Goal: Task Accomplishment & Management: Use online tool/utility

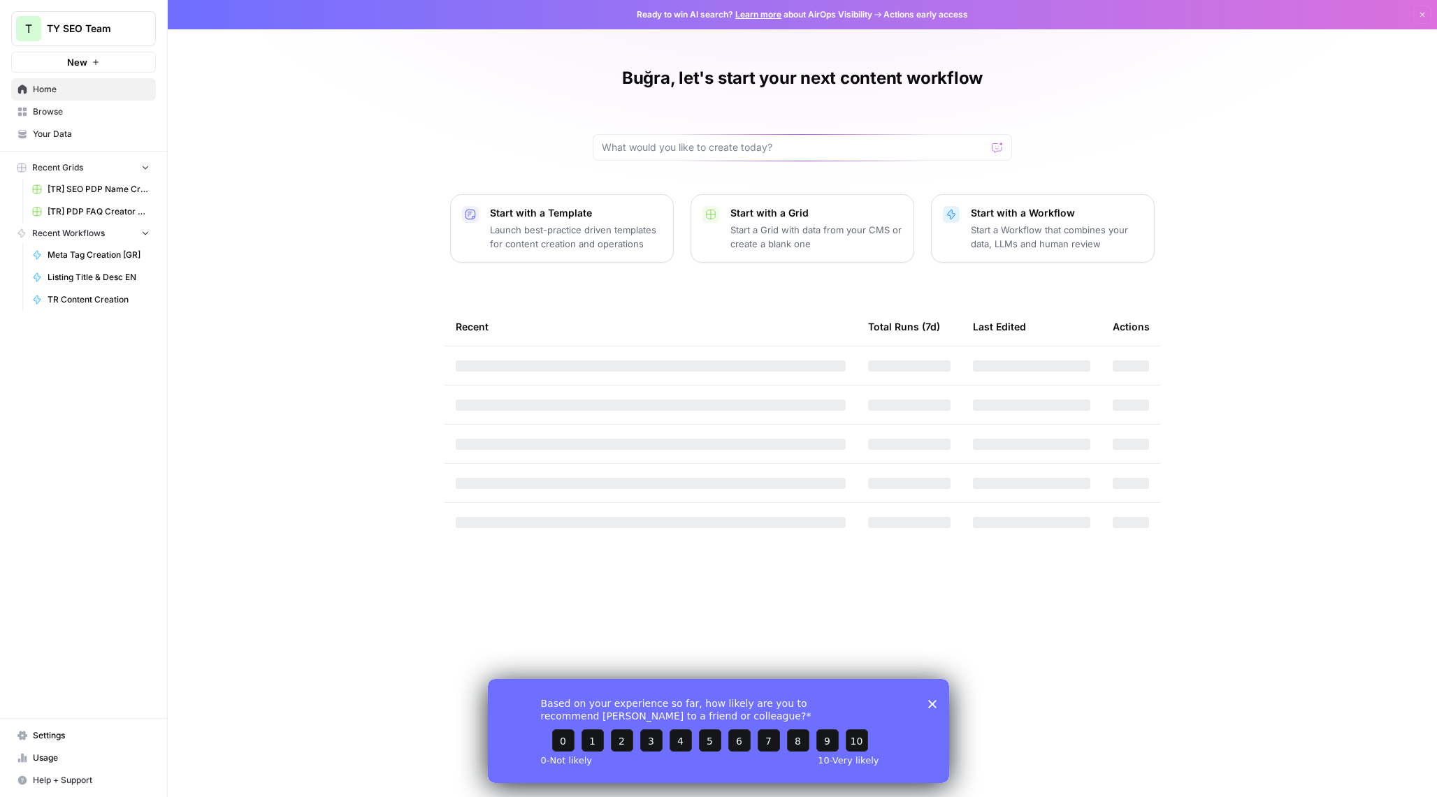
click at [1083, 222] on div "Start with a Workflow Start a Workflow that combines your data, LLMs and human …" at bounding box center [1057, 228] width 172 height 45
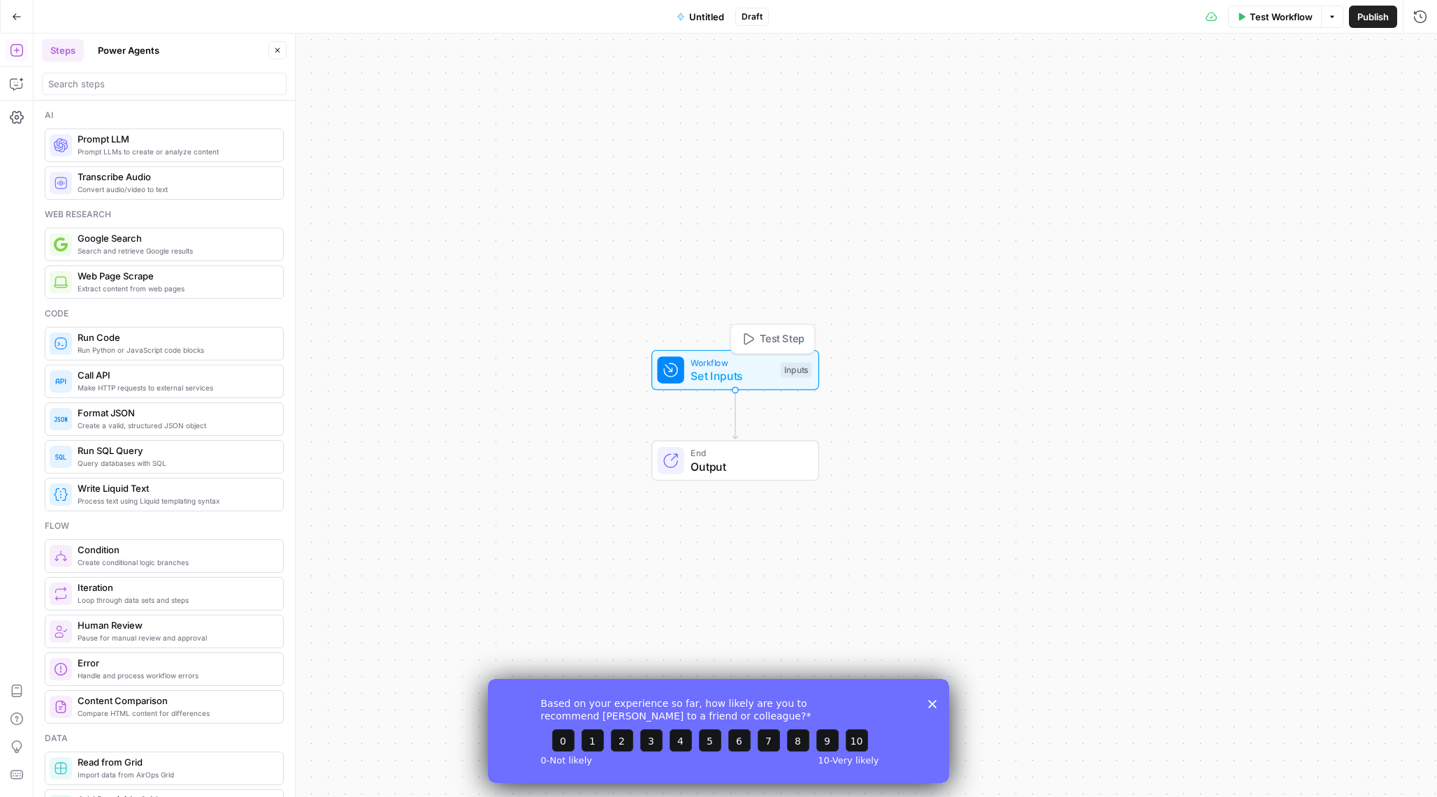
click at [746, 375] on span "Set Inputs" at bounding box center [731, 376] width 83 height 17
click at [1123, 94] on span "Add Field" at bounding box center [1139, 95] width 41 height 14
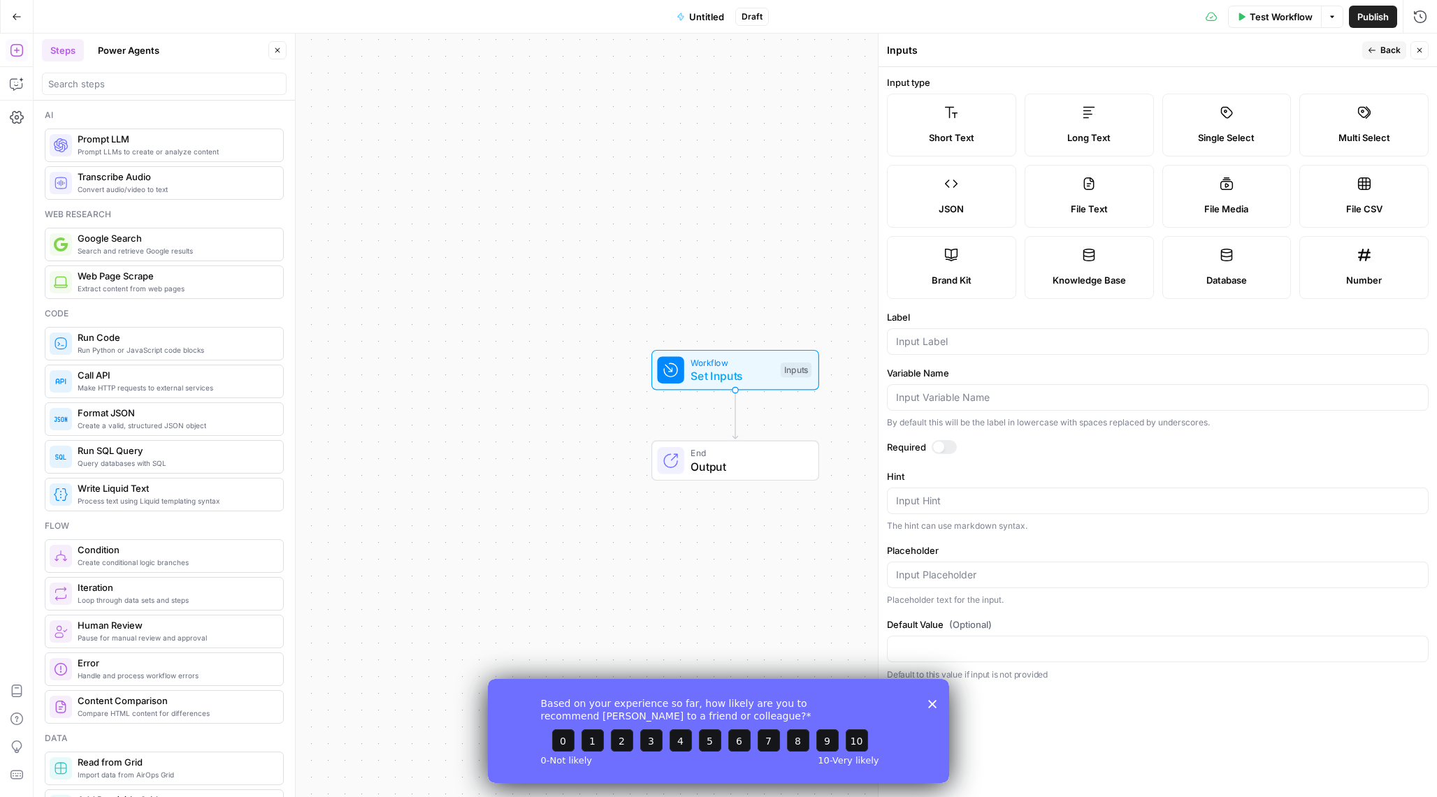
click at [969, 134] on span "Short Text" at bounding box center [951, 138] width 45 height 14
click at [934, 337] on input "Label" at bounding box center [1157, 342] width 523 height 14
type input "Kelime"
click at [931, 711] on div "Based on your experience so far, how likely are you to recommend AirOps to a fr…" at bounding box center [718, 730] width 461 height 104
click at [934, 702] on polygon "Close survey" at bounding box center [932, 703] width 8 height 8
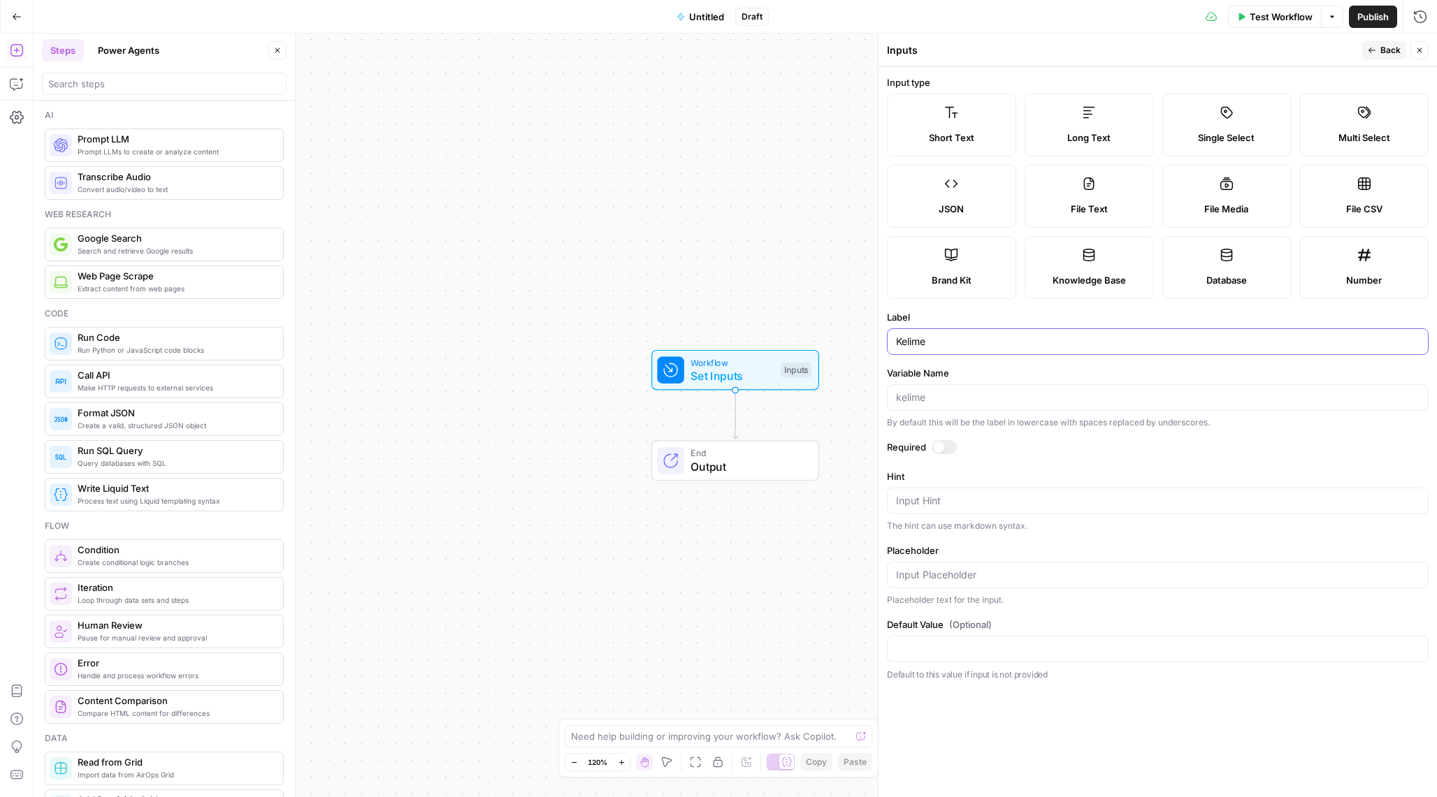
click at [950, 342] on input "Kelime" at bounding box center [1157, 342] width 523 height 14
click at [1239, 70] on form "Input type Short Text Long Text Single Select Multi Select JSON File Text File …" at bounding box center [1157, 432] width 558 height 730
click at [1378, 54] on button "Back" at bounding box center [1384, 50] width 44 height 18
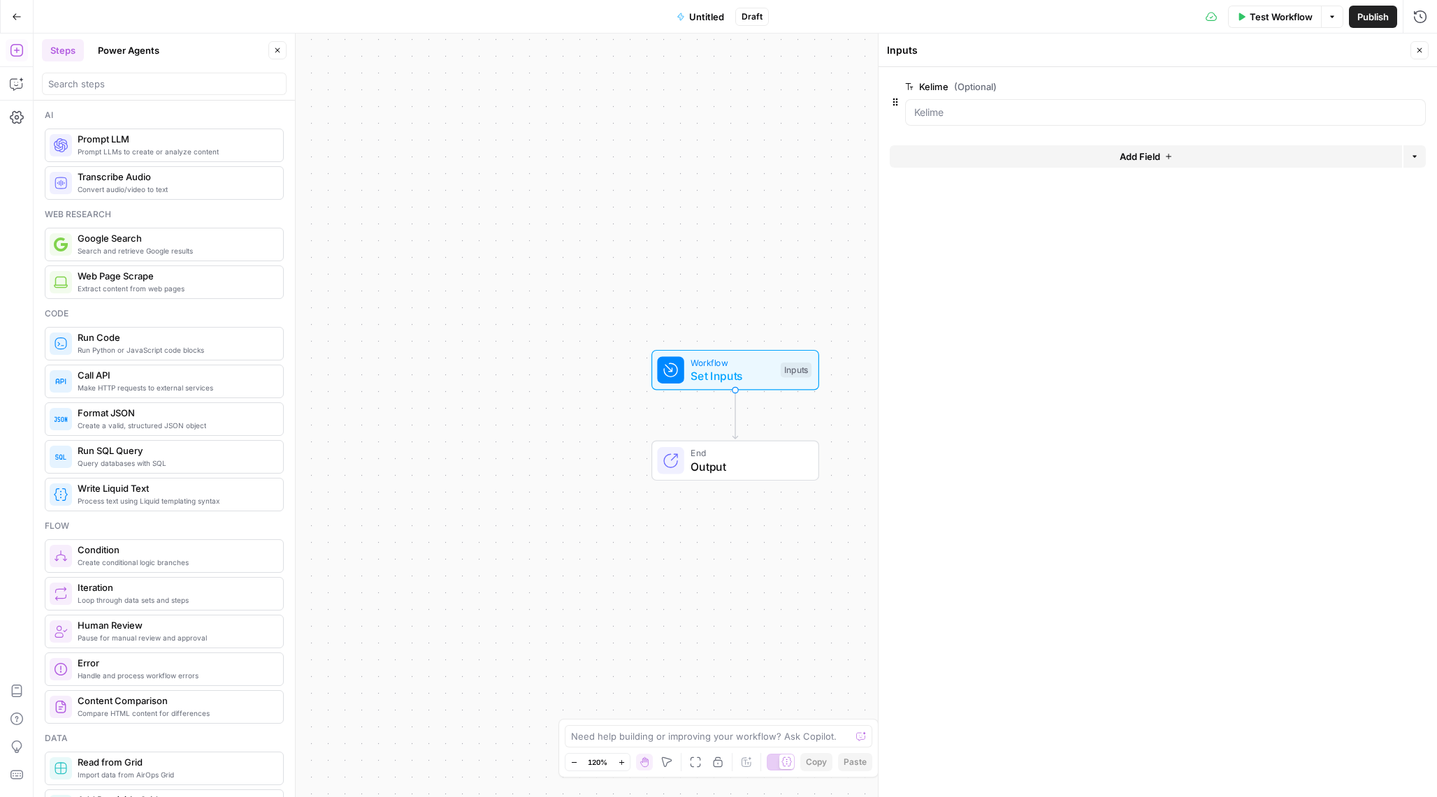
click at [1083, 158] on button "Add Field" at bounding box center [1146, 156] width 512 height 22
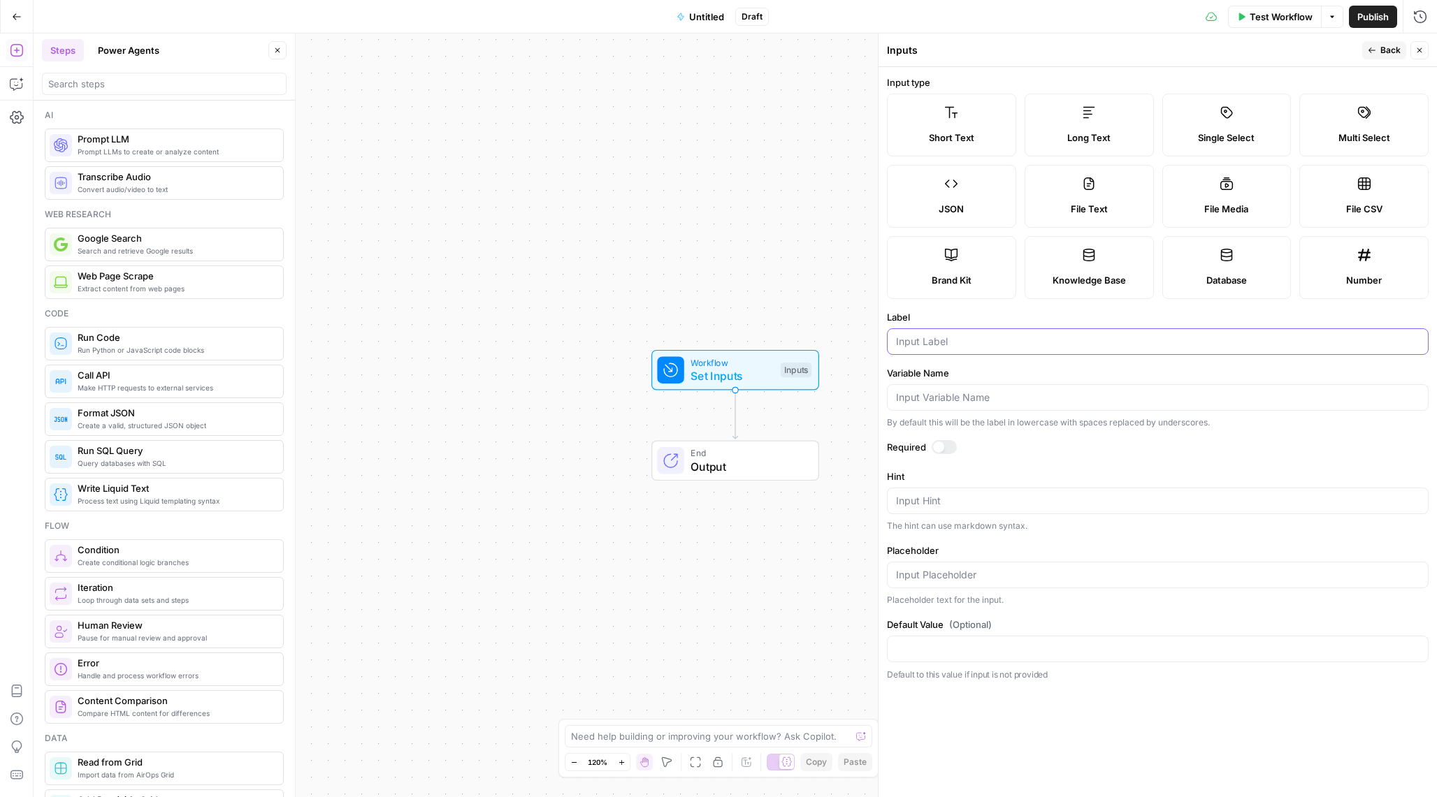
click at [971, 341] on input "Label" at bounding box center [1157, 342] width 523 height 14
type input "URL"
click at [1372, 46] on icon "button" at bounding box center [1371, 50] width 8 height 8
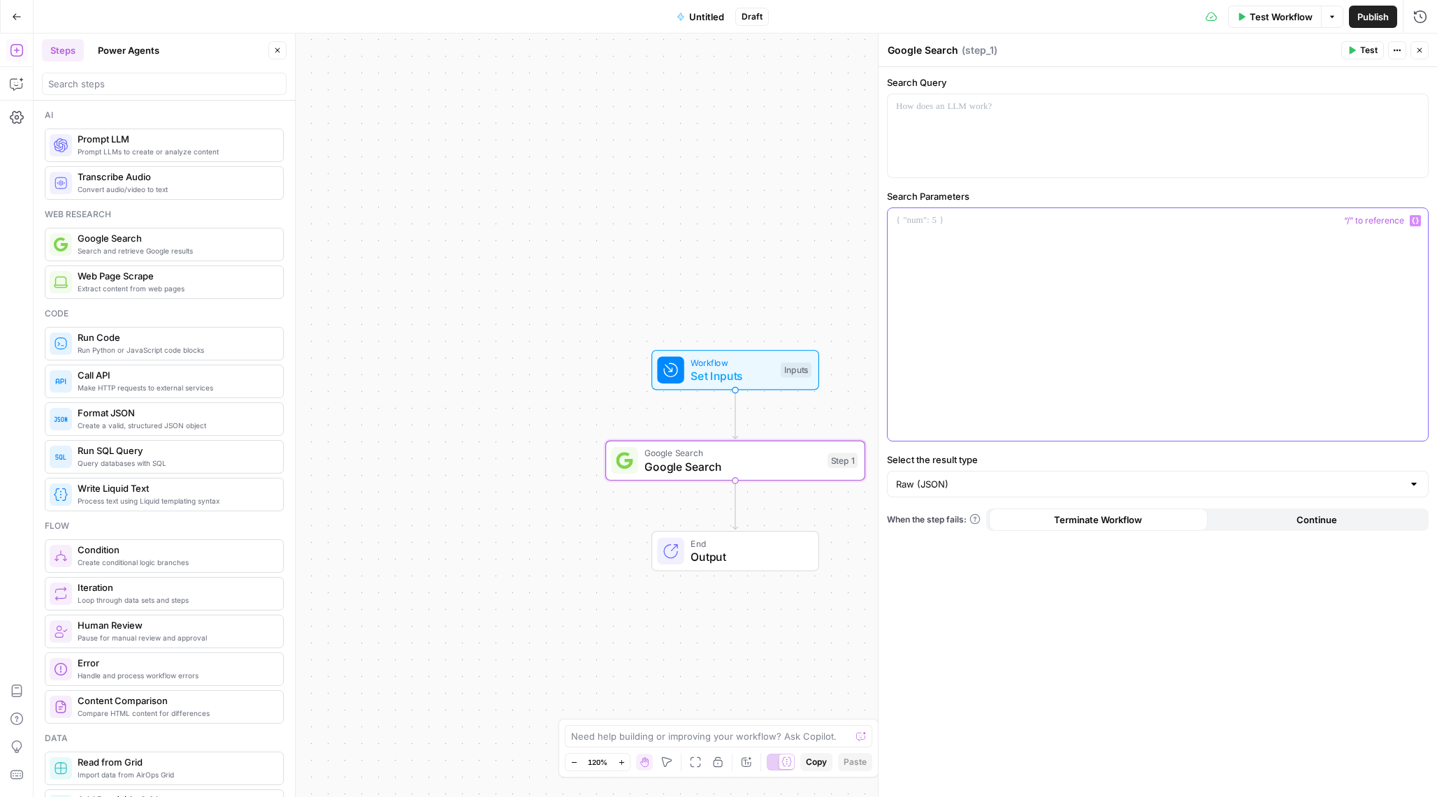
click at [921, 214] on p at bounding box center [1157, 221] width 523 height 14
click at [950, 126] on div at bounding box center [1157, 135] width 540 height 83
click at [921, 240] on div at bounding box center [1157, 324] width 540 height 233
click at [931, 123] on div at bounding box center [1157, 135] width 540 height 83
click at [1410, 107] on button "Variables Menu" at bounding box center [1414, 106] width 11 height 11
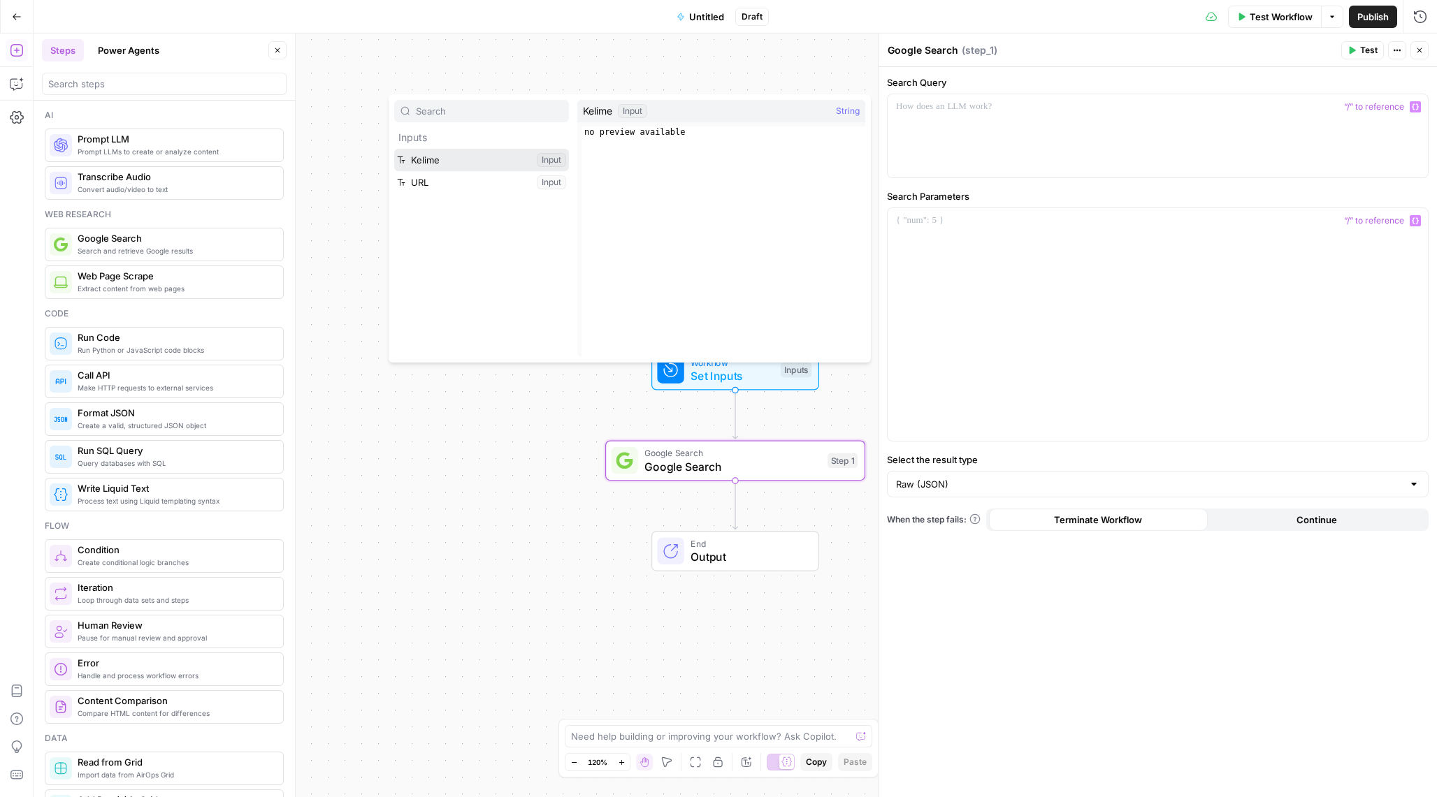
click at [488, 156] on button "Select variable Kelime" at bounding box center [481, 160] width 175 height 22
click at [920, 222] on p at bounding box center [1157, 221] width 523 height 14
click at [982, 223] on p "**********" at bounding box center [1157, 221] width 523 height 14
click at [993, 312] on div "**********" at bounding box center [1157, 324] width 540 height 233
click at [775, 235] on div "Workflow Set Inputs Inputs Google Search Google Search Step 1 End Output" at bounding box center [735, 416] width 1403 height 764
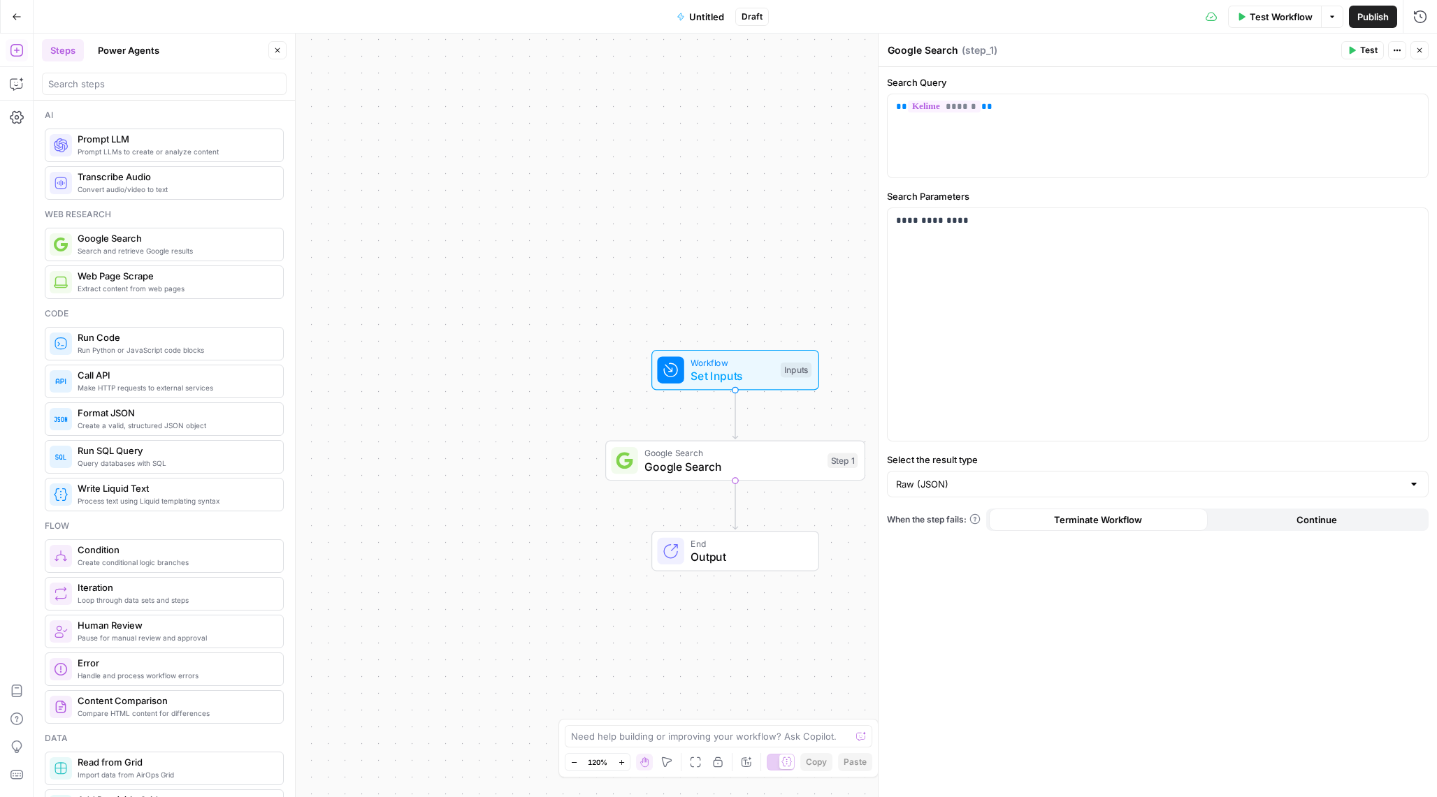
click at [1416, 48] on icon "button" at bounding box center [1419, 50] width 8 height 8
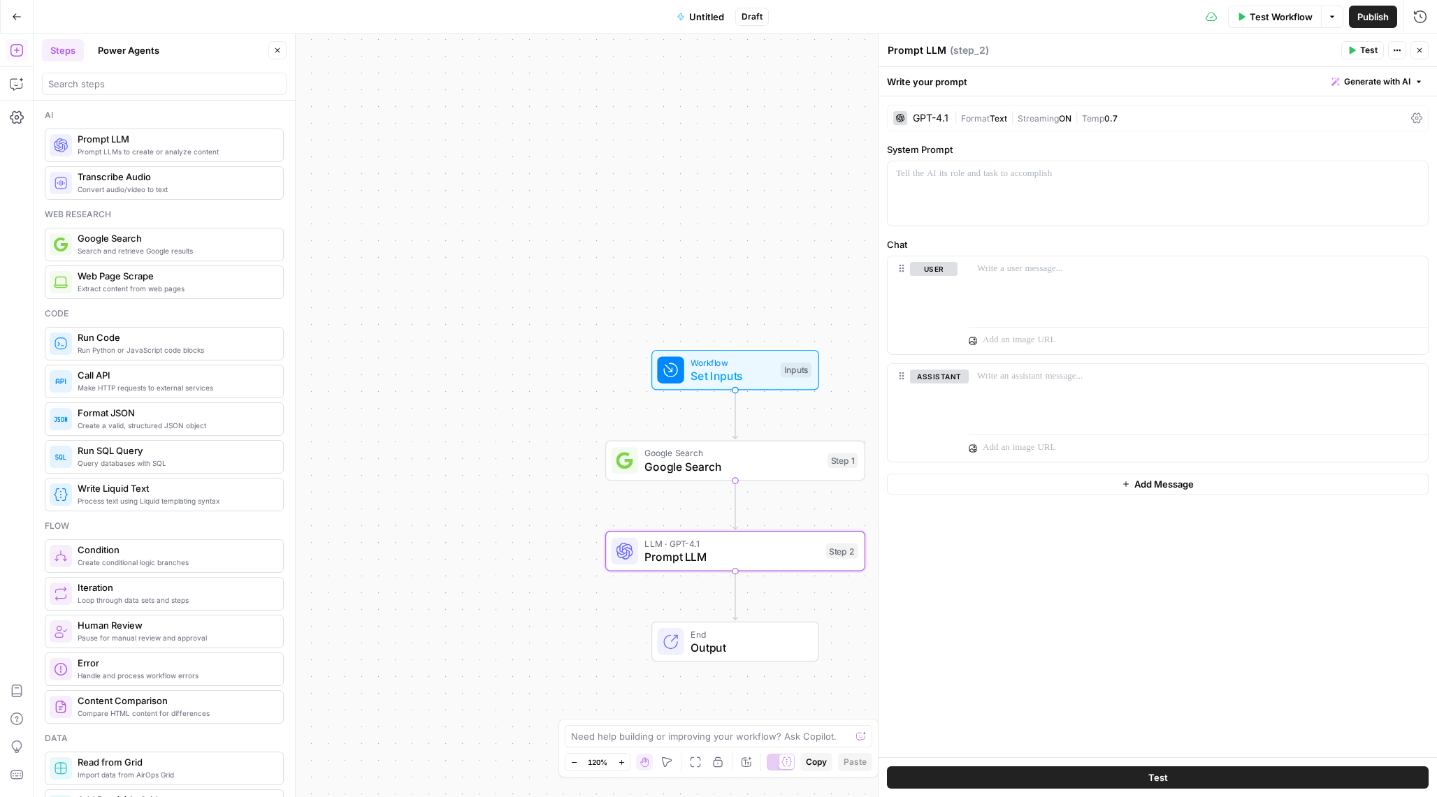
click at [925, 111] on div "GPT-4.1" at bounding box center [920, 118] width 55 height 14
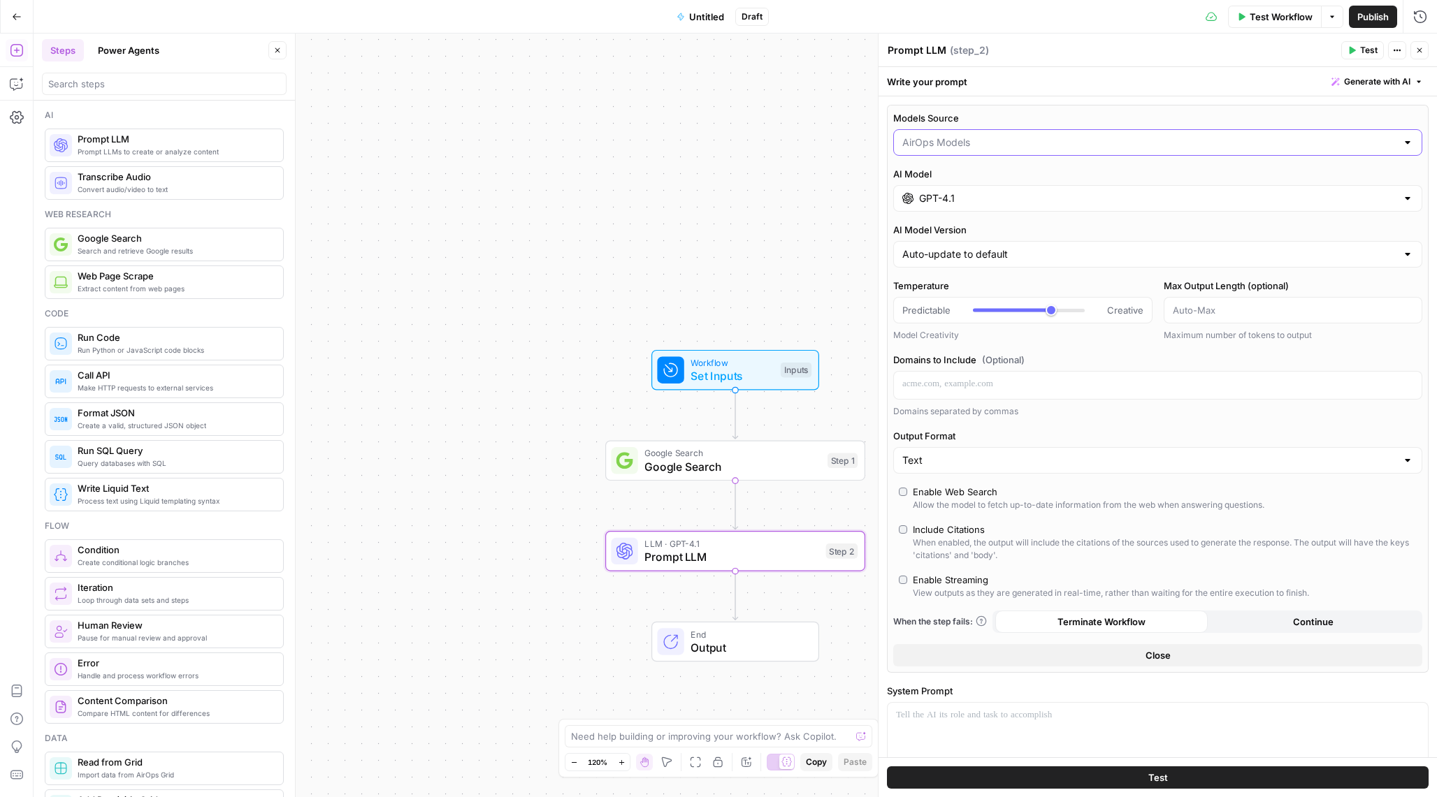
click at [1005, 145] on input "Models Source" at bounding box center [1149, 143] width 494 height 14
click at [1054, 195] on span "My Models" at bounding box center [1155, 197] width 500 height 14
type input "My Models"
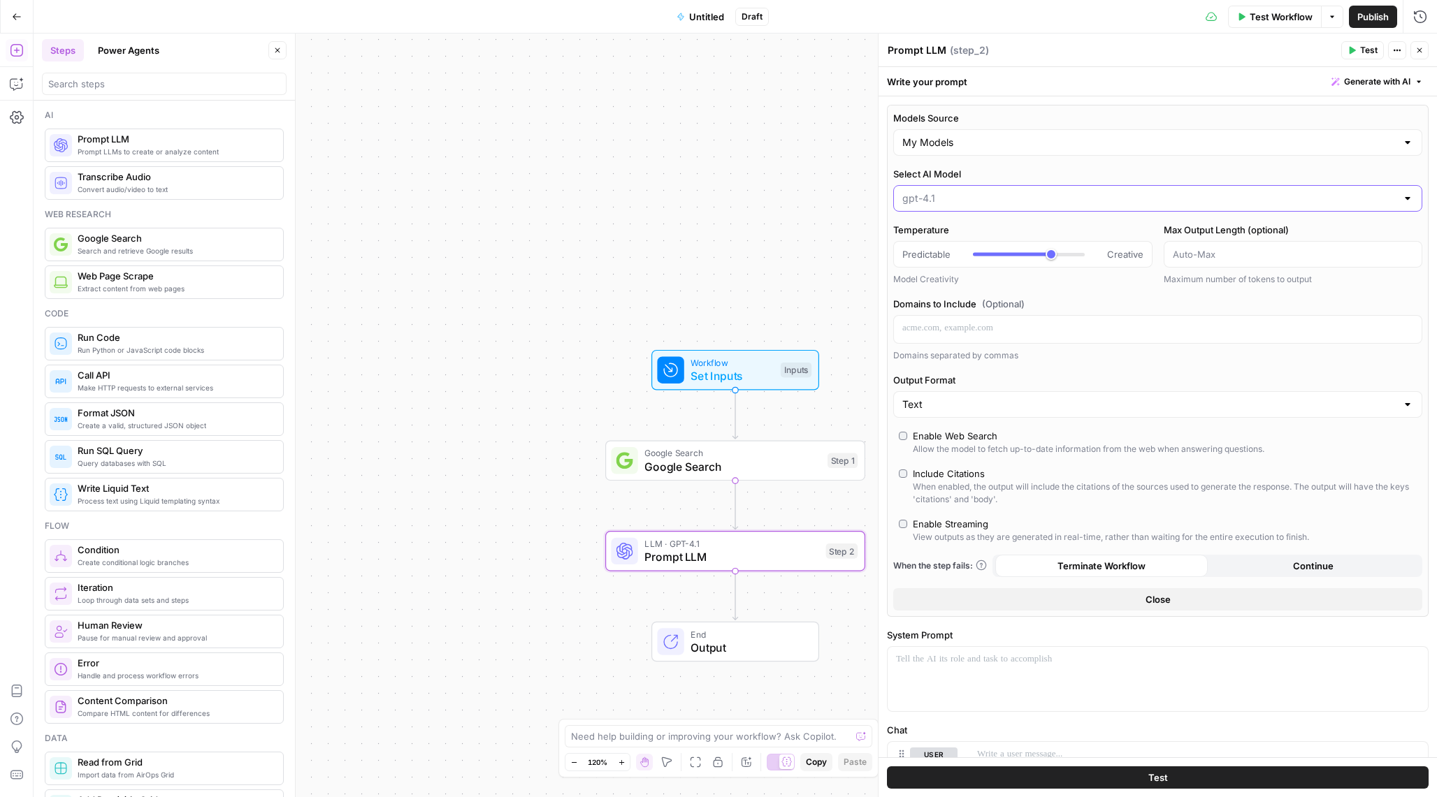
click at [1065, 204] on input "Select AI Model" at bounding box center [1149, 198] width 494 height 14
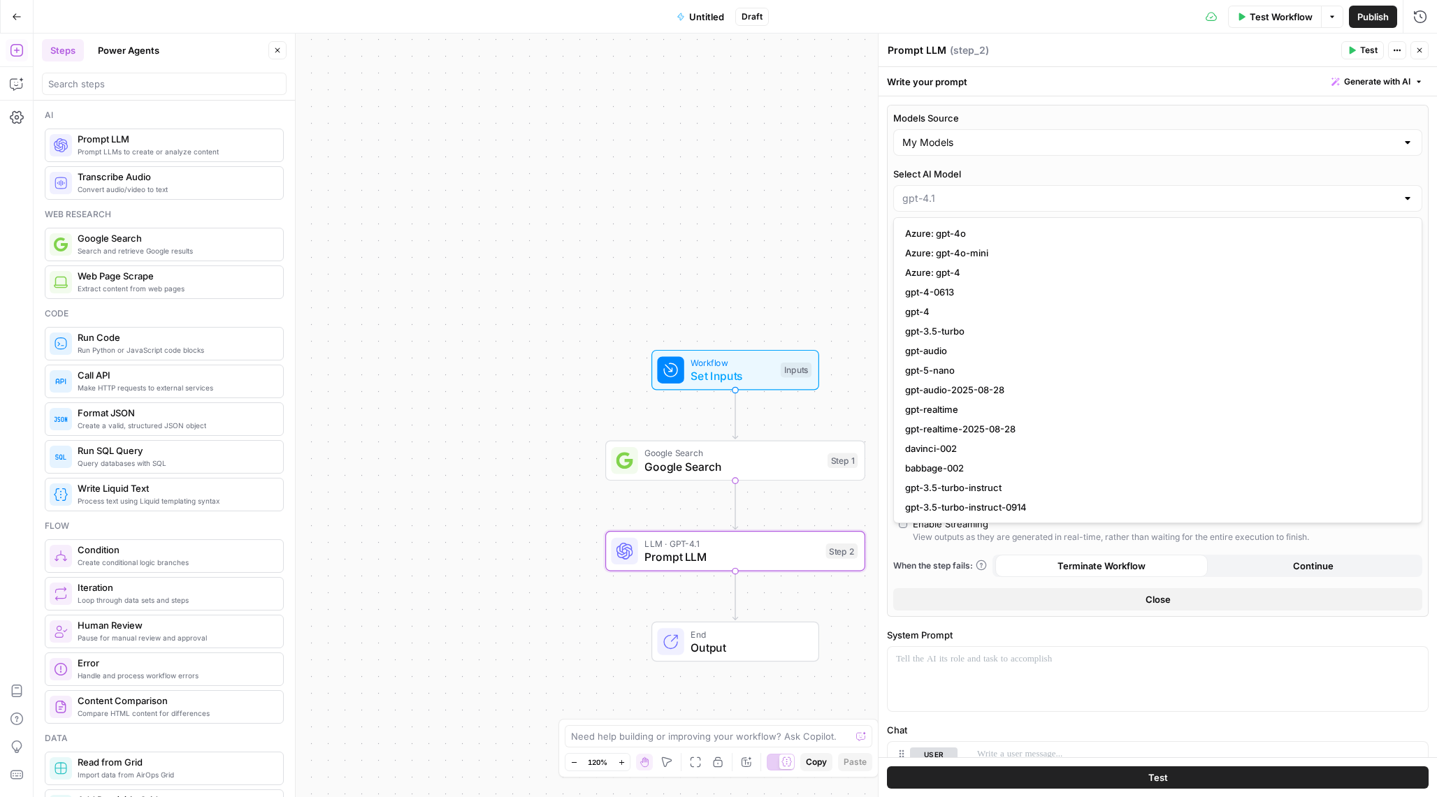
click at [1035, 256] on span "Azure: gpt-4o-mini" at bounding box center [1155, 253] width 500 height 14
type input "Azure: gpt-4o-mini"
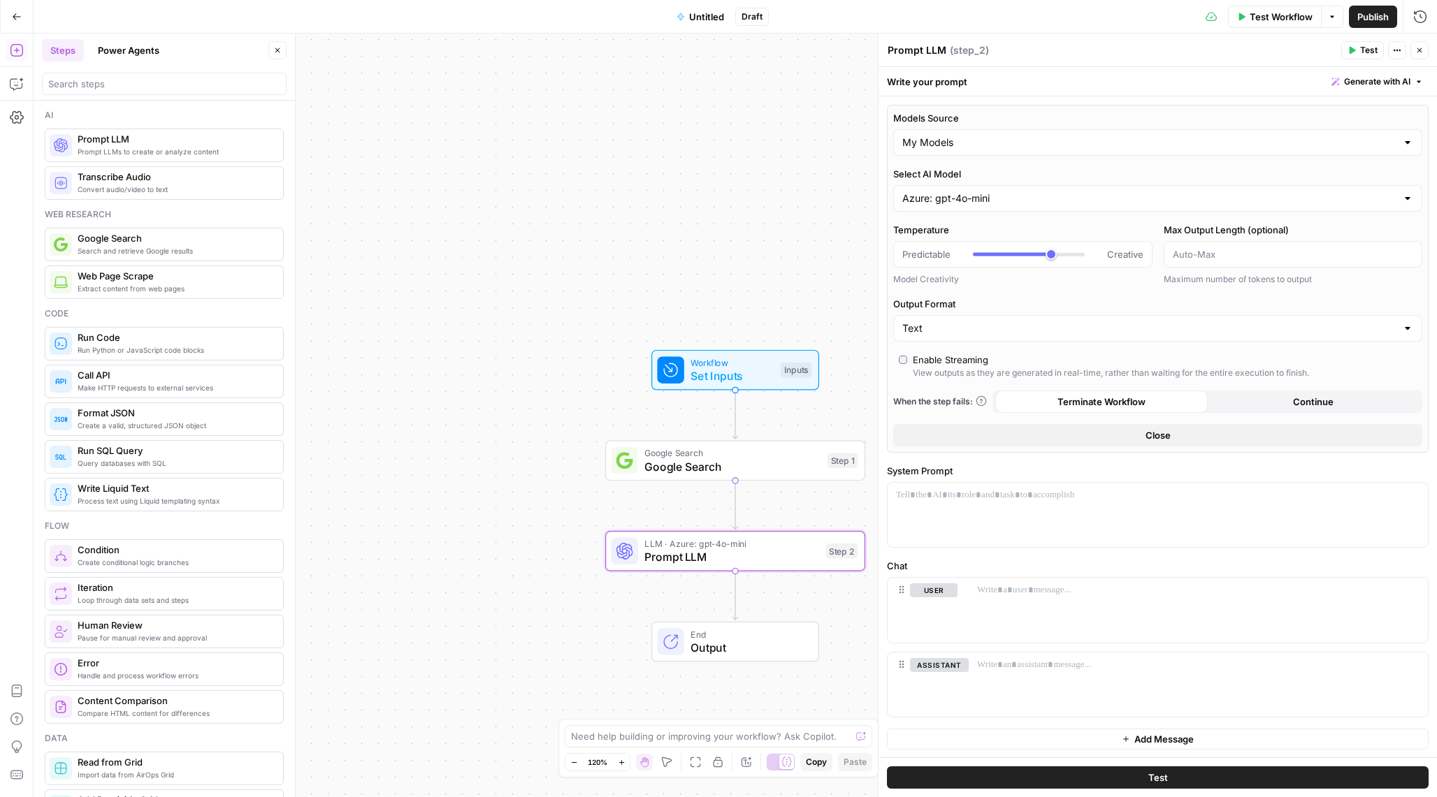
scroll to position [1, 0]
click at [968, 497] on p at bounding box center [1157, 495] width 523 height 14
paste div
click at [1056, 493] on p "**********" at bounding box center [1157, 509] width 523 height 42
click at [1414, 498] on button "Variables Menu" at bounding box center [1414, 494] width 11 height 11
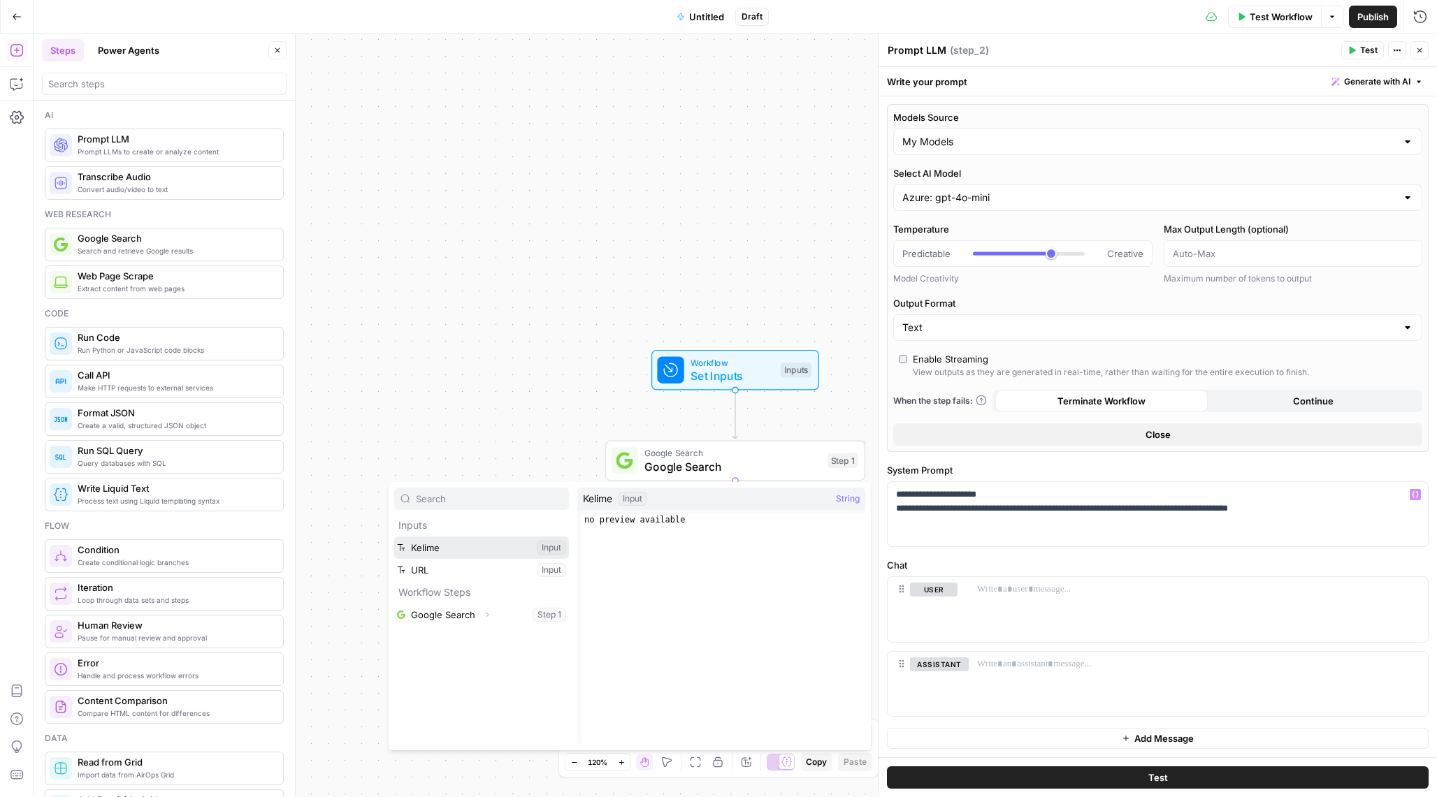
click at [463, 546] on button "Select variable Kelime" at bounding box center [481, 548] width 175 height 22
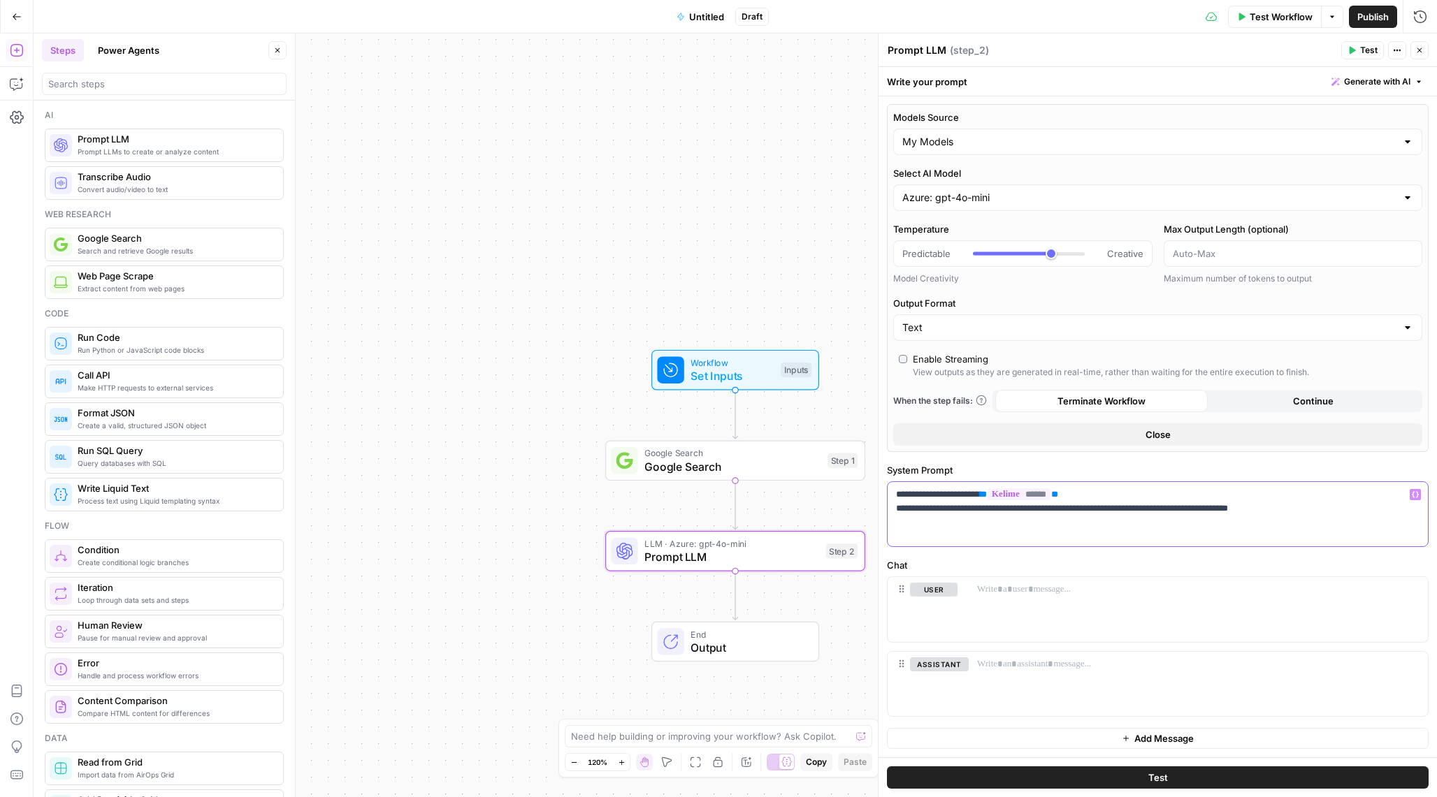
drag, startPoint x: 1323, startPoint y: 509, endPoint x: 1116, endPoint y: 508, distance: 206.8
click at [1116, 508] on p "**********" at bounding box center [1157, 509] width 523 height 42
click at [1415, 495] on icon "button" at bounding box center [1414, 494] width 7 height 7
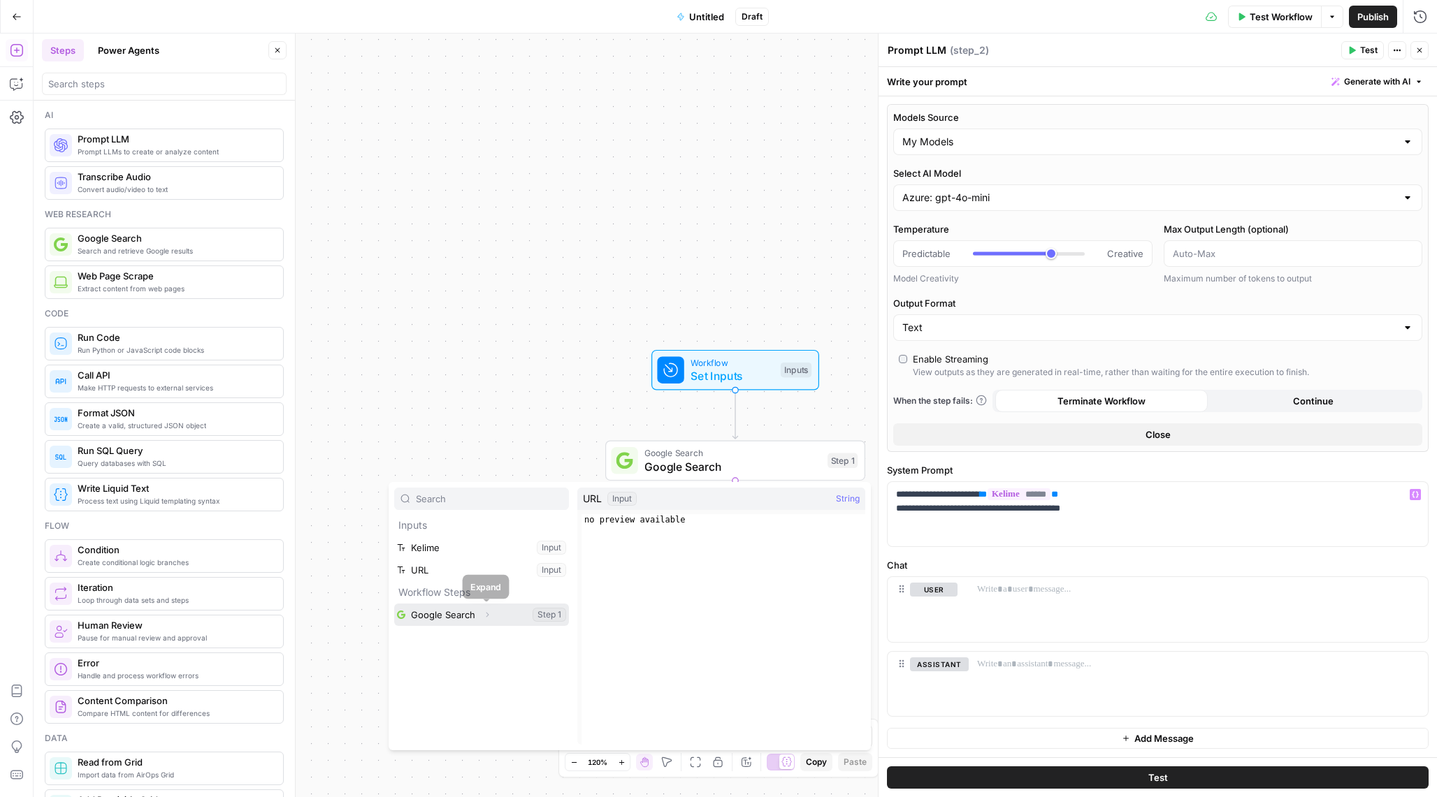
click at [487, 620] on button "Expand" at bounding box center [487, 615] width 18 height 18
click at [1141, 511] on p "**********" at bounding box center [1157, 509] width 523 height 42
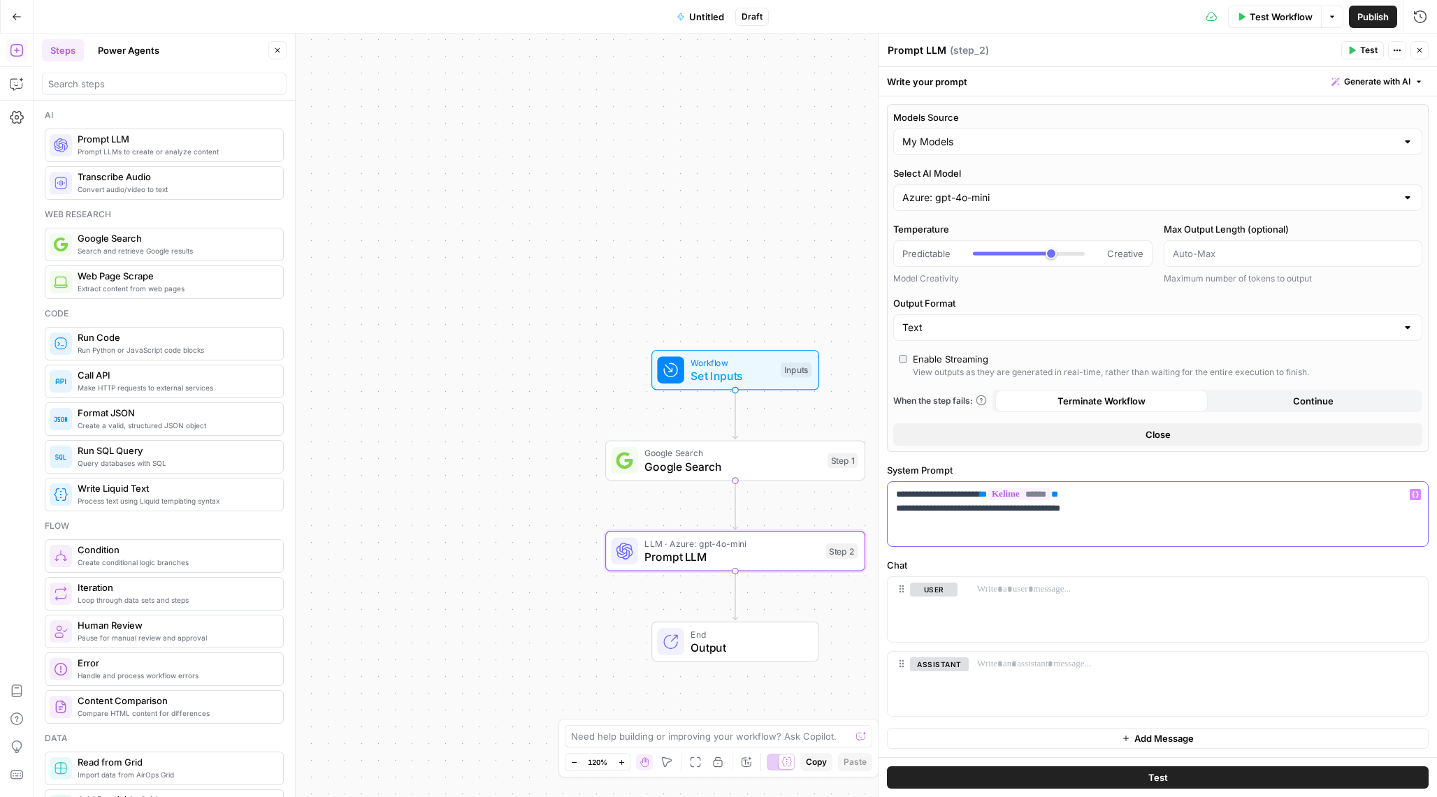
click at [1417, 493] on icon "button" at bounding box center [1414, 495] width 7 height 6
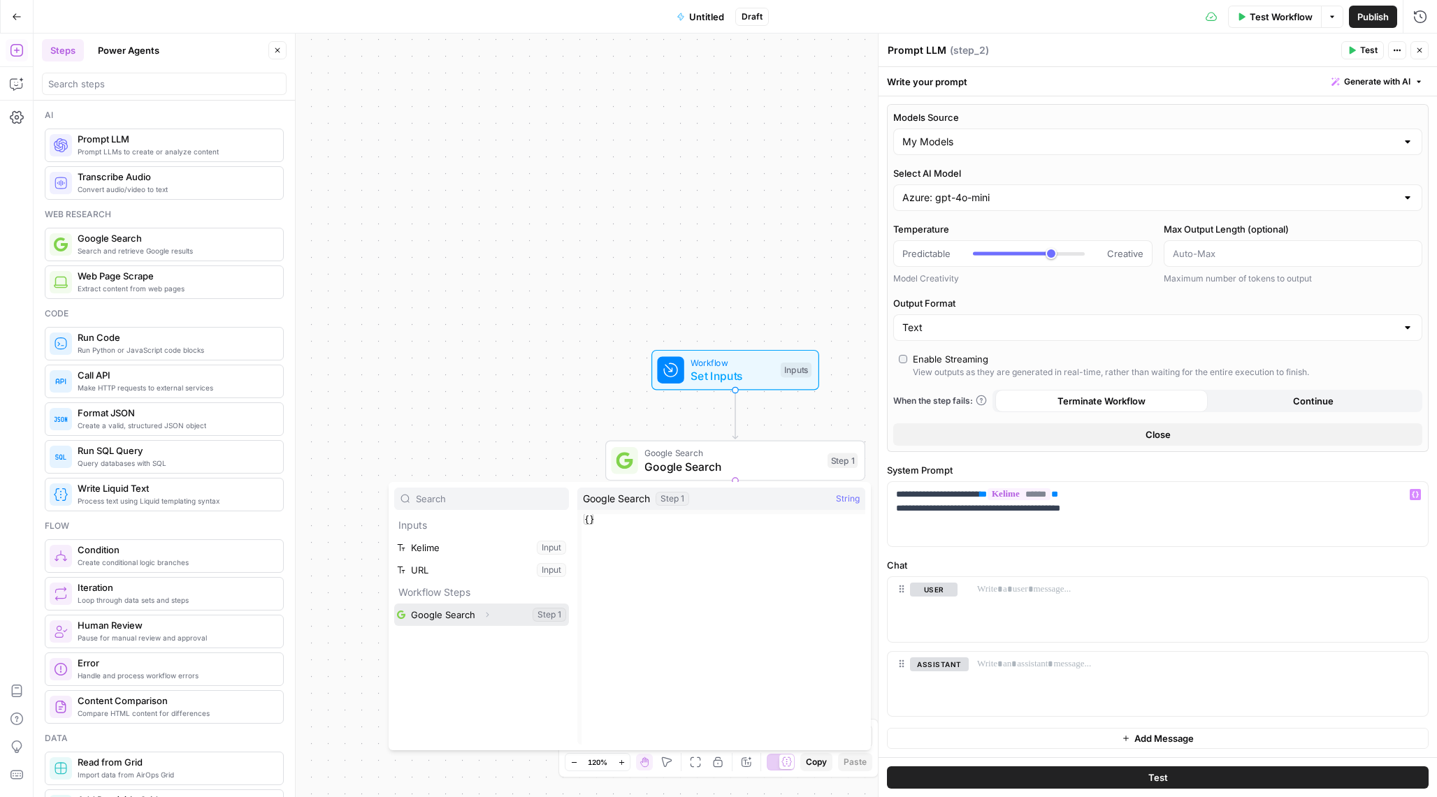
click at [540, 614] on button "Select variable Google Search" at bounding box center [481, 615] width 175 height 22
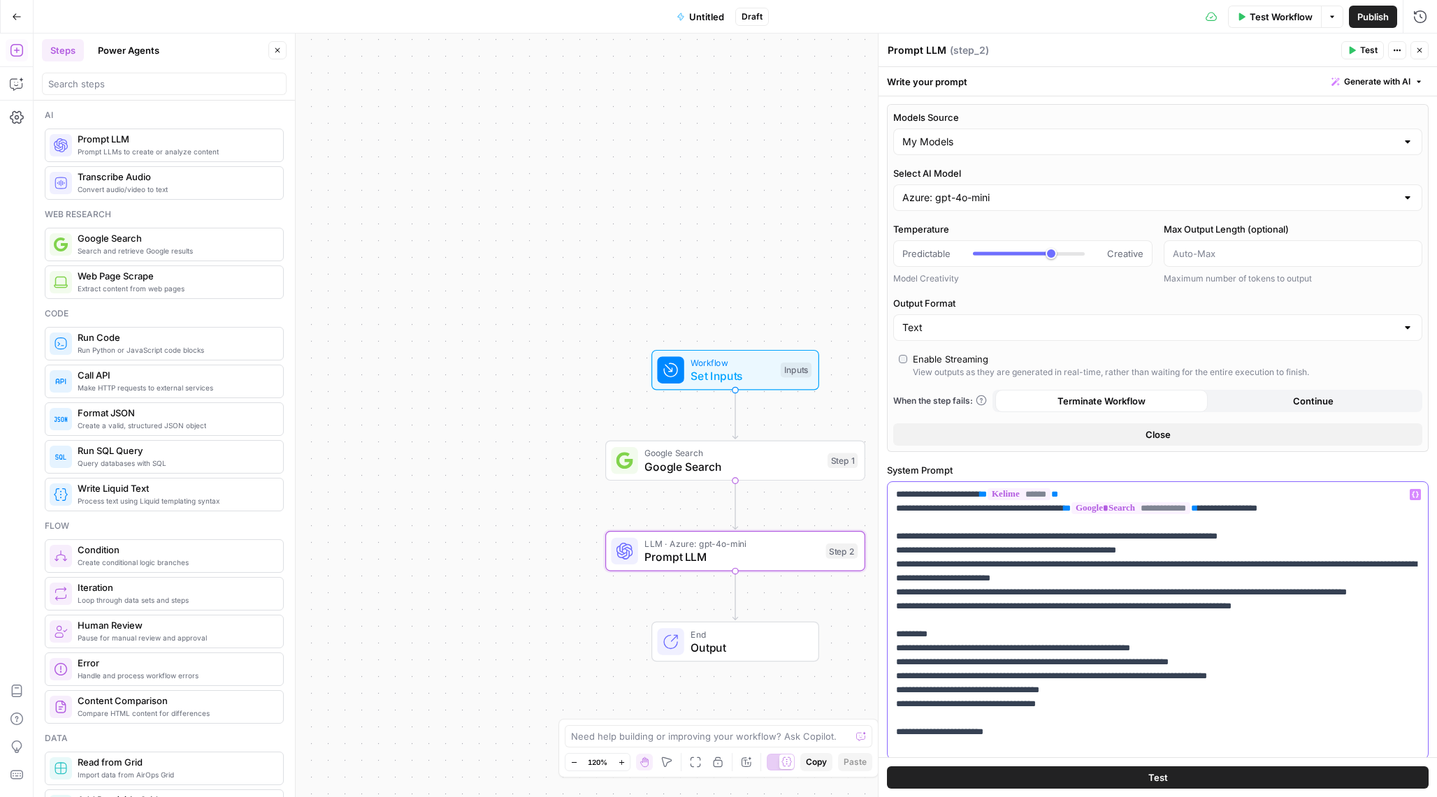
copy p "**********"
drag, startPoint x: 1196, startPoint y: 651, endPoint x: 965, endPoint y: 652, distance: 230.6
click at [965, 652] on p "**********" at bounding box center [1157, 621] width 523 height 266
click at [1026, 733] on p "**********" at bounding box center [1157, 621] width 523 height 266
click at [1018, 730] on p "**********" at bounding box center [1157, 621] width 523 height 266
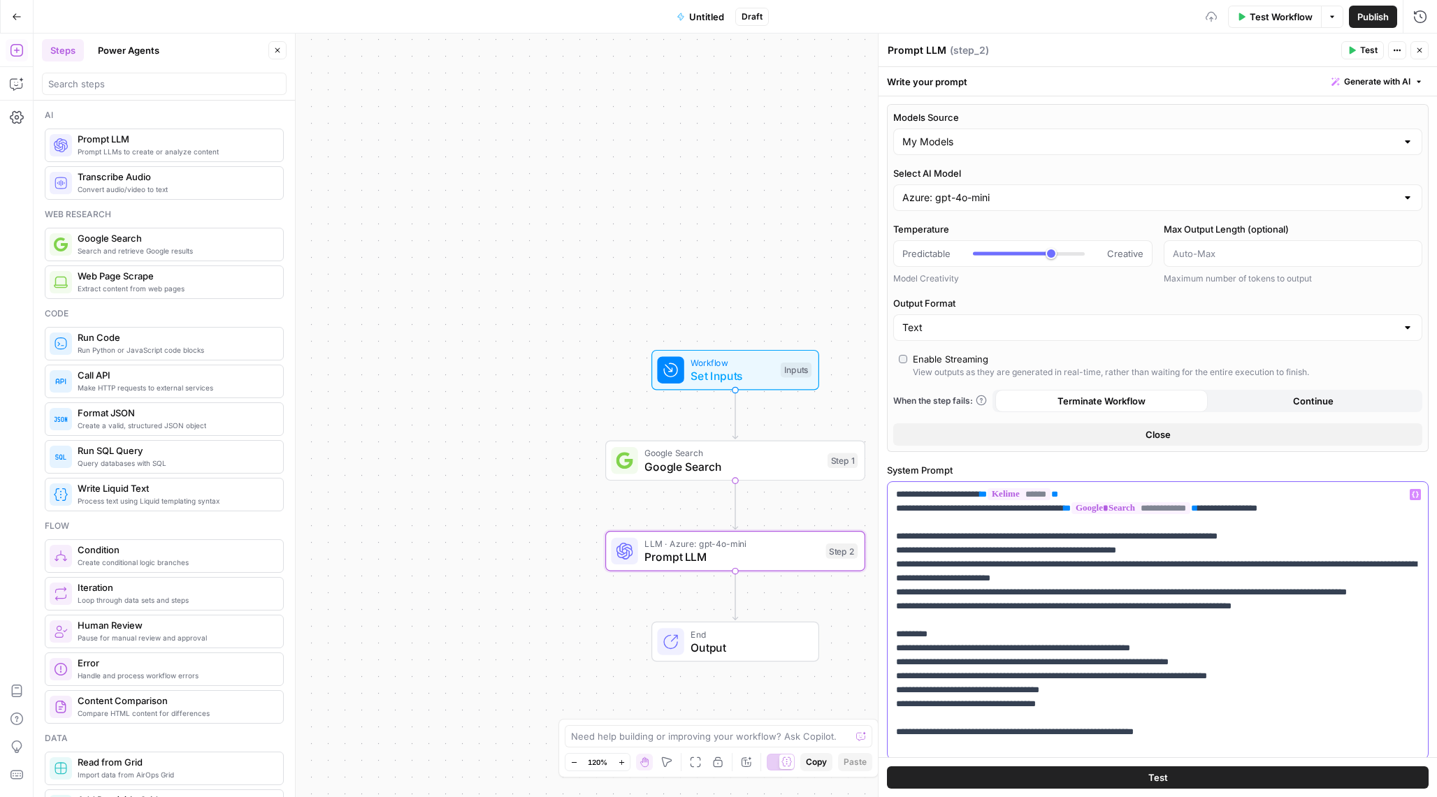
drag, startPoint x: 1078, startPoint y: 729, endPoint x: 1051, endPoint y: 766, distance: 46.0
click at [1073, 737] on p "**********" at bounding box center [1157, 621] width 523 height 266
click at [1141, 732] on p "**********" at bounding box center [1157, 621] width 523 height 266
click at [1268, 732] on p "**********" at bounding box center [1157, 621] width 523 height 266
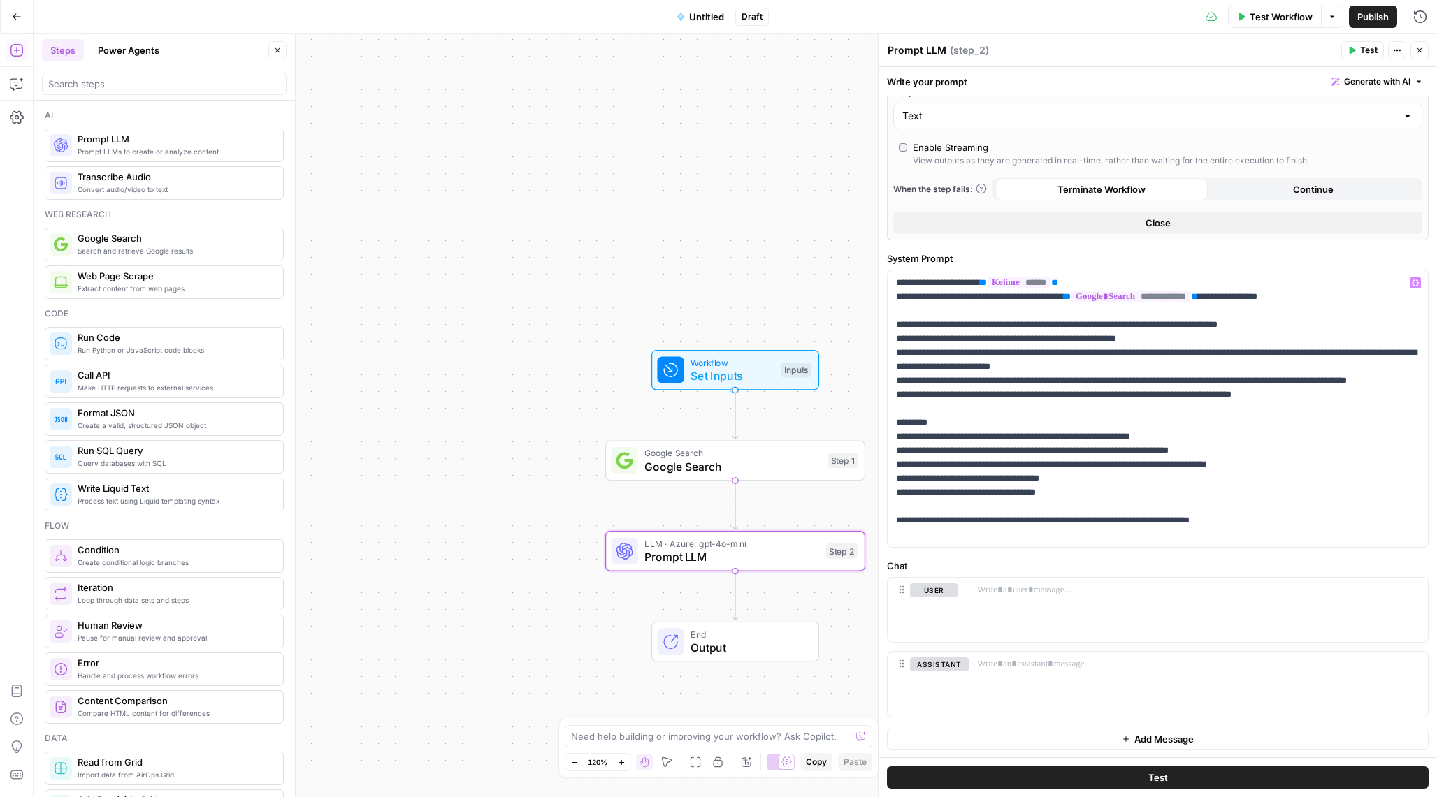
click at [760, 354] on div "Test Step" at bounding box center [772, 339] width 85 height 30
click at [1157, 777] on span "Test" at bounding box center [1158, 778] width 20 height 14
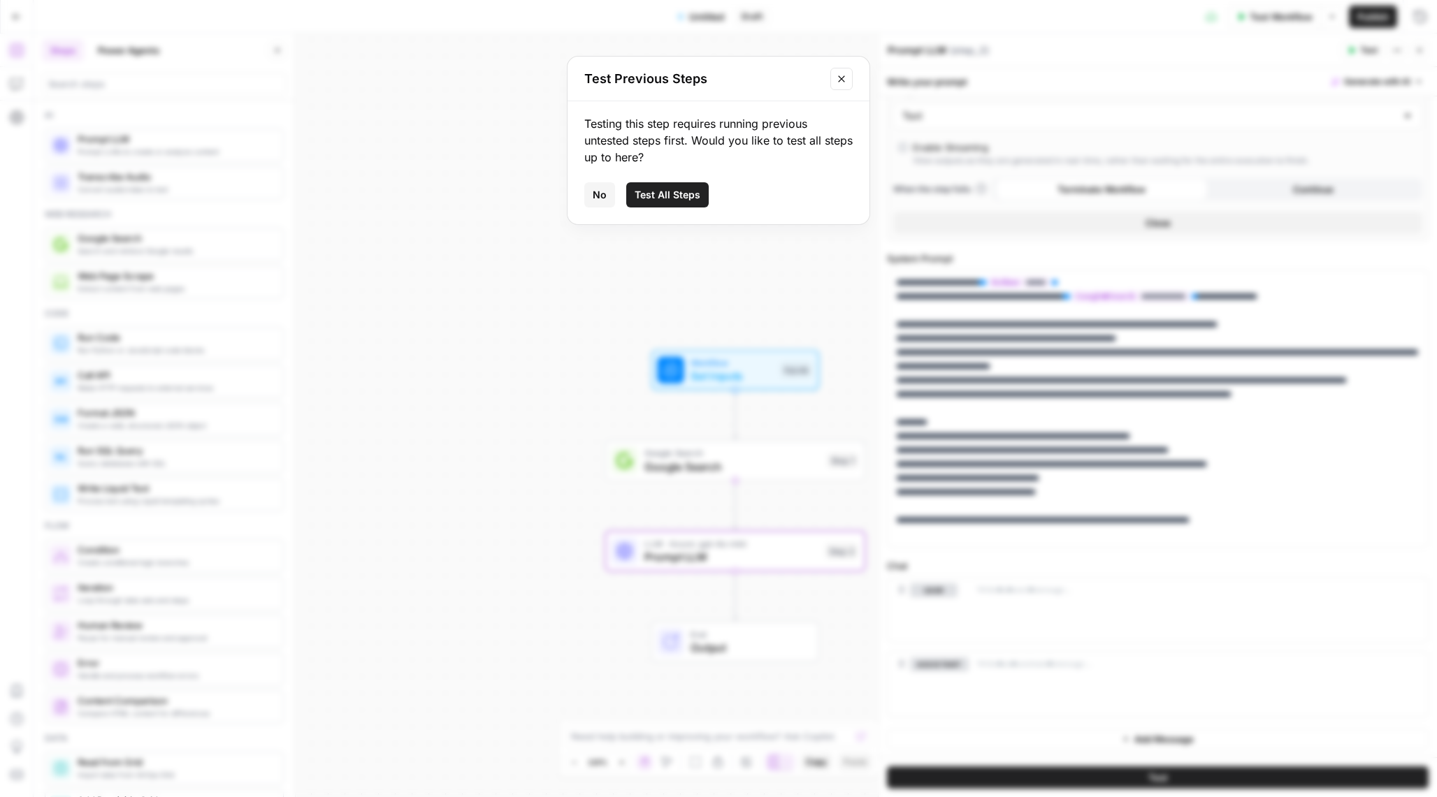
click at [662, 189] on span "Test All Steps" at bounding box center [667, 195] width 66 height 14
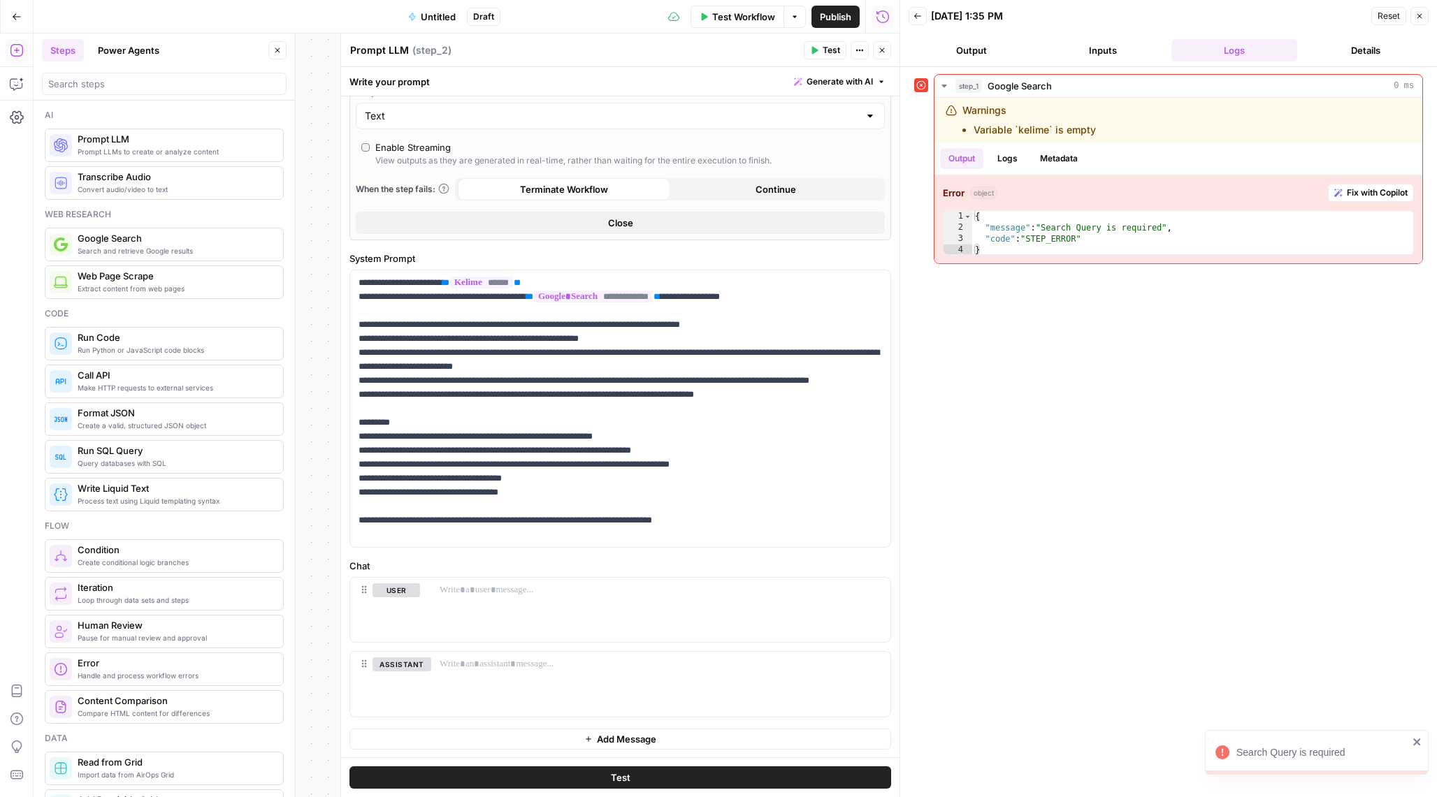
click at [968, 42] on button "Output" at bounding box center [971, 50] width 126 height 22
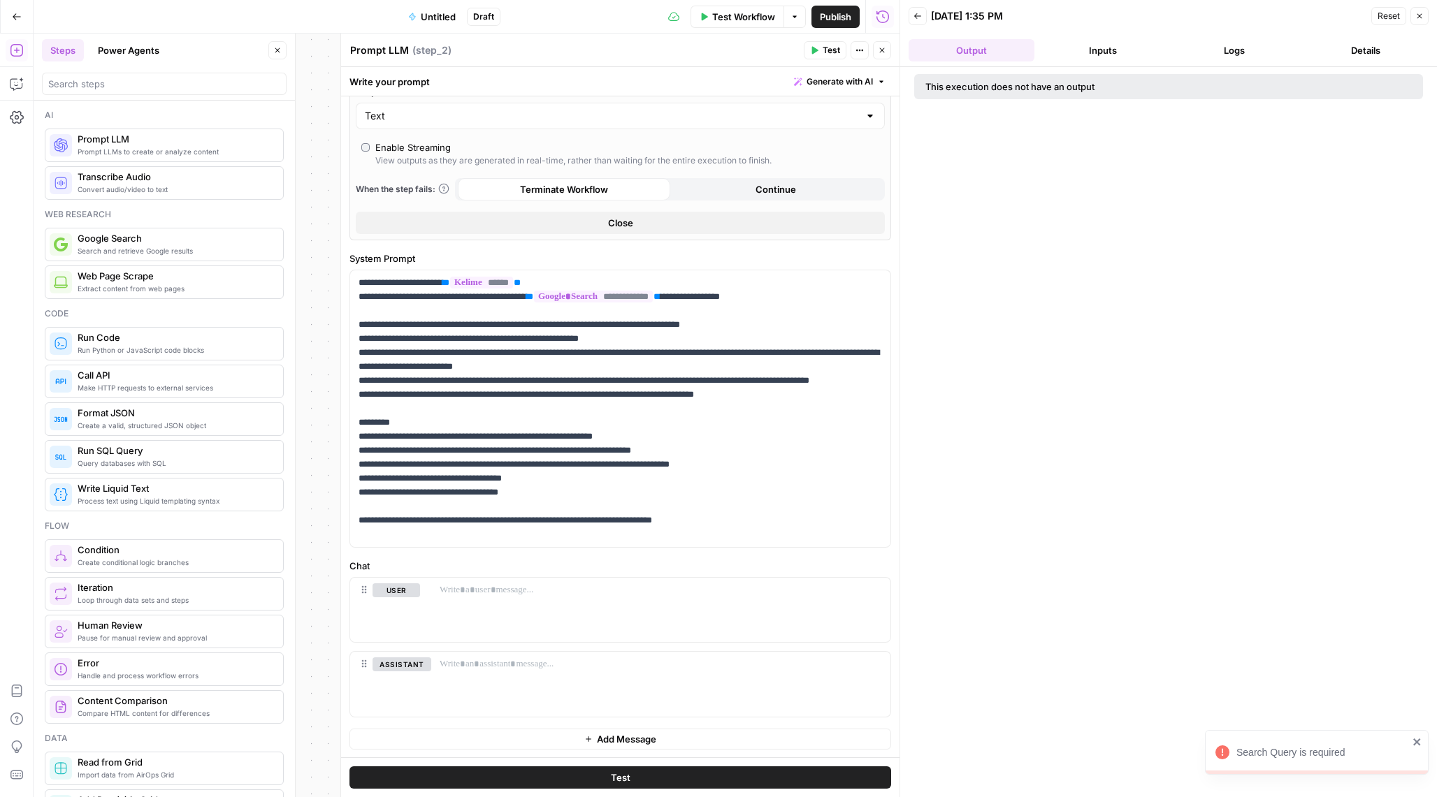
click at [913, 14] on icon "button" at bounding box center [917, 16] width 8 height 8
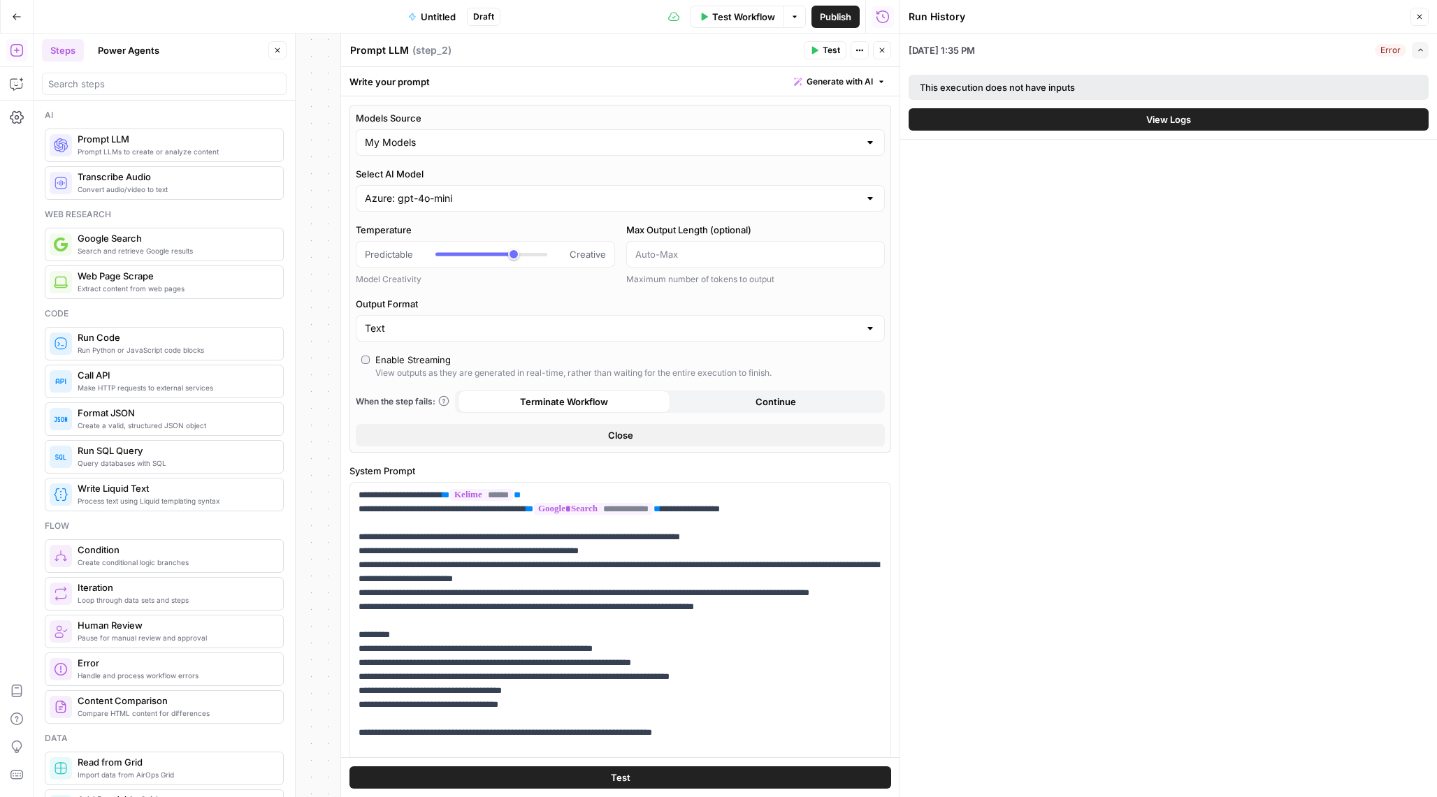
click at [327, 402] on div "Workflow Set Inputs Inputs Error Google Search Google Search Step 1 LLM · Azure…" at bounding box center [467, 416] width 866 height 764
click at [1411, 19] on button "Close" at bounding box center [1419, 17] width 18 height 18
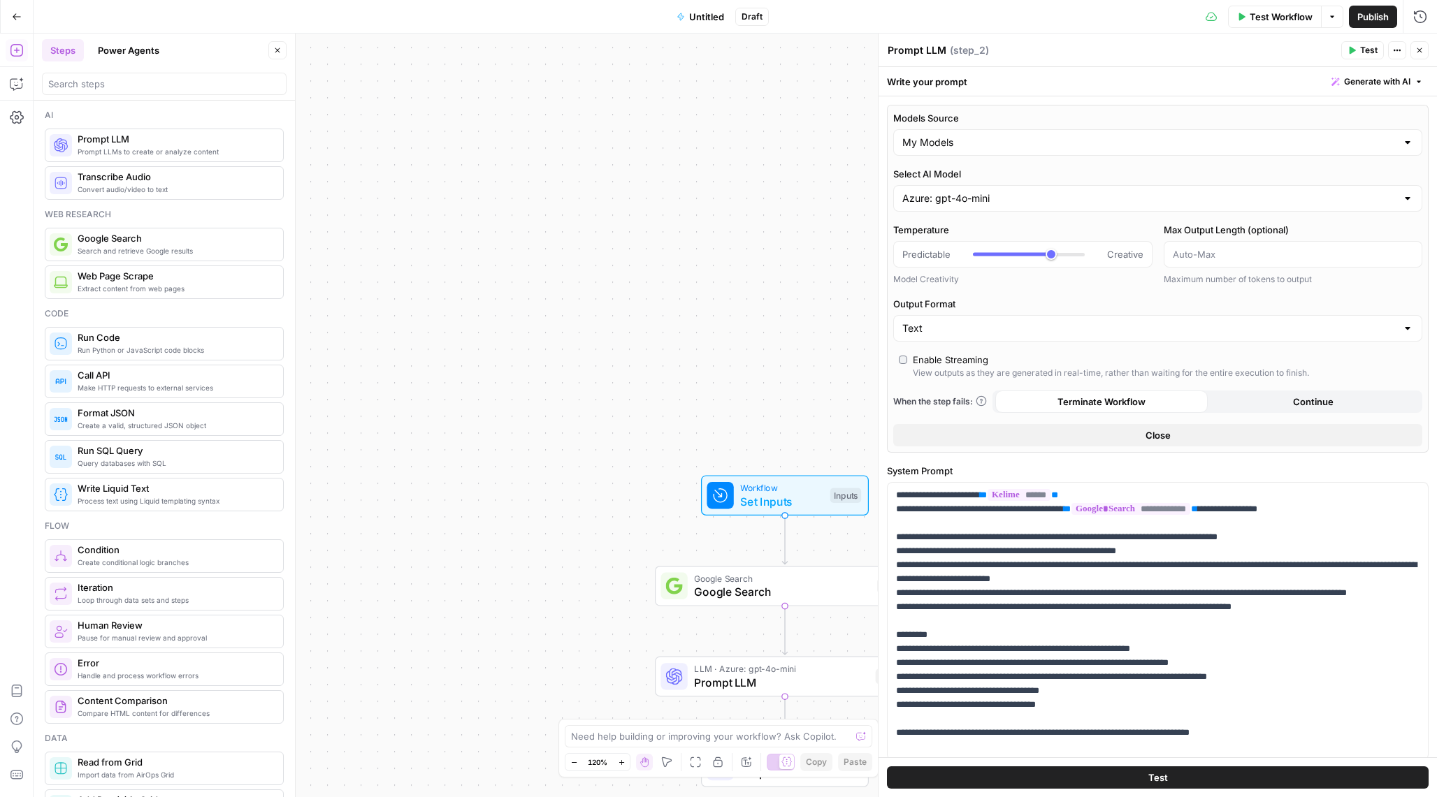
click at [1252, 10] on span "Test Workflow" at bounding box center [1280, 17] width 63 height 14
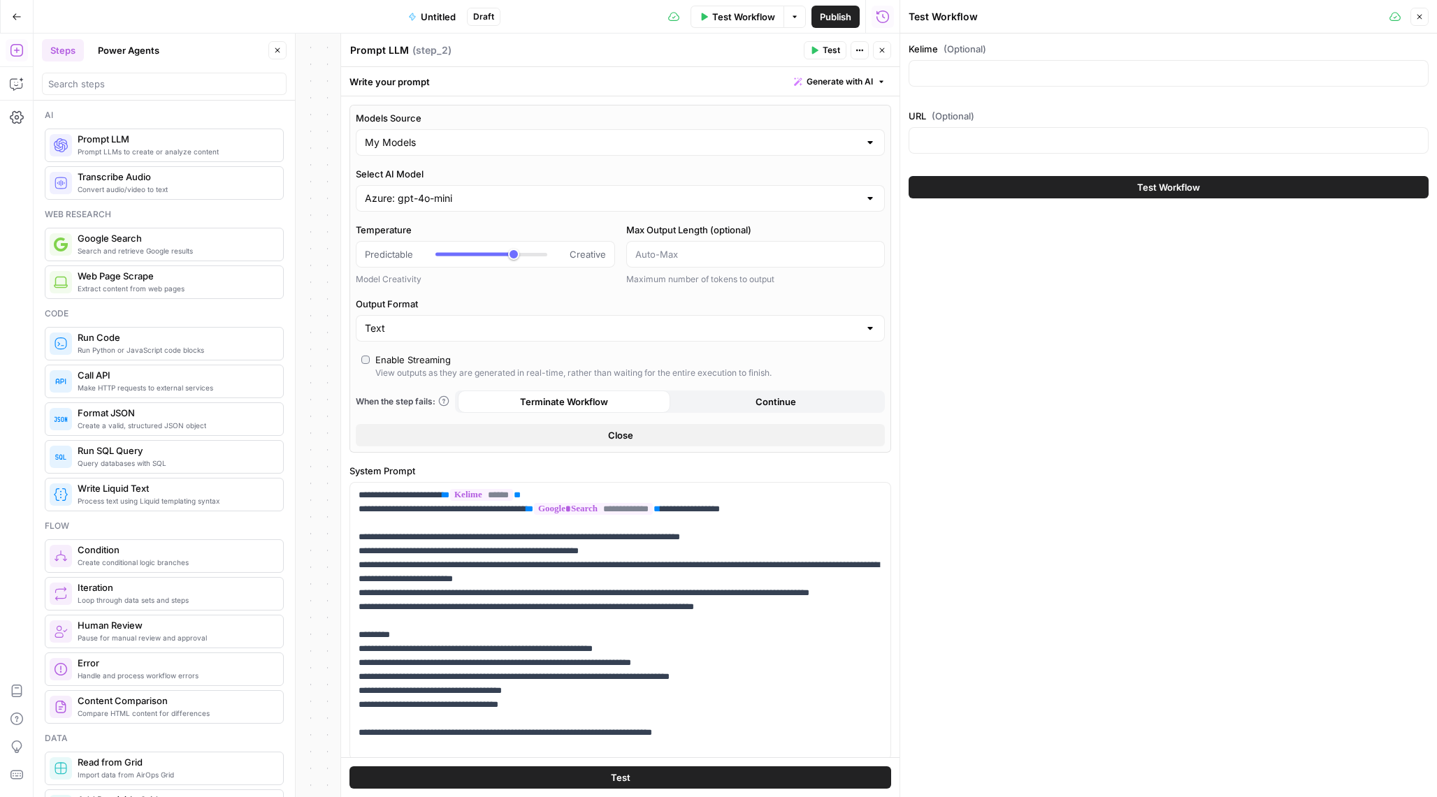
click at [917, 107] on div "Kelime (Optional) URL (Optional)" at bounding box center [1168, 100] width 520 height 117
click at [951, 78] on input "Kelime (Optional)" at bounding box center [1168, 73] width 502 height 14
paste input "216 parça lokma takımı"
type input "216 parça lokma takımı"
click at [933, 140] on input "URL (Optional)" at bounding box center [1168, 140] width 502 height 14
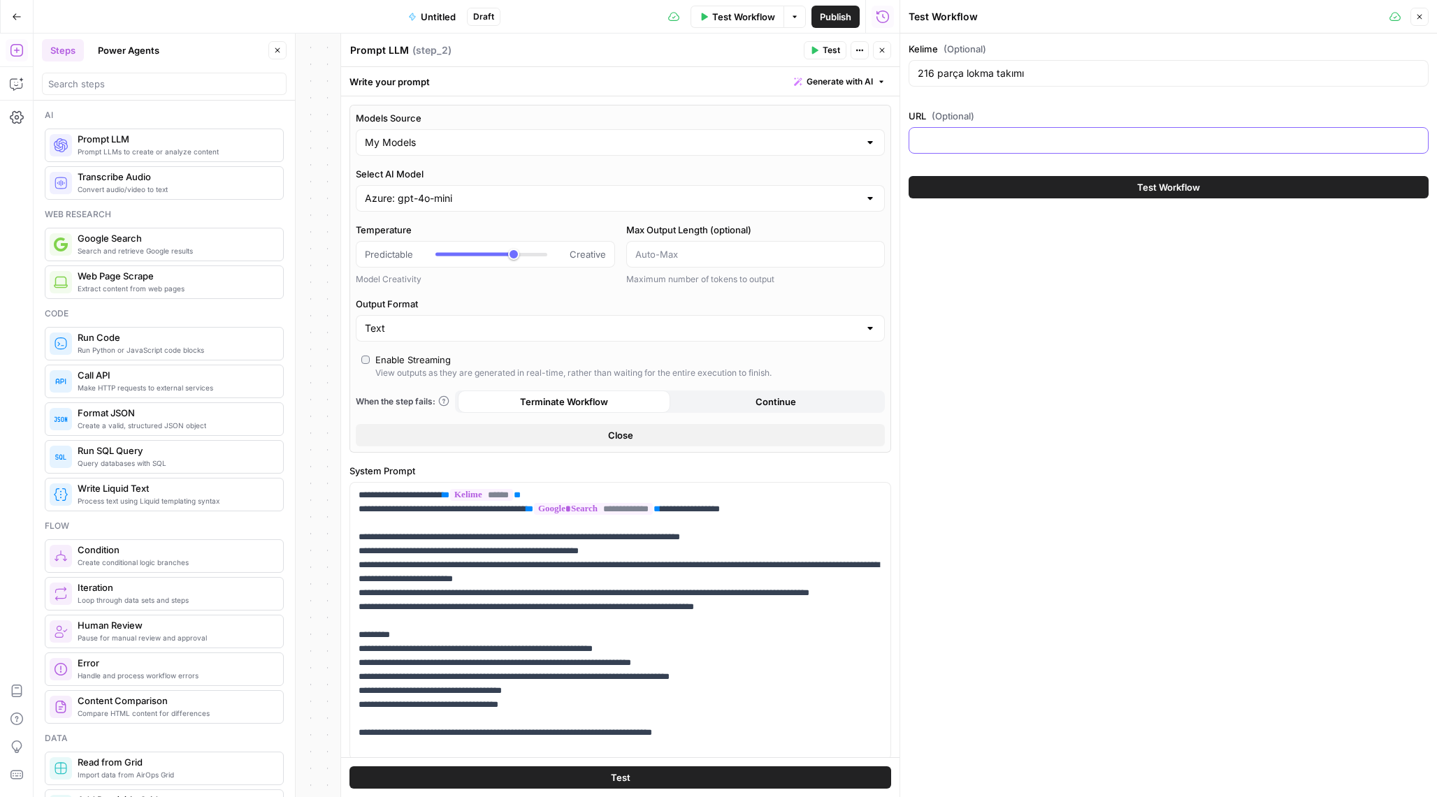
paste input "www.trendyol.com/216-parca-lokma-takimi-y-s82833,www.trendyol.com/lavoro/216-pa…"
type input "www.trendyol.com/216-parca-lokma-takimi-y-s82833,www.trendyol.com/lavoro/216-pa…"
click at [1103, 187] on button "Test Workflow" at bounding box center [1168, 187] width 520 height 22
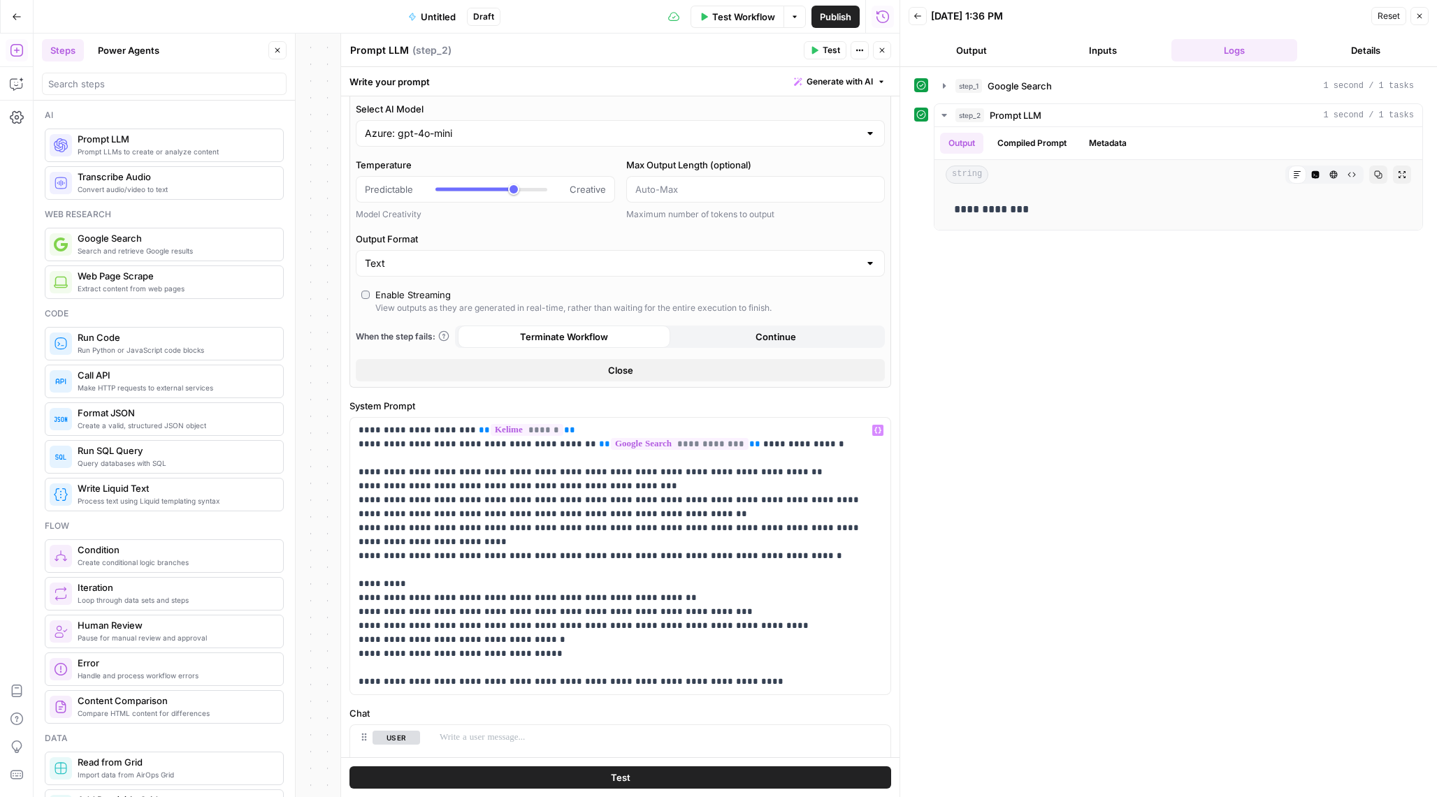
scroll to position [55, 0]
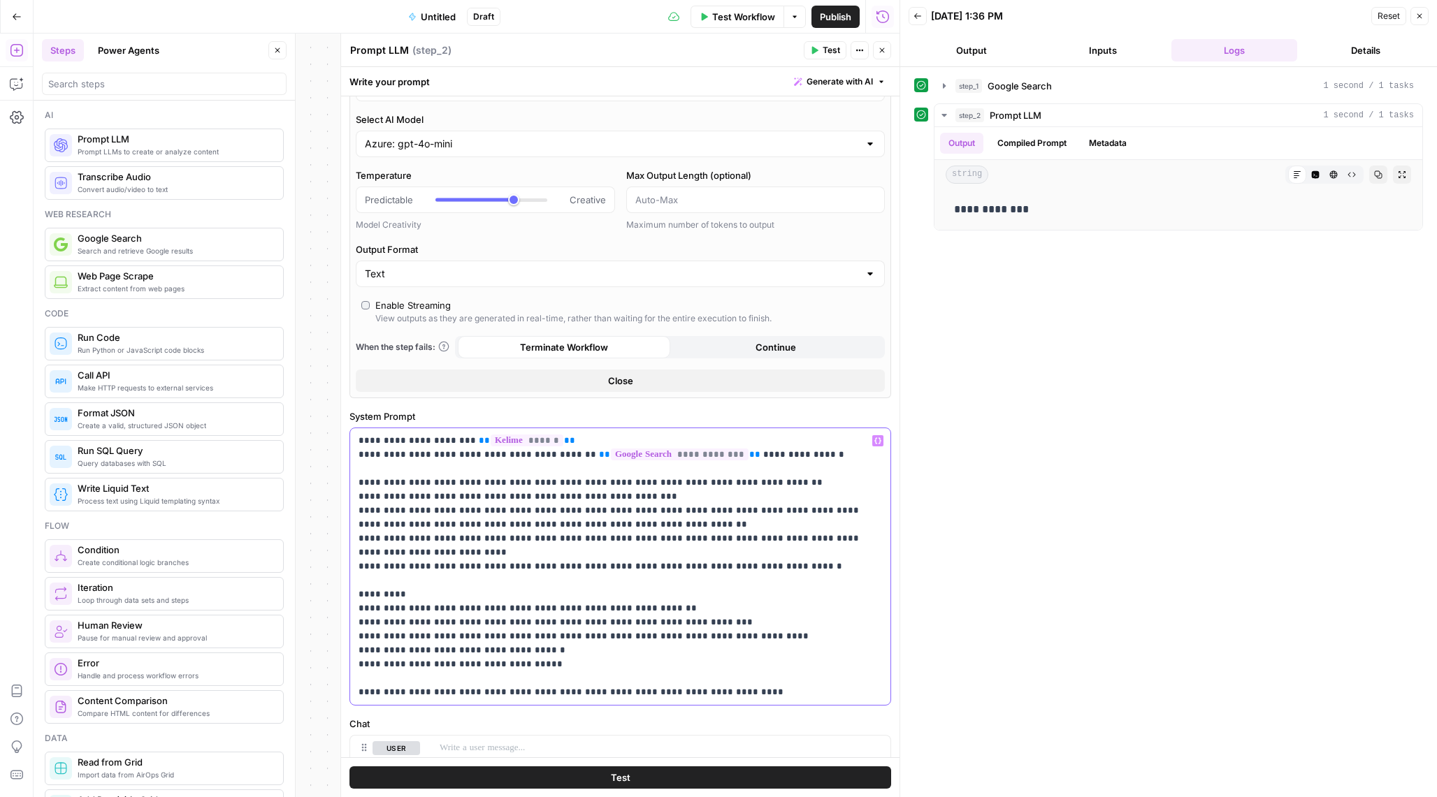
click at [551, 442] on p "**********" at bounding box center [619, 567] width 523 height 266
click at [1422, 18] on icon "button" at bounding box center [1419, 16] width 8 height 8
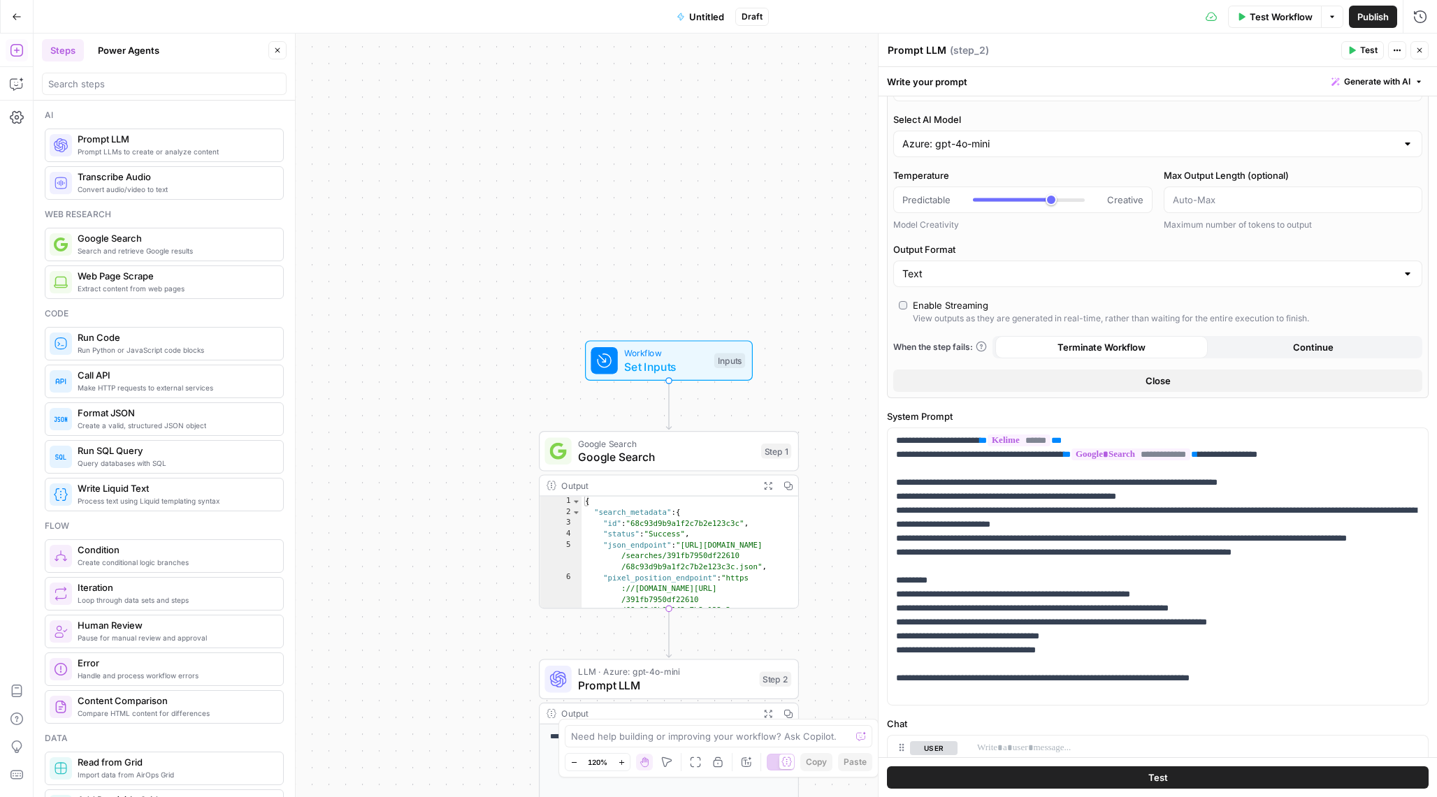
drag, startPoint x: 595, startPoint y: 487, endPoint x: 504, endPoint y: 428, distance: 108.2
click at [504, 428] on div "**********" at bounding box center [735, 416] width 1403 height 764
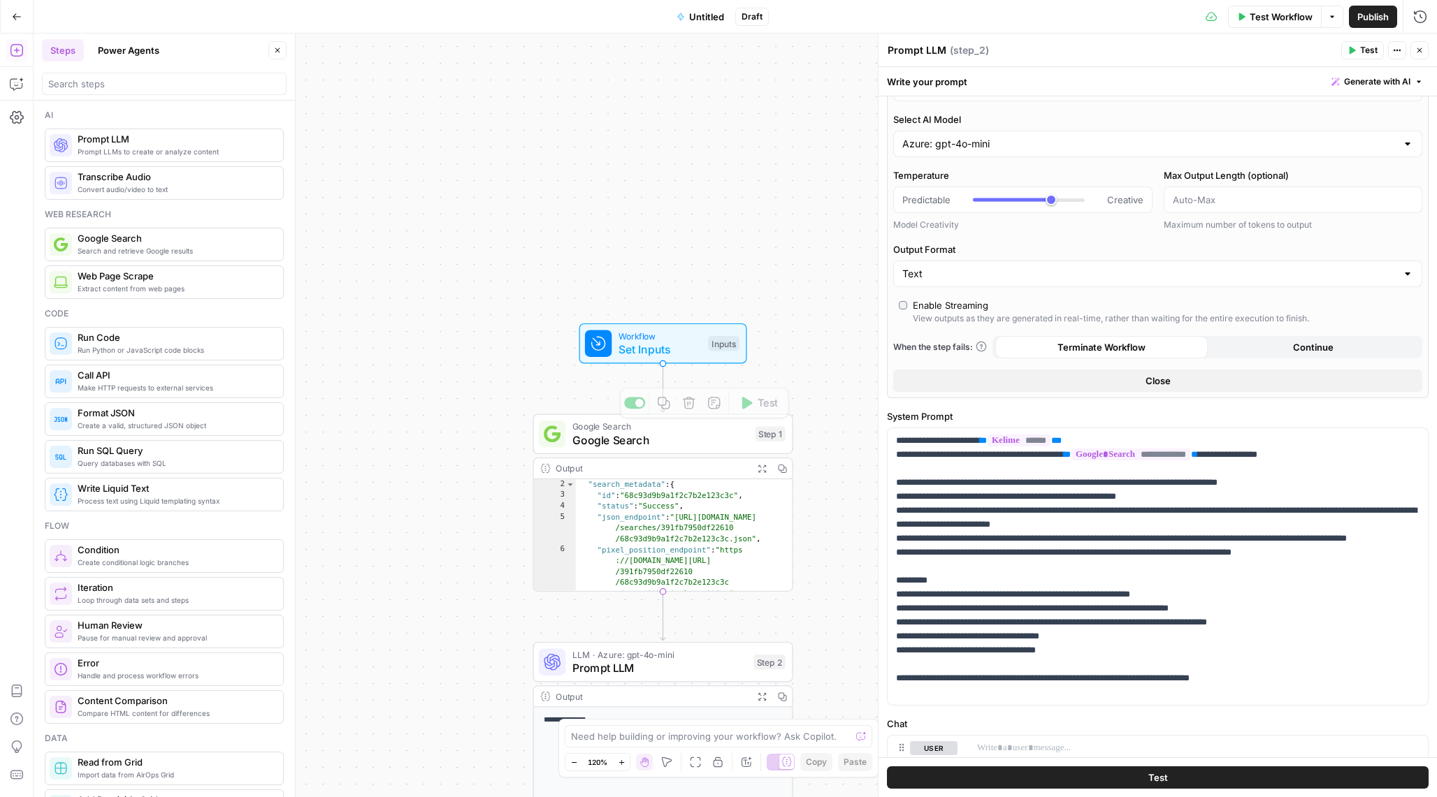
scroll to position [0, 0]
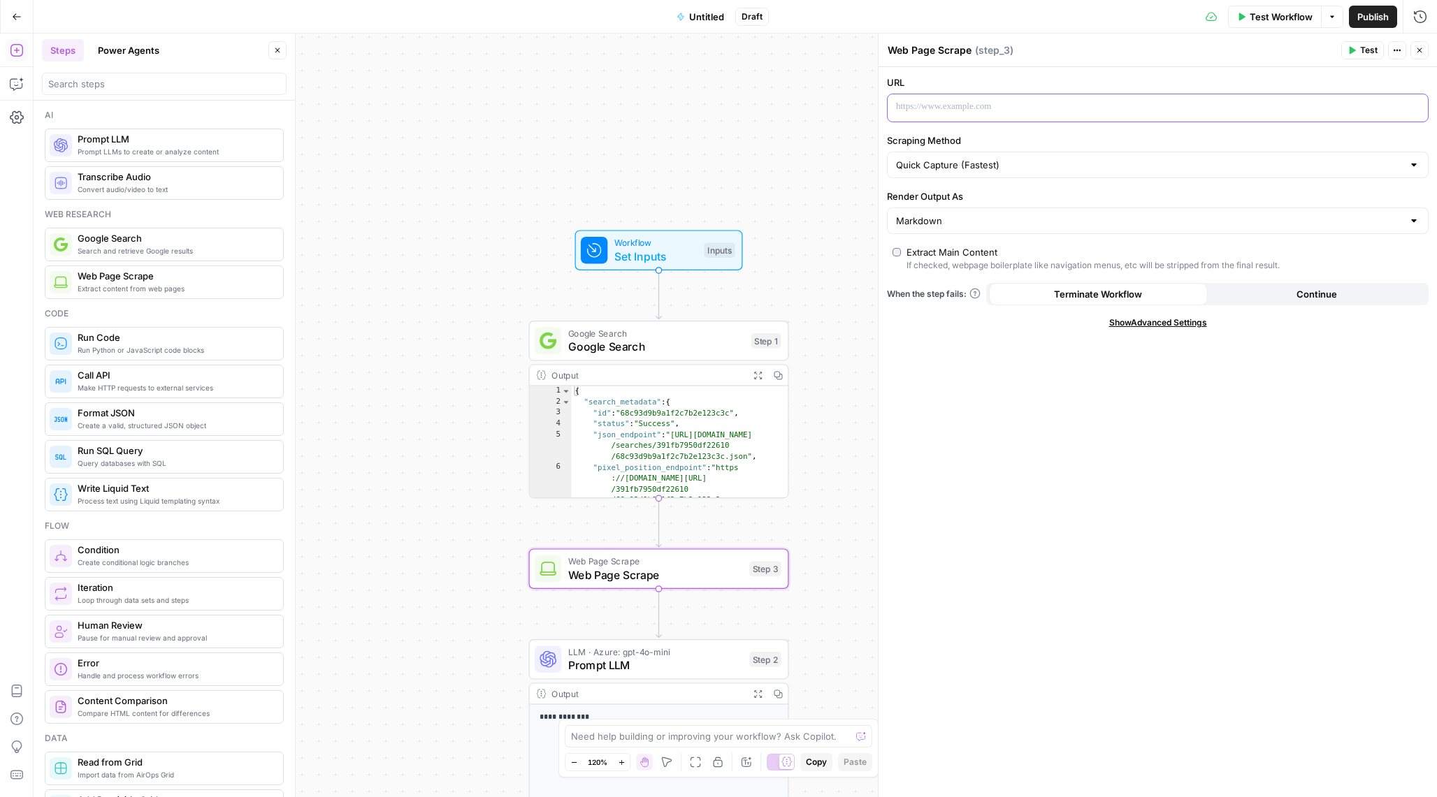
click at [1022, 101] on p at bounding box center [1146, 107] width 501 height 14
click at [1412, 99] on div "“/” to reference Variables Menu" at bounding box center [1157, 107] width 540 height 27
click at [1416, 109] on icon "button" at bounding box center [1414, 107] width 7 height 6
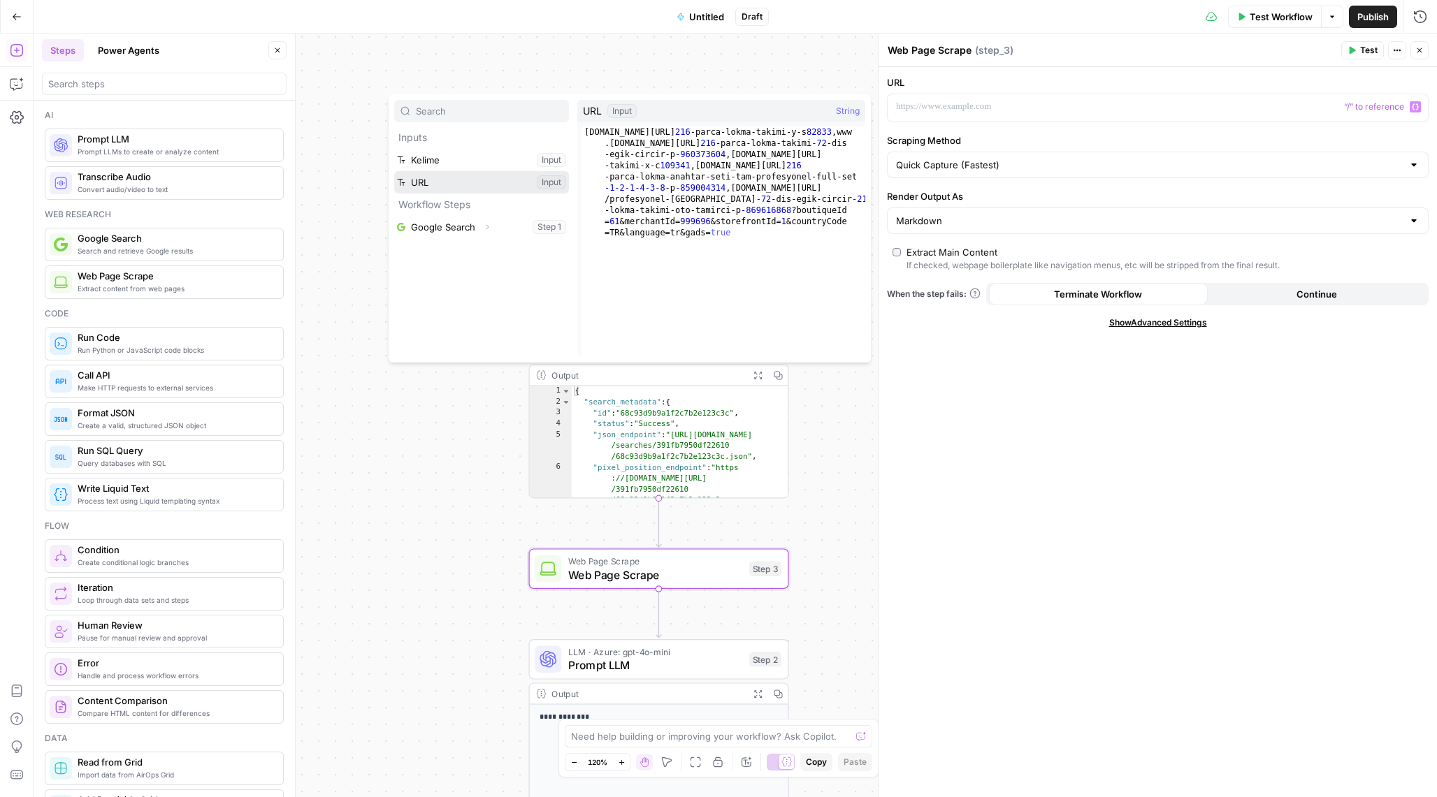
click at [499, 184] on button "Select variable URL" at bounding box center [481, 182] width 175 height 22
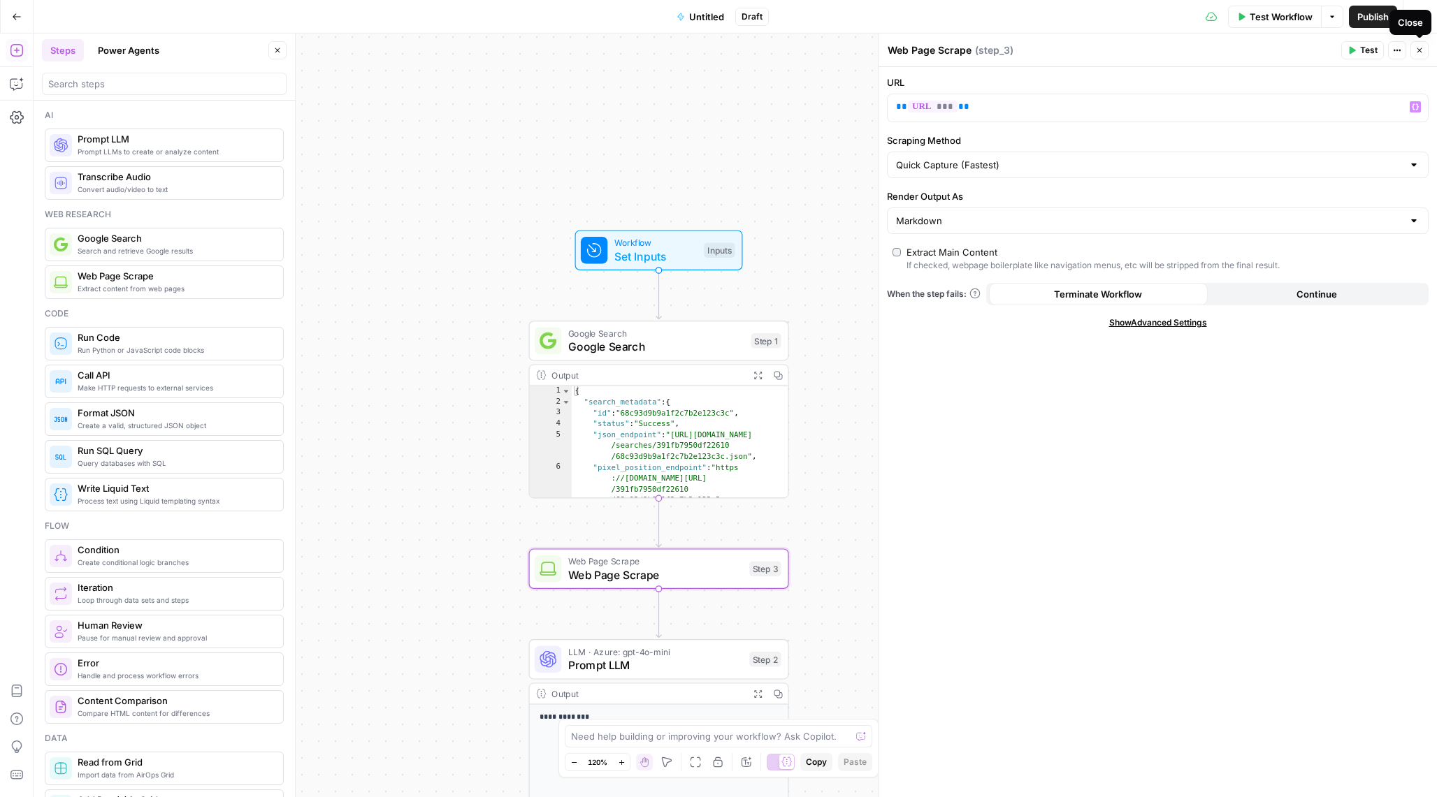
click at [1416, 45] on button "Close" at bounding box center [1419, 50] width 18 height 18
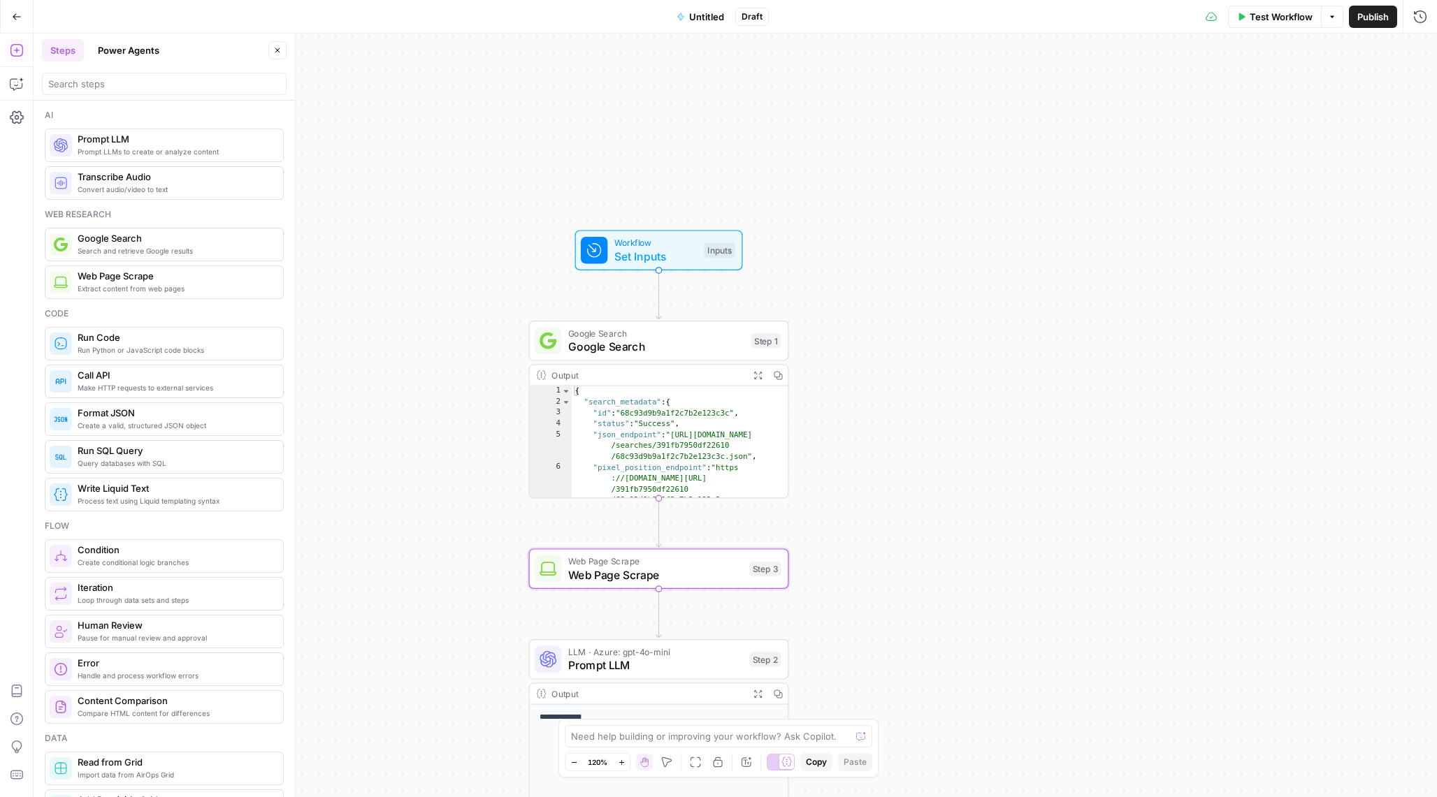
click at [687, 660] on span "Prompt LLM" at bounding box center [655, 665] width 175 height 17
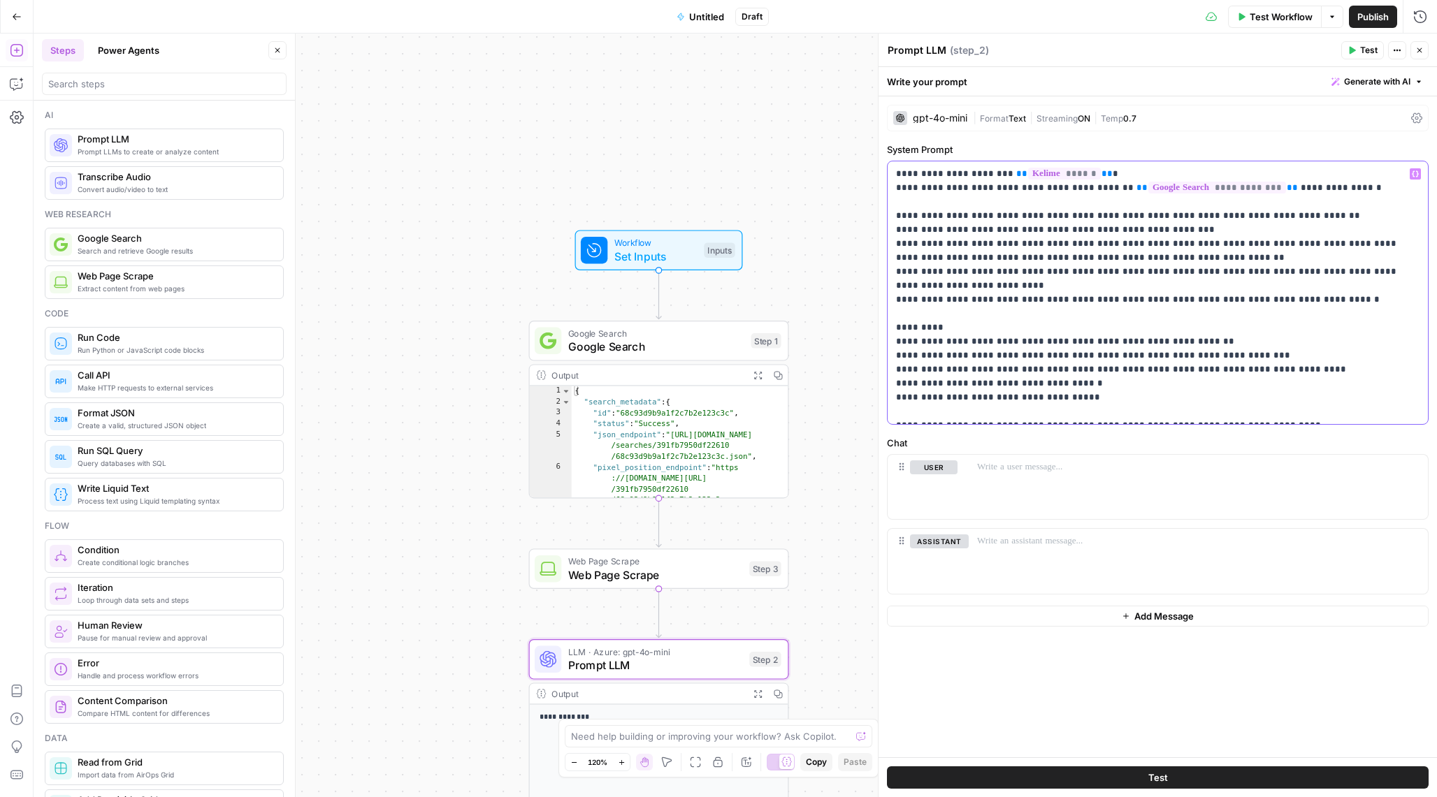
click at [1264, 187] on p "**********" at bounding box center [1157, 293] width 523 height 252
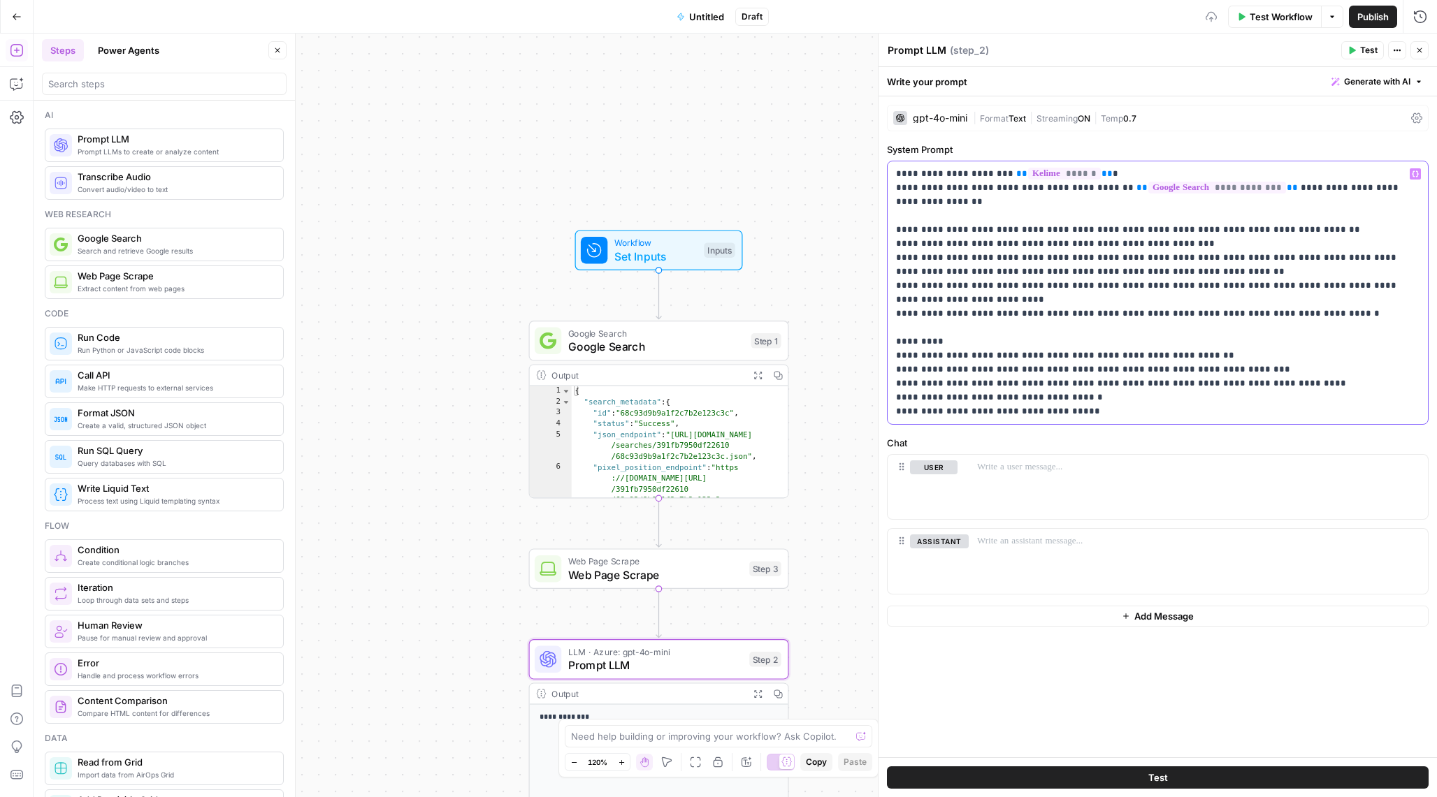
click at [1411, 173] on icon "button" at bounding box center [1414, 173] width 7 height 7
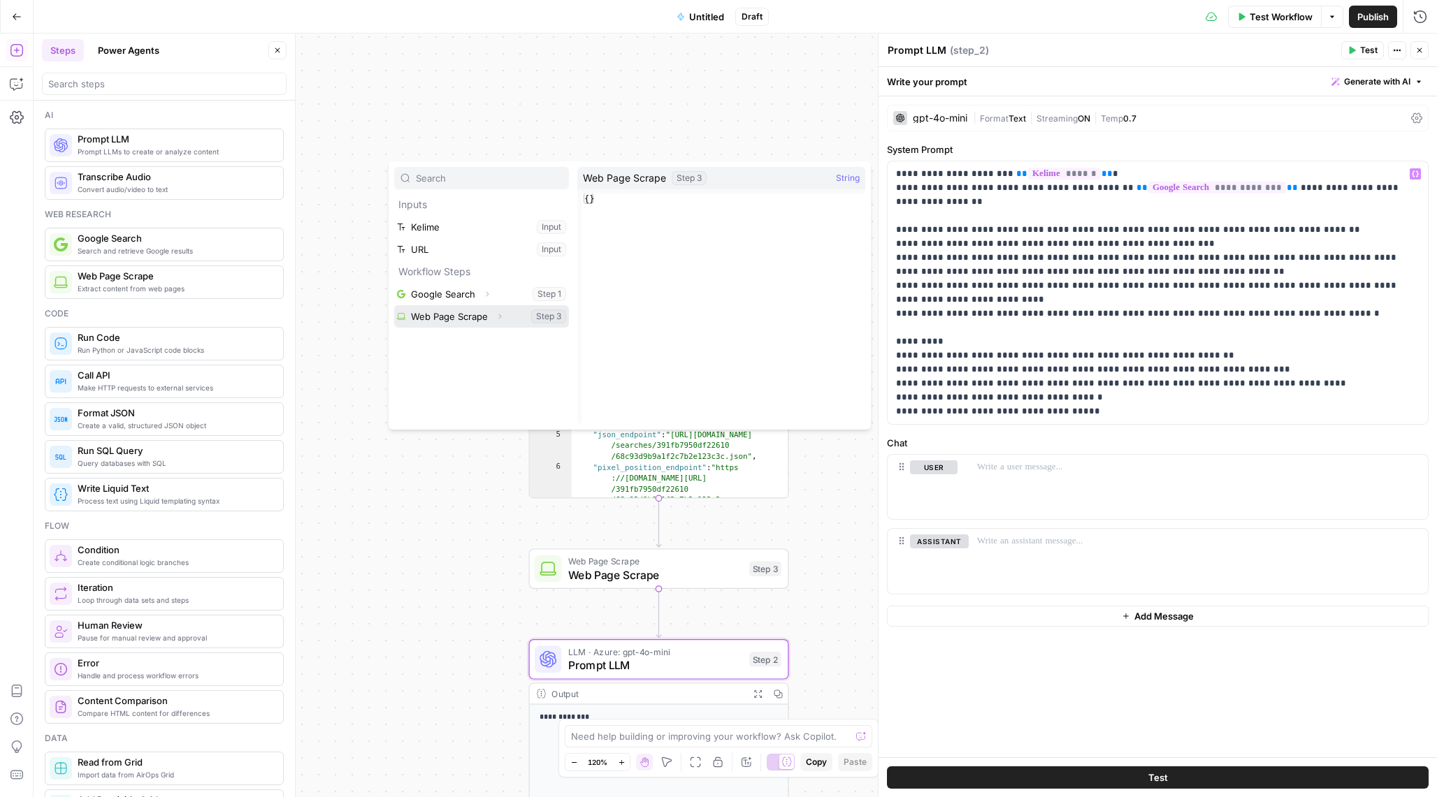
click at [467, 313] on button "Select variable Web Page Scrape" at bounding box center [481, 316] width 175 height 22
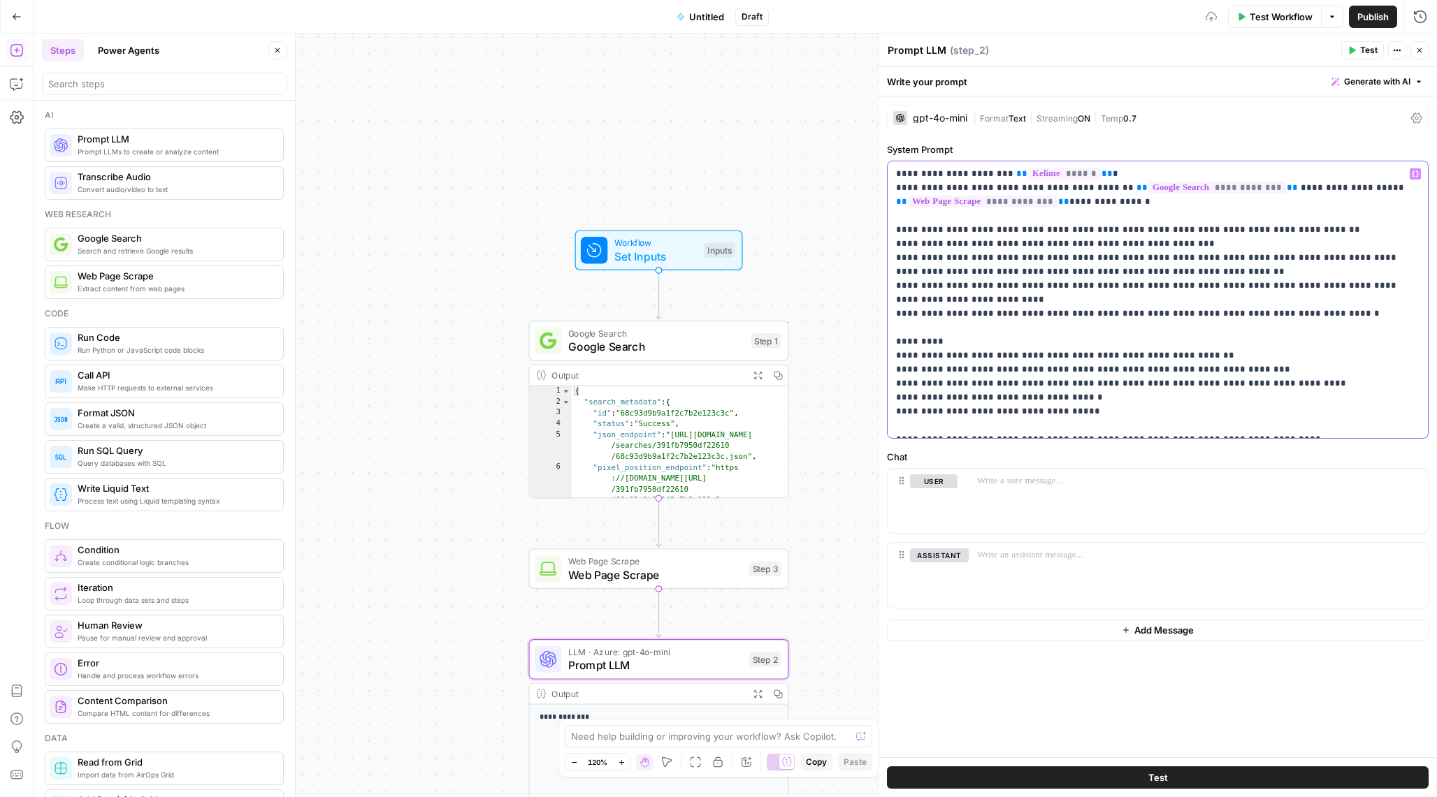
click at [1167, 205] on p "**********" at bounding box center [1157, 300] width 523 height 266
click at [1274, 13] on span "Test Workflow" at bounding box center [1280, 17] width 63 height 14
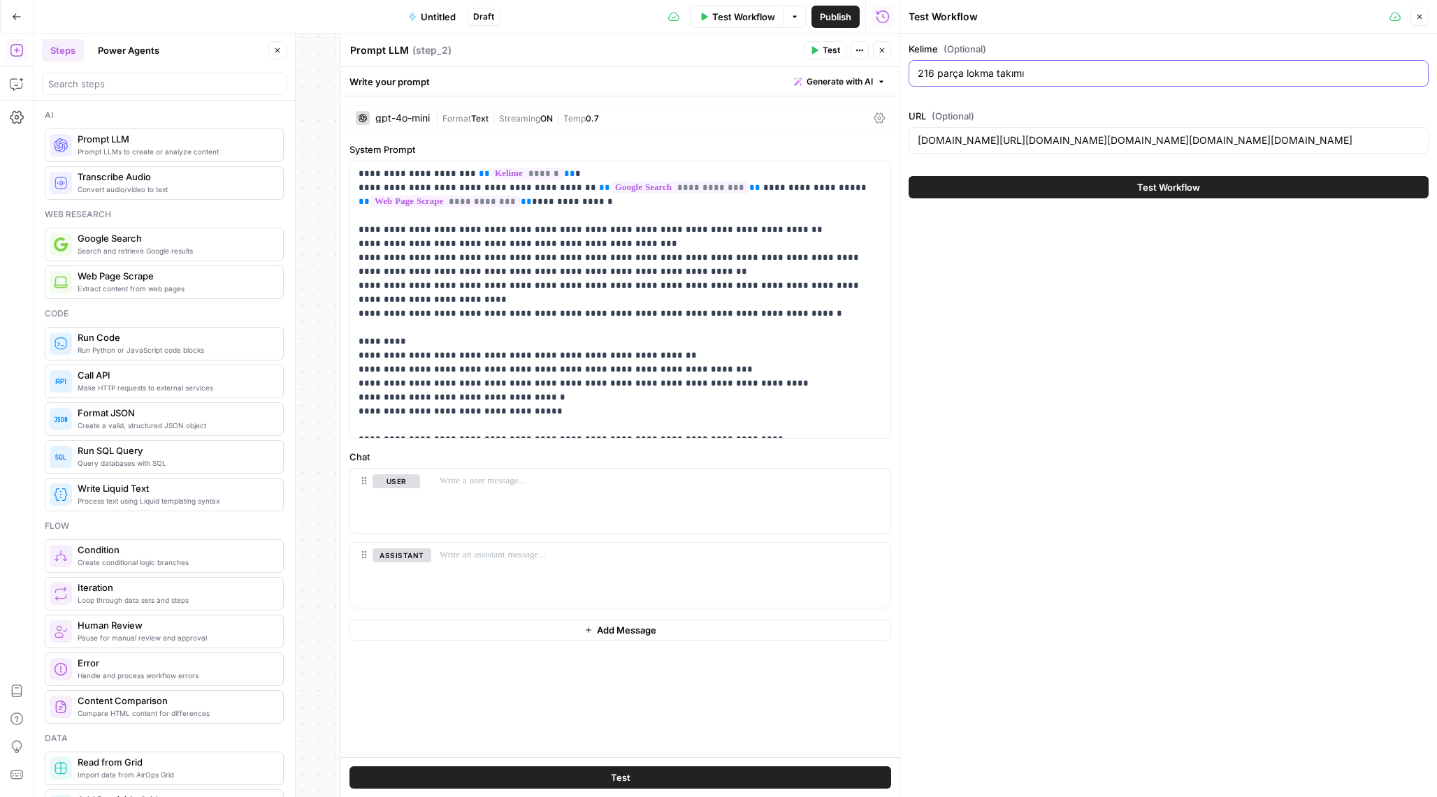
drag, startPoint x: 1062, startPoint y: 71, endPoint x: 837, endPoint y: 71, distance: 225.0
click at [837, 71] on body "T TY SEO Team New Home Browse Your Data Recent Grids [TR] SEO PDP Name Creation…" at bounding box center [718, 398] width 1437 height 797
paste input "2 ayar 10 gr ajda bilezik"
type input "22 ayar 10 gr ajda bilezik"
click at [1011, 140] on input "www.trendyol.com/216-parca-lokma-takimi-y-s82833,www.trendyol.com/lavoro/216-pa…" at bounding box center [1168, 140] width 502 height 14
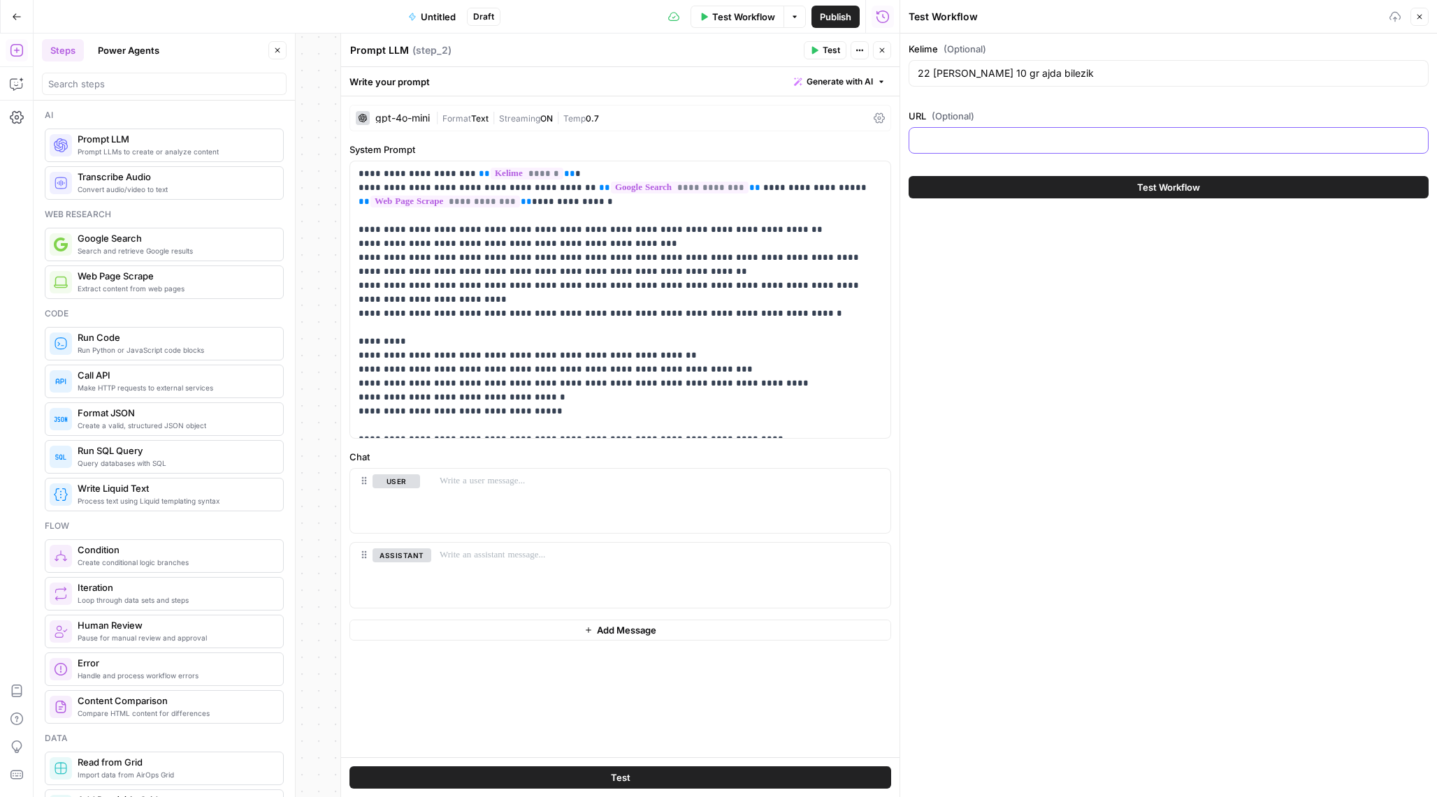
paste input "www.trendyol.com/ajda-bilezik-y-s3388,www.trendyol.com/milenyum/10-gr-22-ayar-a…"
type input "www.trendyol.com/ajda-bilezik-y-s3388,www.trendyol.com/milenyum/10-gr-22-ayar-a…"
click at [1108, 181] on button "Test Workflow" at bounding box center [1168, 187] width 520 height 22
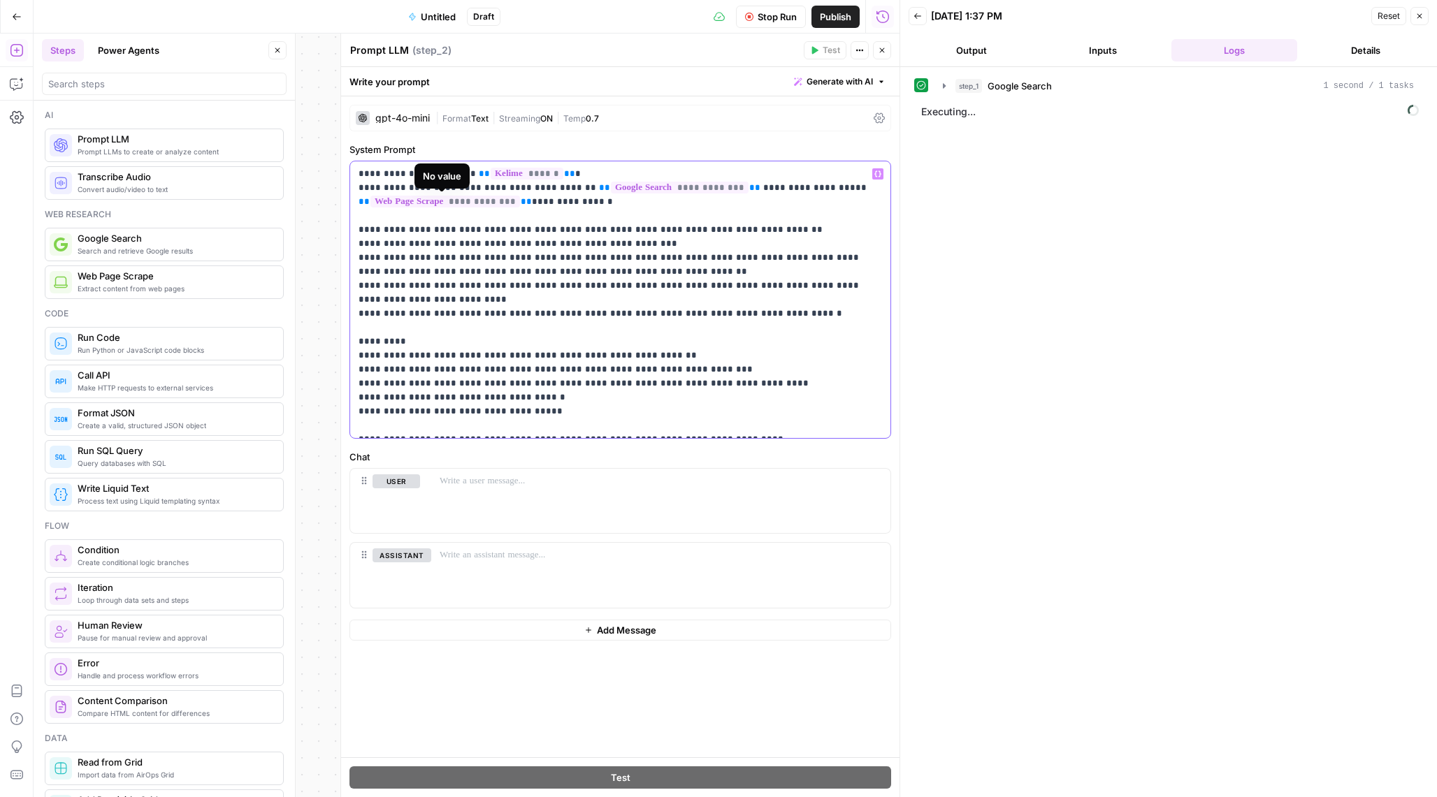
click at [510, 203] on span "**********" at bounding box center [445, 202] width 150 height 12
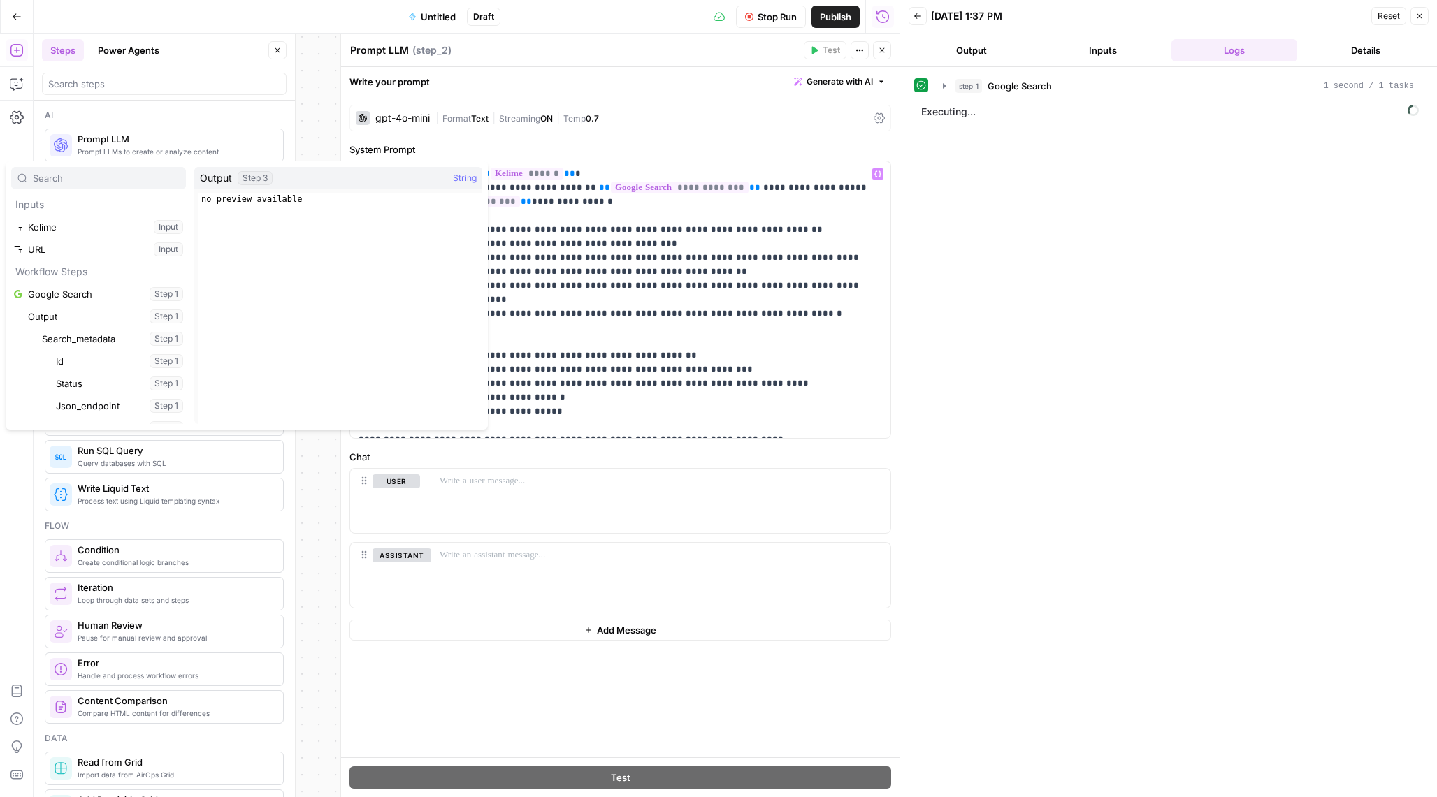
scroll to position [8378, 0]
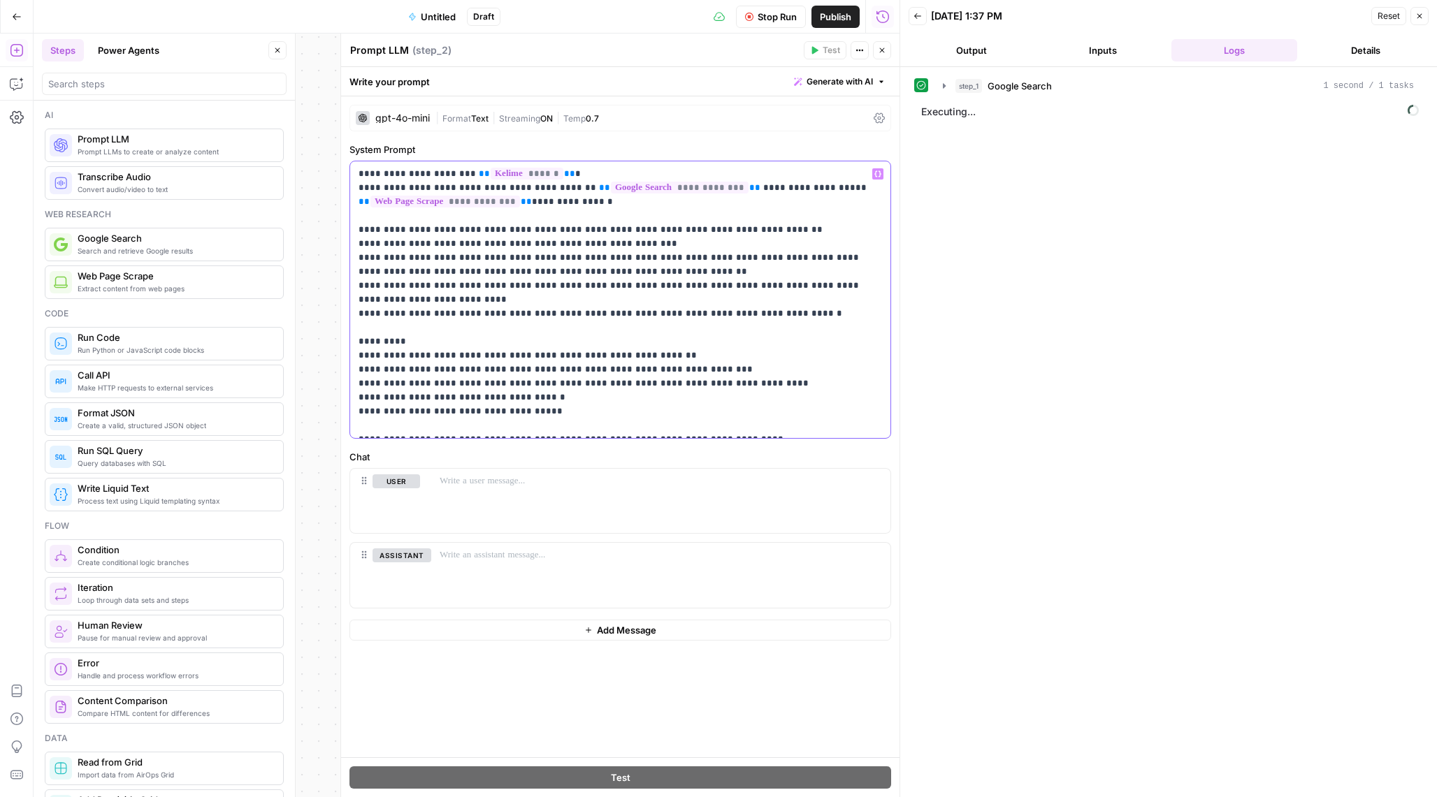
click at [521, 200] on span "**" at bounding box center [526, 201] width 11 height 9
drag, startPoint x: 521, startPoint y: 200, endPoint x: 507, endPoint y: 201, distance: 14.0
click at [507, 201] on p "**********" at bounding box center [619, 300] width 523 height 266
click at [579, 208] on p "**********" at bounding box center [619, 300] width 523 height 266
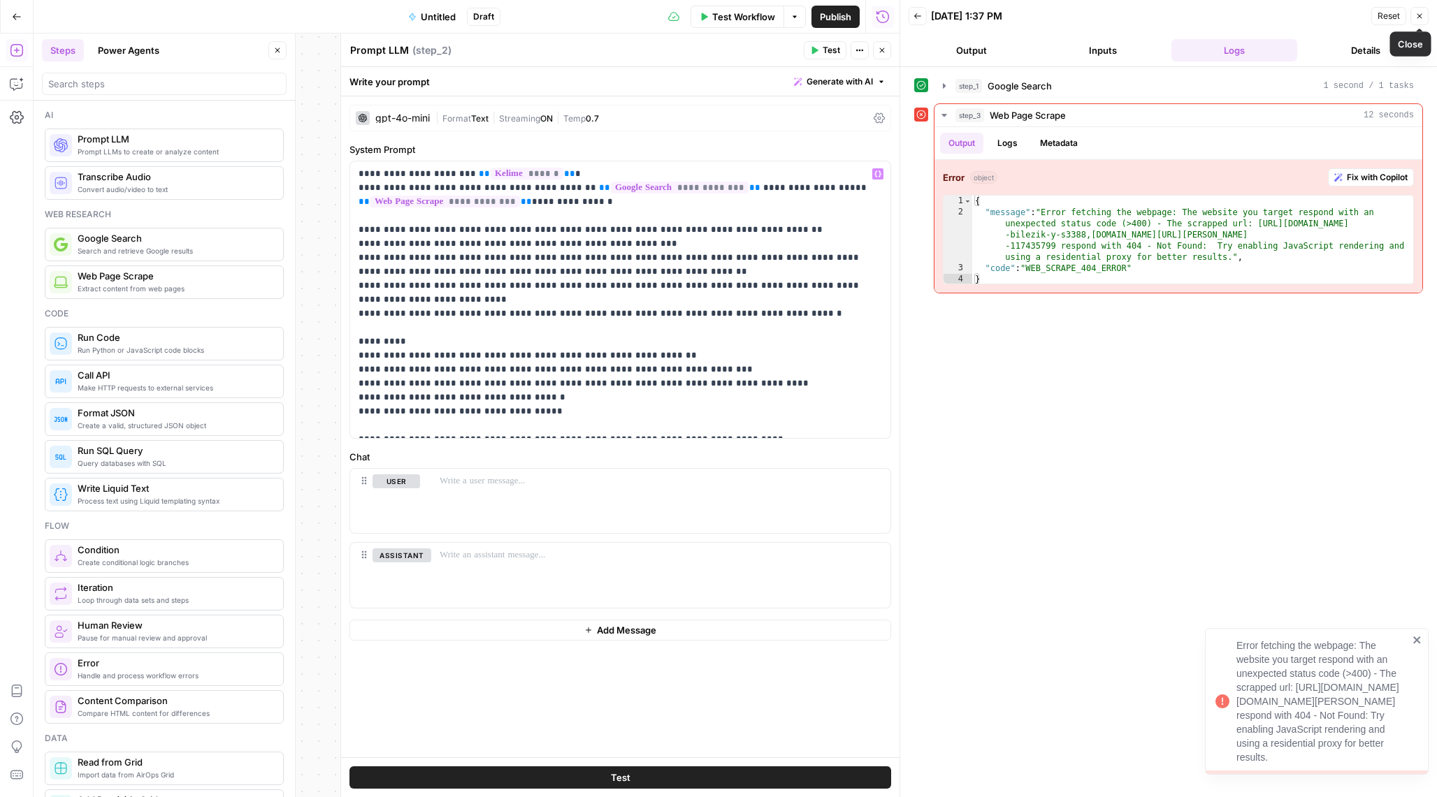
click at [1421, 15] on icon "button" at bounding box center [1419, 16] width 8 height 8
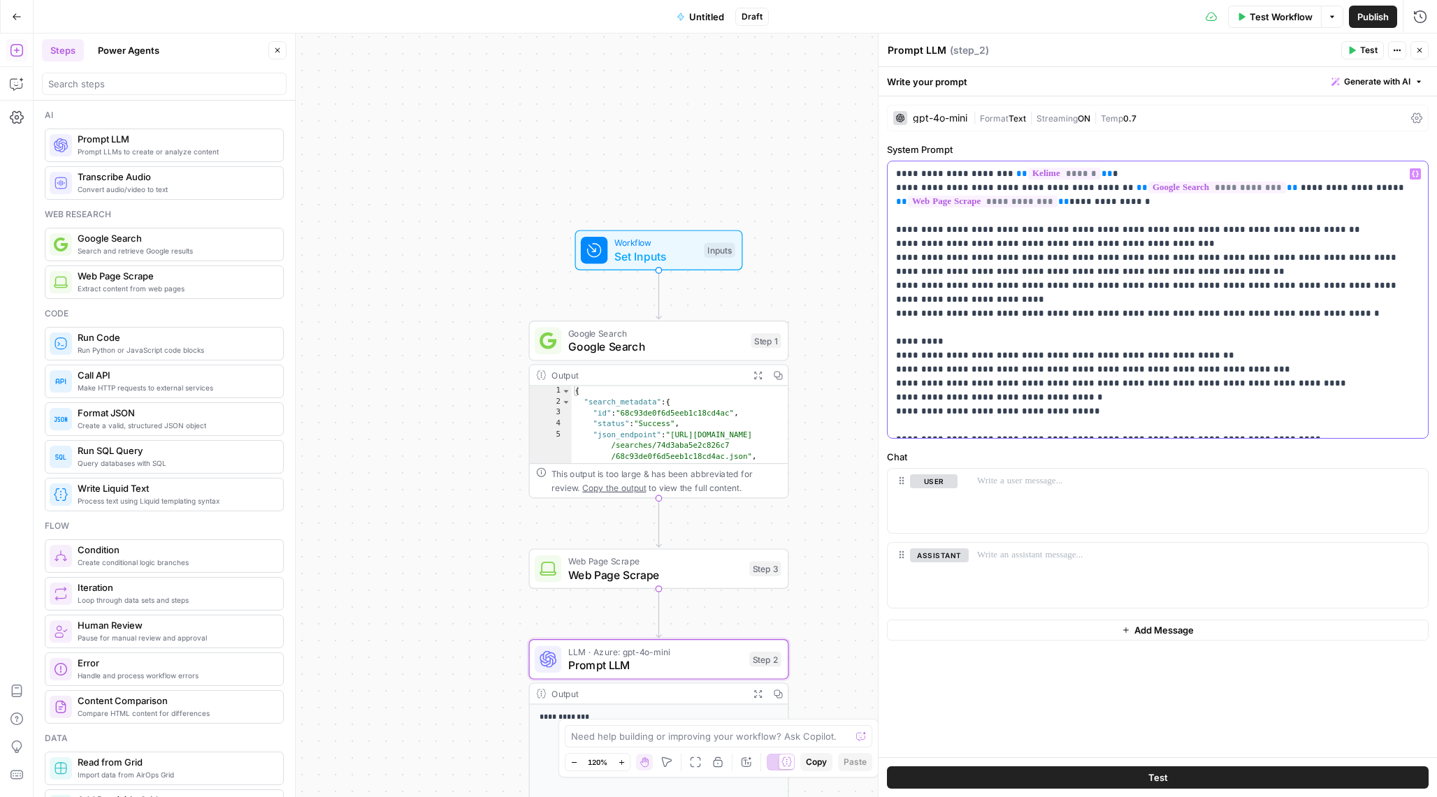
drag, startPoint x: 1063, startPoint y: 204, endPoint x: 894, endPoint y: 202, distance: 168.4
click at [894, 202] on div "**********" at bounding box center [1157, 299] width 540 height 277
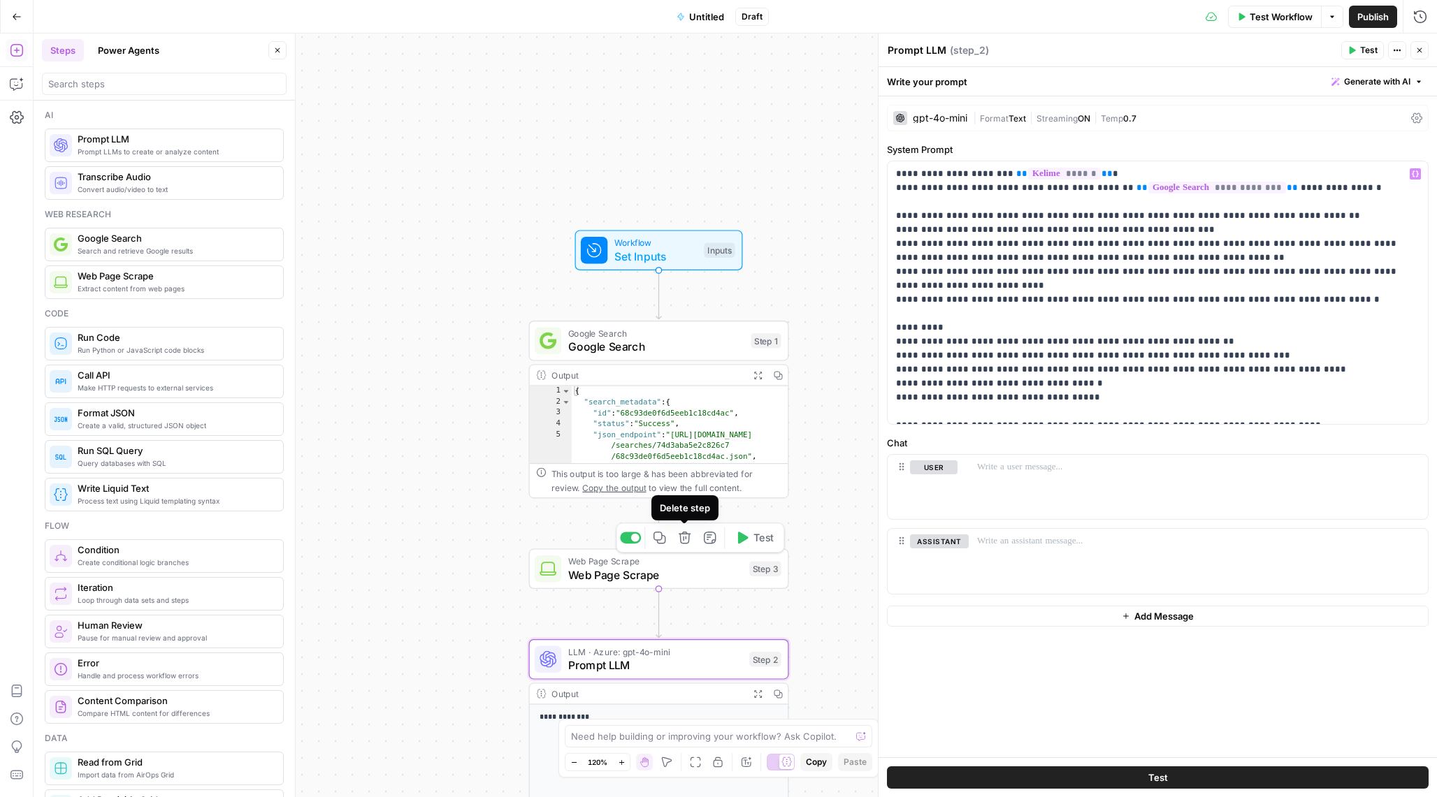
click at [685, 541] on icon "button" at bounding box center [684, 537] width 13 height 13
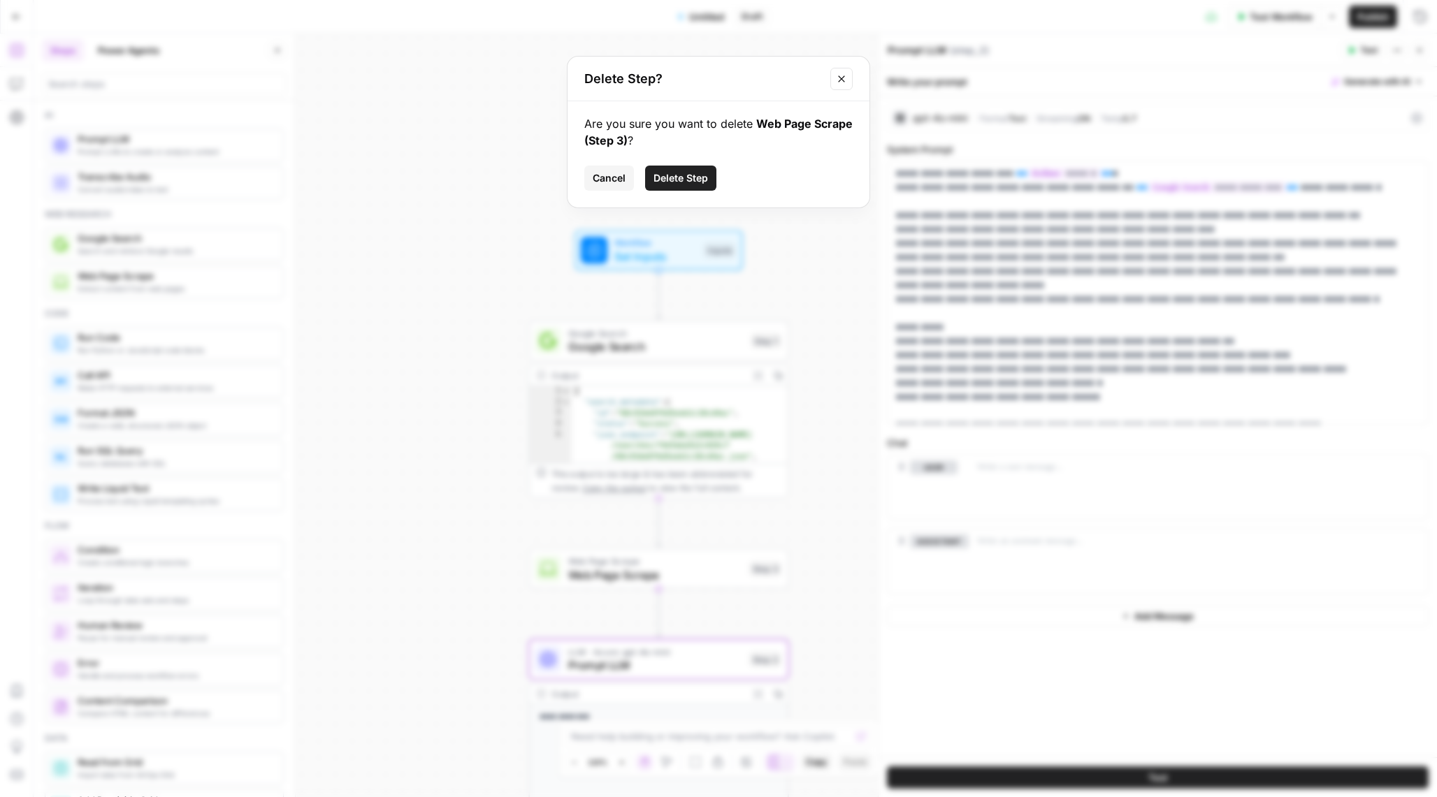
click at [681, 185] on button "Delete Step" at bounding box center [680, 178] width 71 height 25
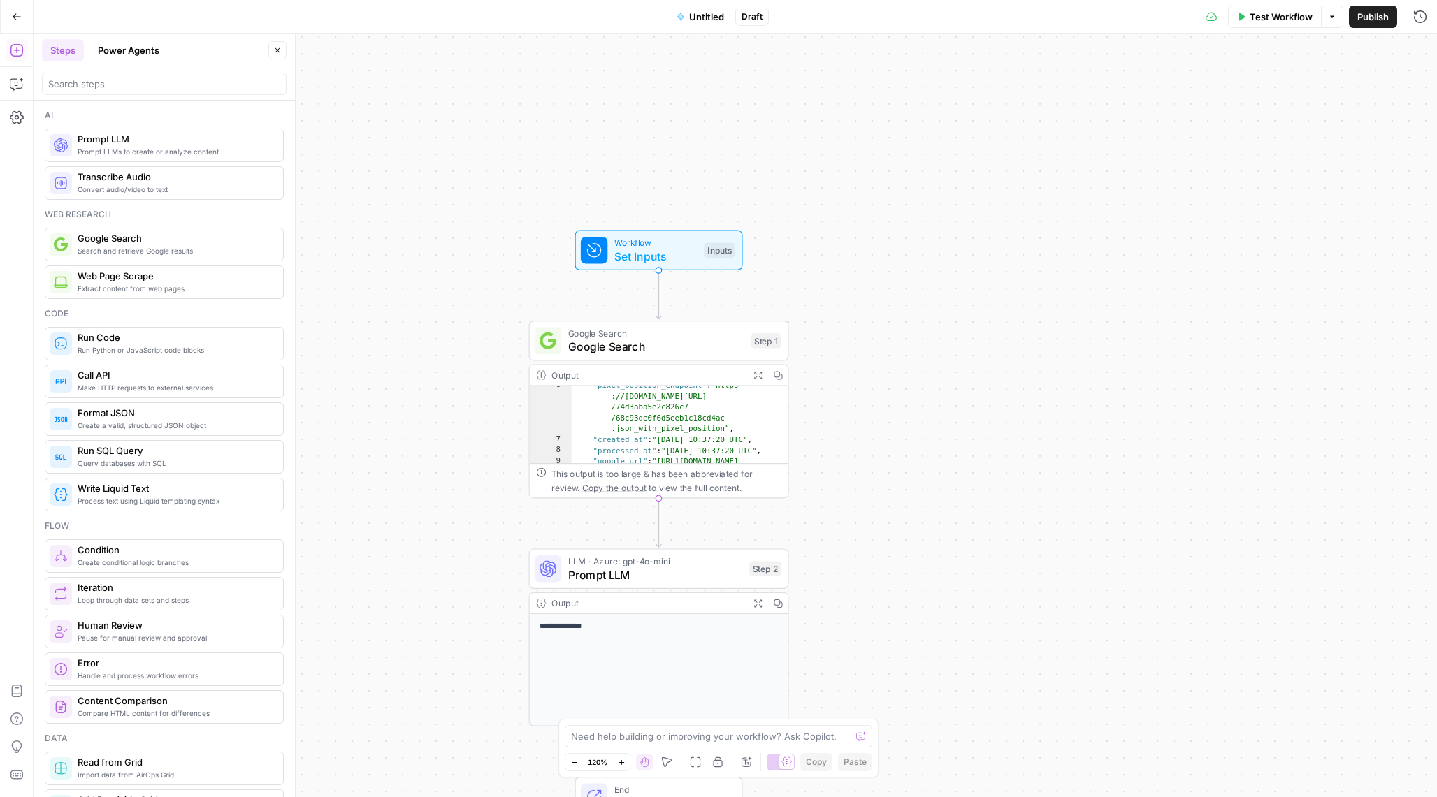
scroll to position [75, 0]
click at [700, 13] on span "Untitled" at bounding box center [706, 17] width 35 height 14
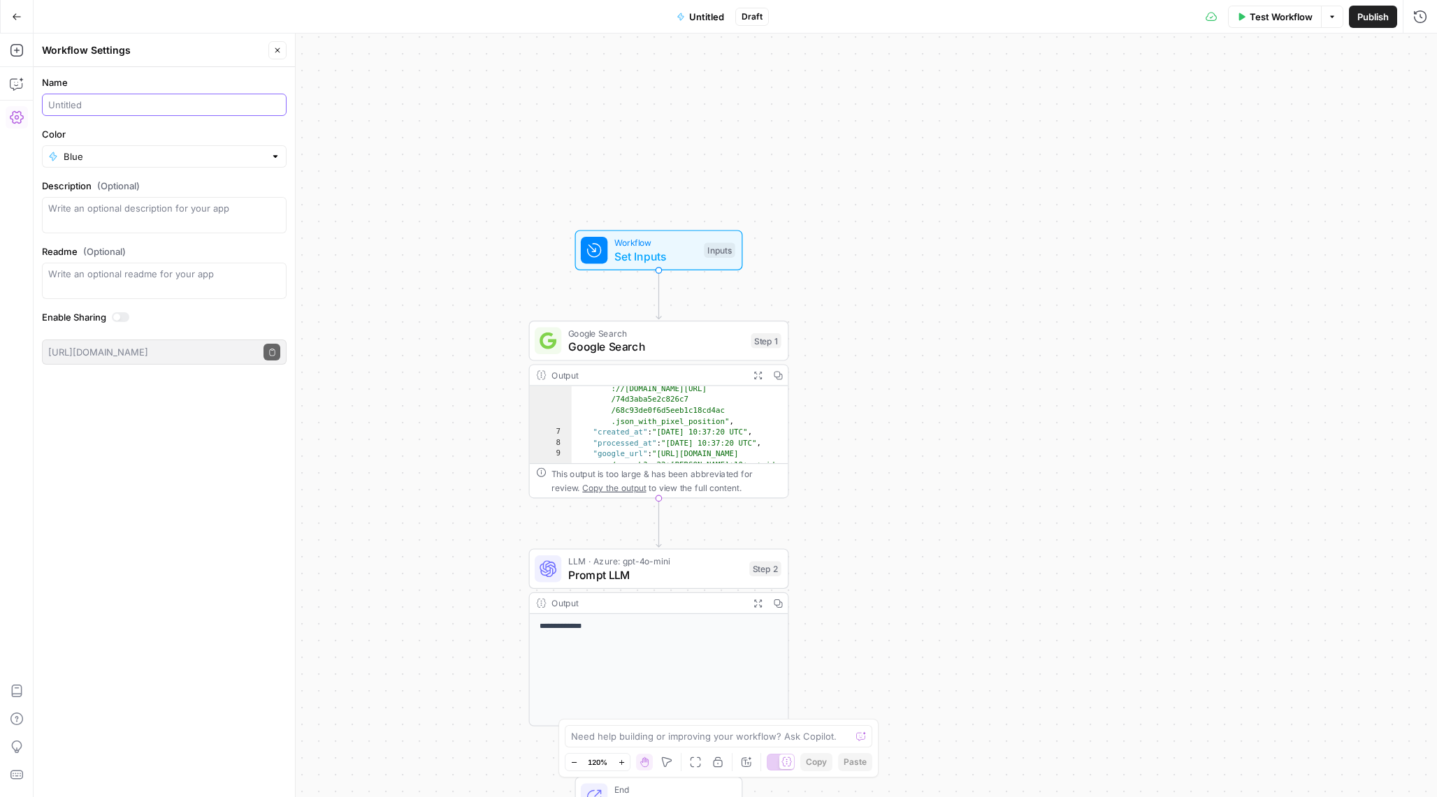
click at [112, 101] on input "Name" at bounding box center [164, 105] width 232 height 14
click at [160, 442] on div "Name Keyword Segmenter Color Blue Description (Optional) Readme (Optional) Writ…" at bounding box center [164, 432] width 261 height 730
click at [166, 98] on input "Keyword Segmenter" at bounding box center [164, 105] width 232 height 14
type input "Keyword Segment Analyser"
click at [1367, 24] on button "Publish" at bounding box center [1373, 17] width 48 height 22
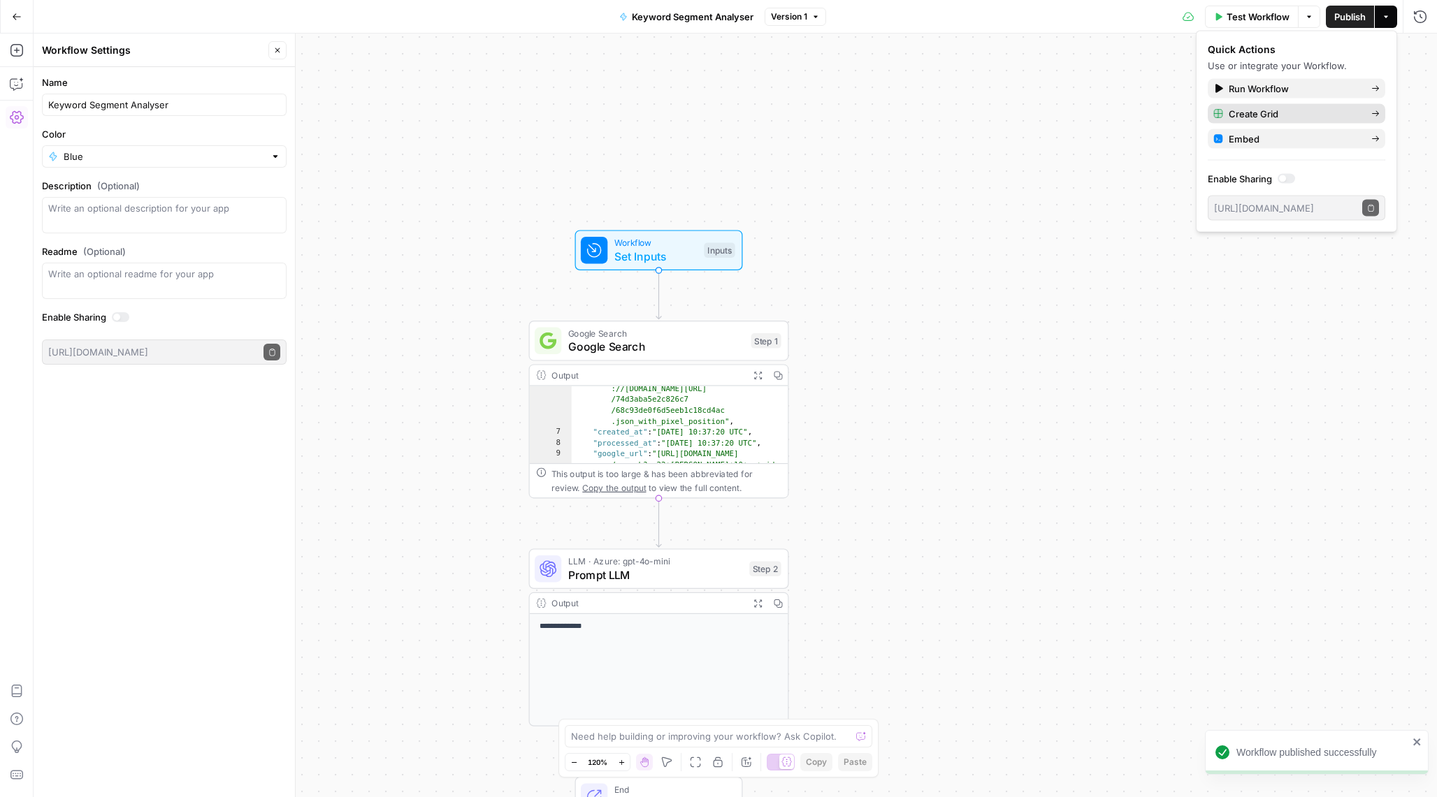
click at [1293, 117] on span "Create Grid" at bounding box center [1293, 114] width 131 height 14
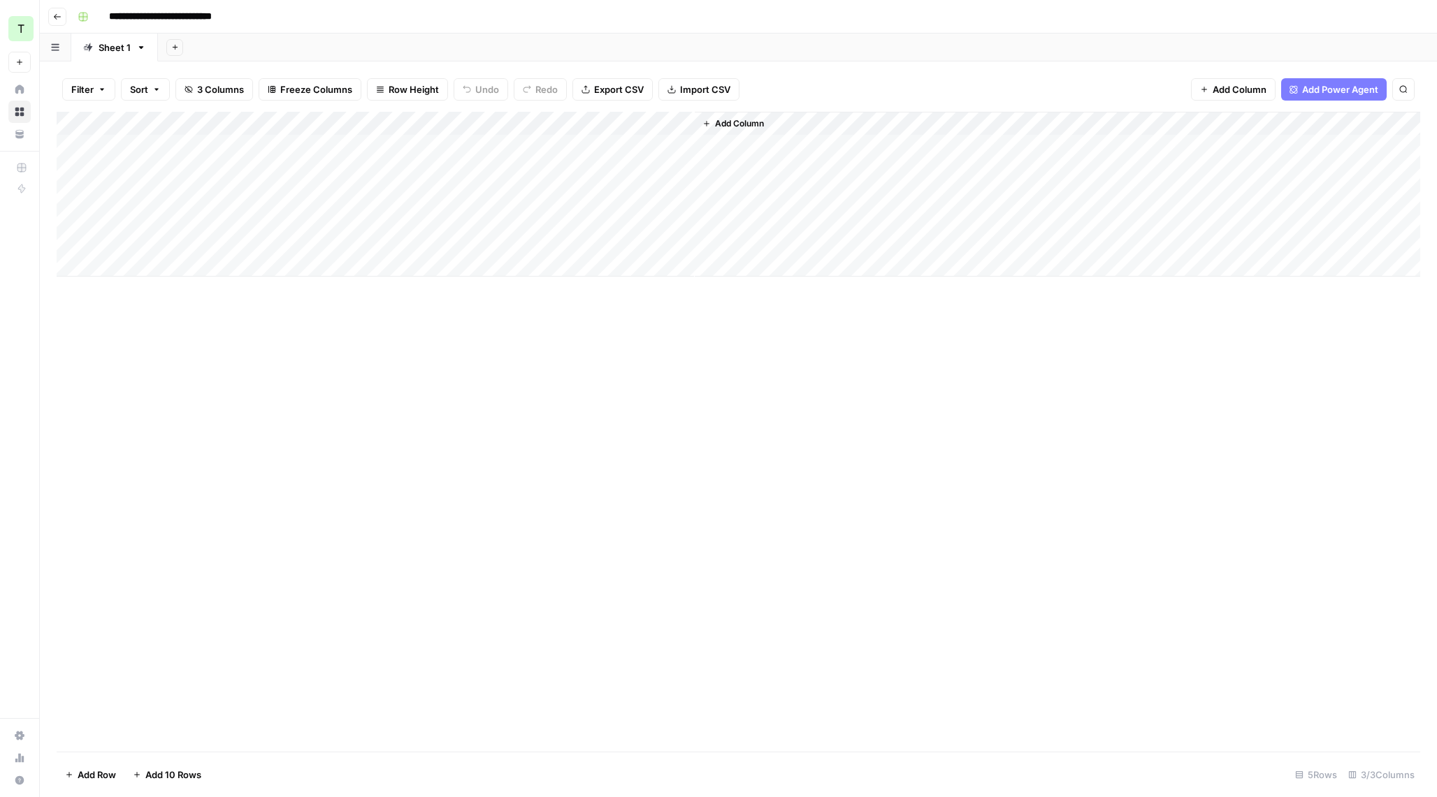
click at [261, 139] on div "Add Column" at bounding box center [738, 194] width 1363 height 165
click at [367, 115] on div "Add Column" at bounding box center [738, 194] width 1363 height 165
click at [342, 307] on span "Remove Column" at bounding box center [395, 312] width 122 height 14
click at [662, 171] on span "Delete" at bounding box center [668, 170] width 30 height 14
click at [224, 137] on div "Add Column" at bounding box center [738, 194] width 1363 height 165
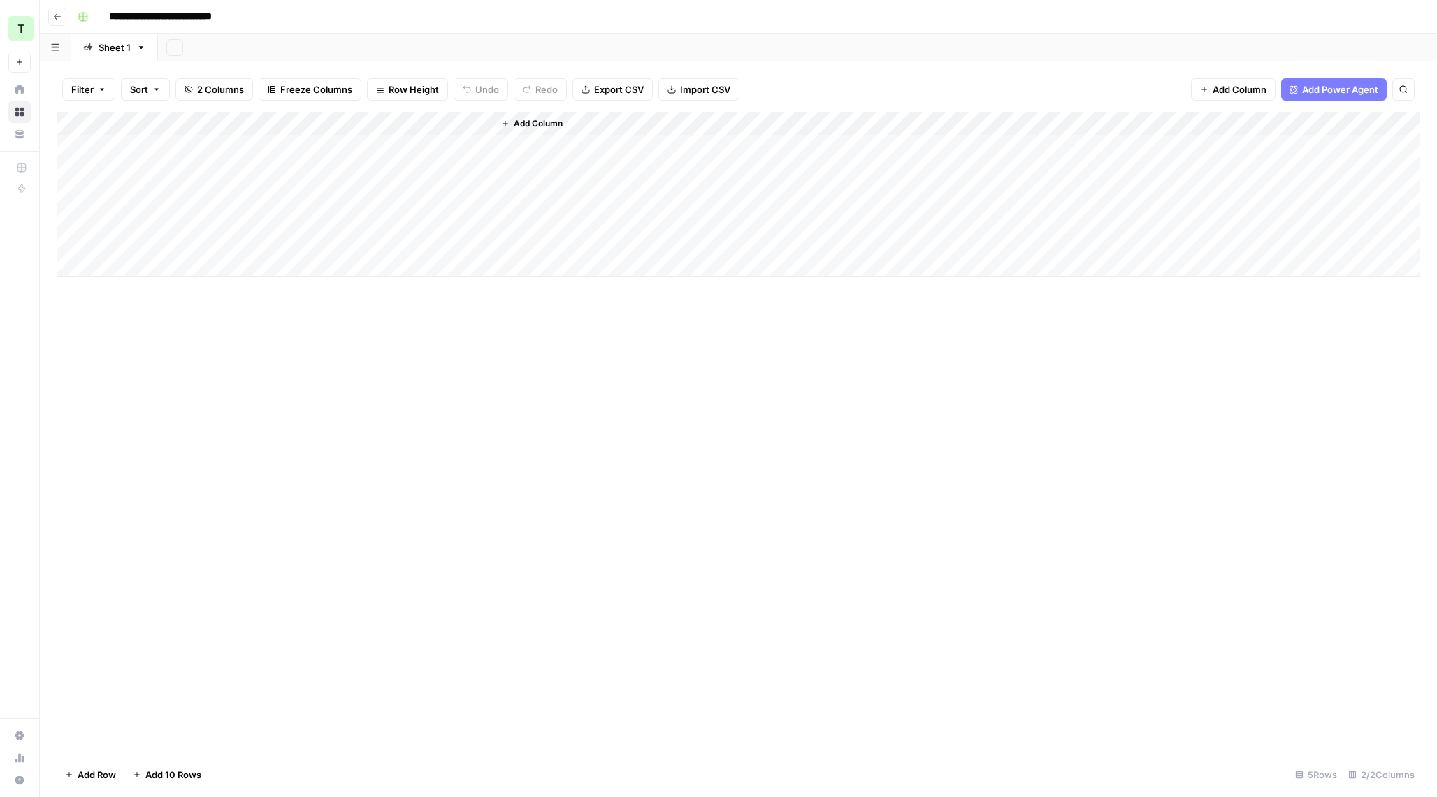
click at [362, 127] on div "Add Column" at bounding box center [738, 194] width 1363 height 165
click at [374, 266] on span "Edit Workflow" at bounding box center [395, 261] width 122 height 14
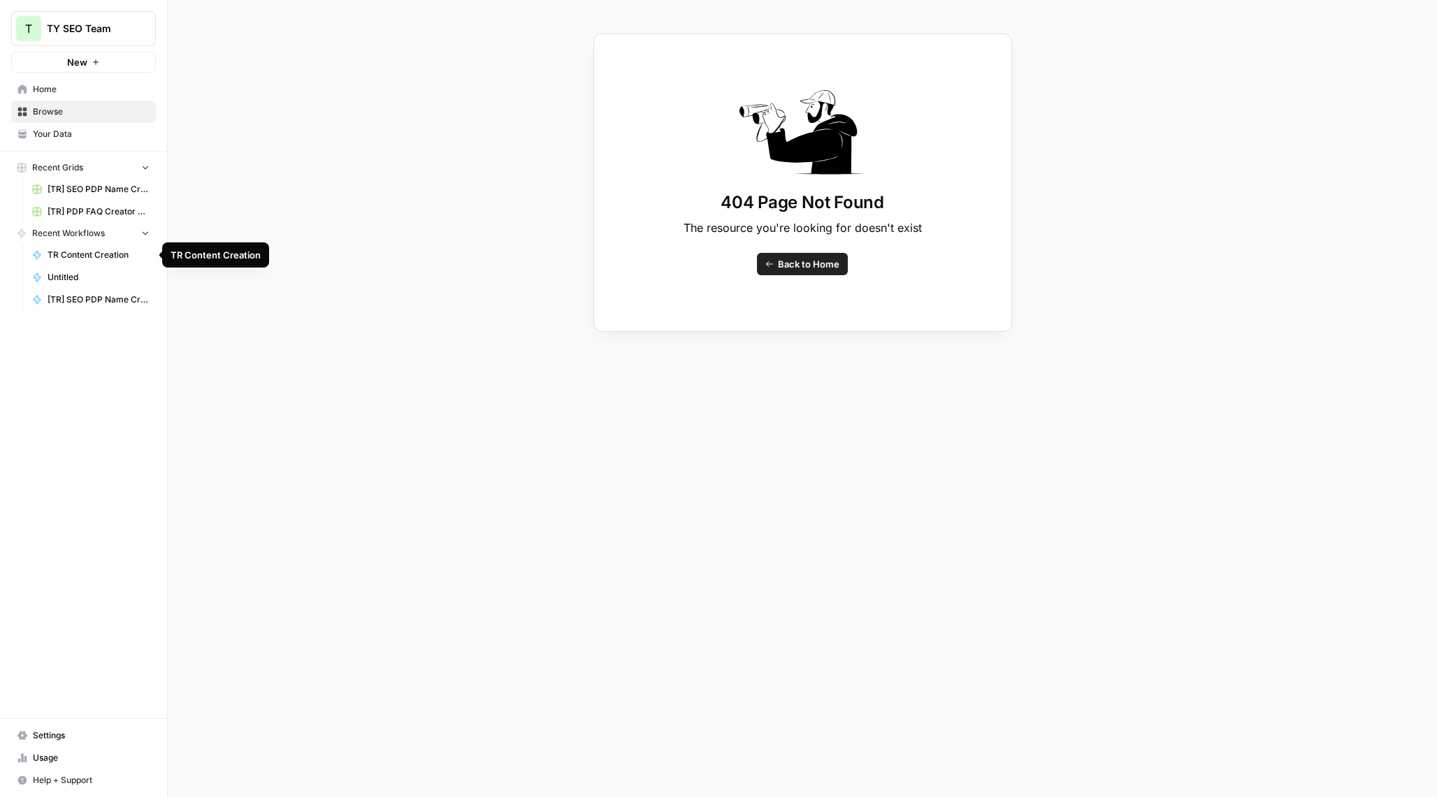
click at [93, 249] on span "TR Content Creation" at bounding box center [99, 255] width 102 height 13
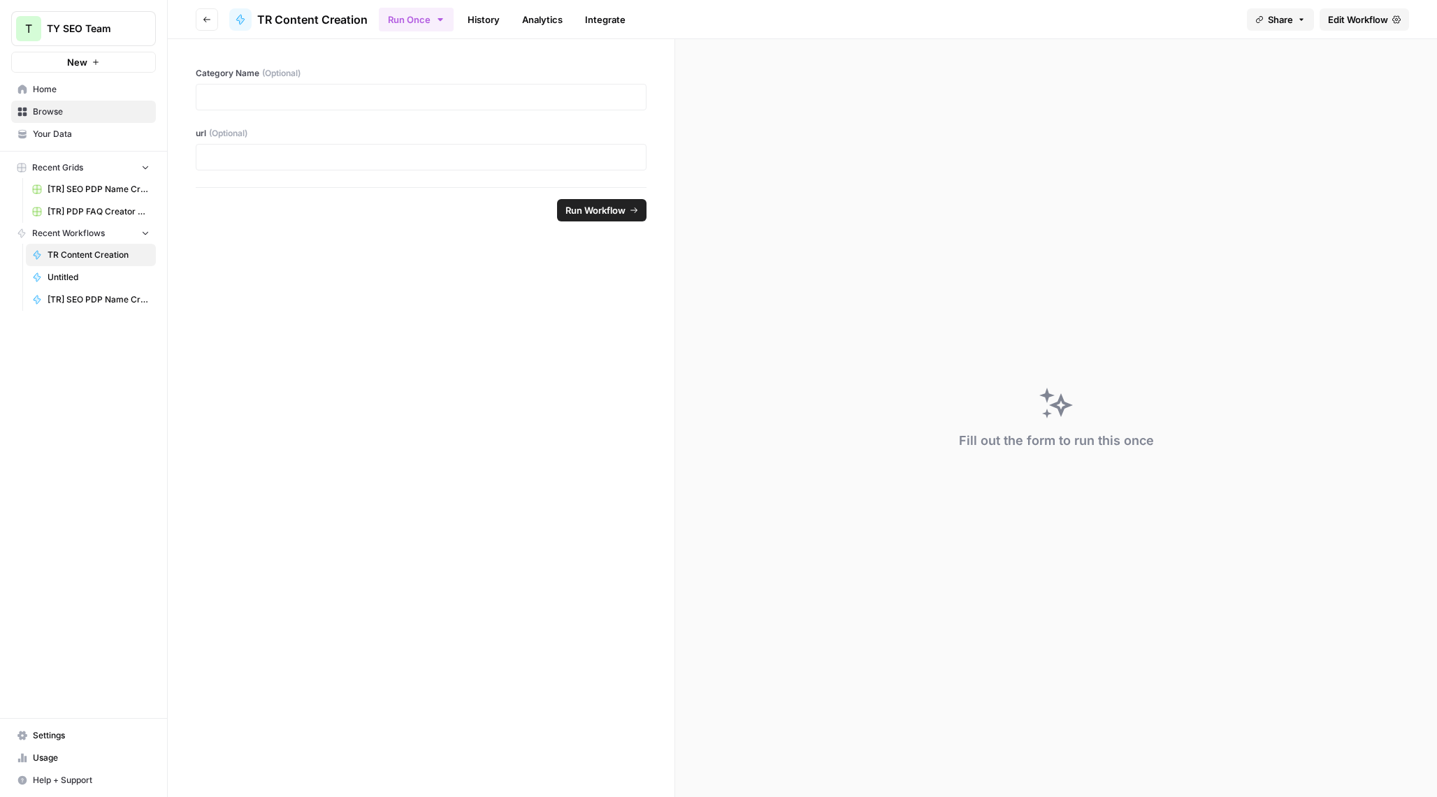
click at [1344, 15] on span "Edit Workflow" at bounding box center [1358, 20] width 60 height 14
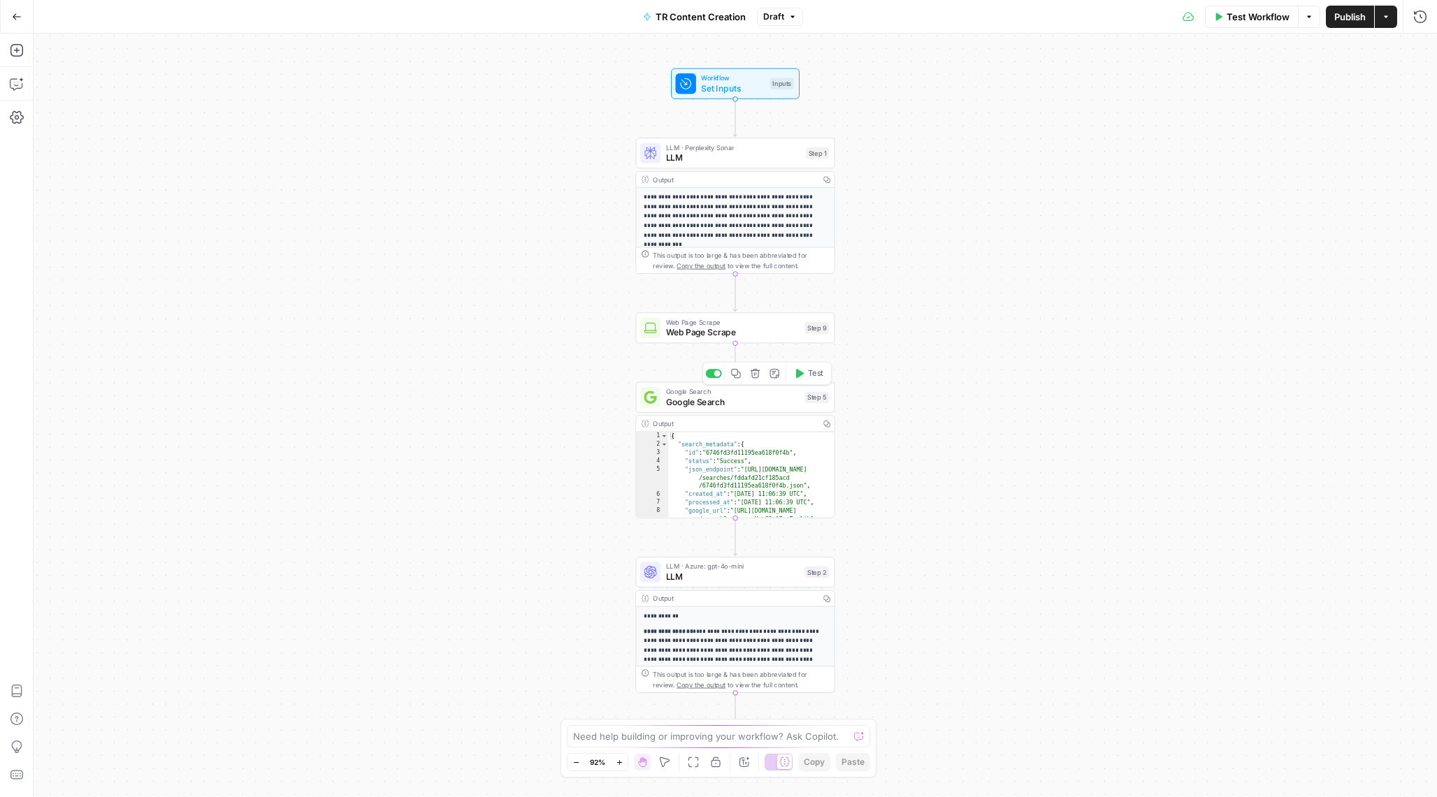
click at [729, 402] on span "Google Search" at bounding box center [732, 401] width 133 height 13
drag, startPoint x: 992, startPoint y: 218, endPoint x: 836, endPoint y: 217, distance: 156.5
click at [836, 217] on body "**********" at bounding box center [718, 398] width 1437 height 797
click at [955, 224] on p "**********" at bounding box center [1157, 221] width 523 height 14
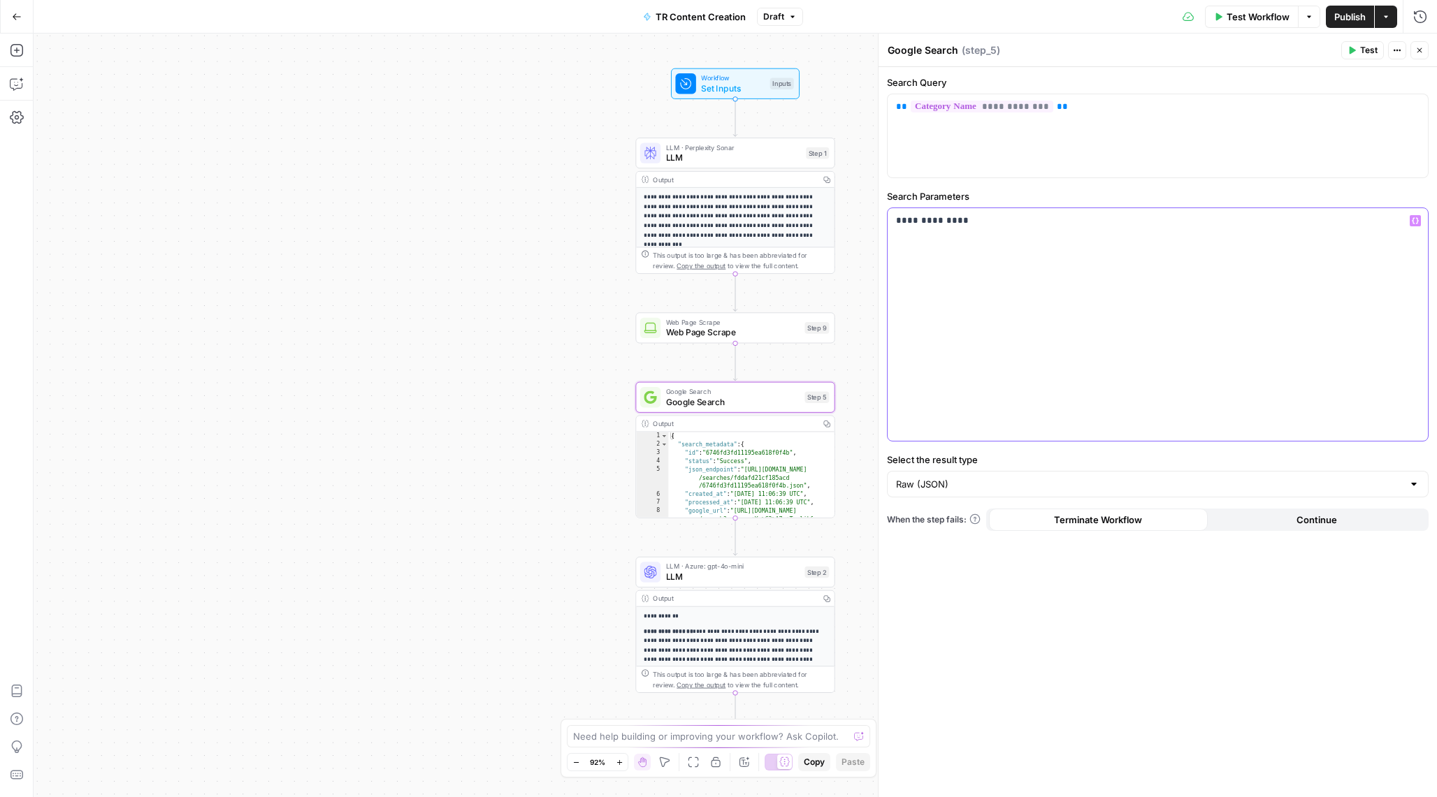
click at [955, 224] on p "**********" at bounding box center [1157, 221] width 523 height 14
copy p "**********"
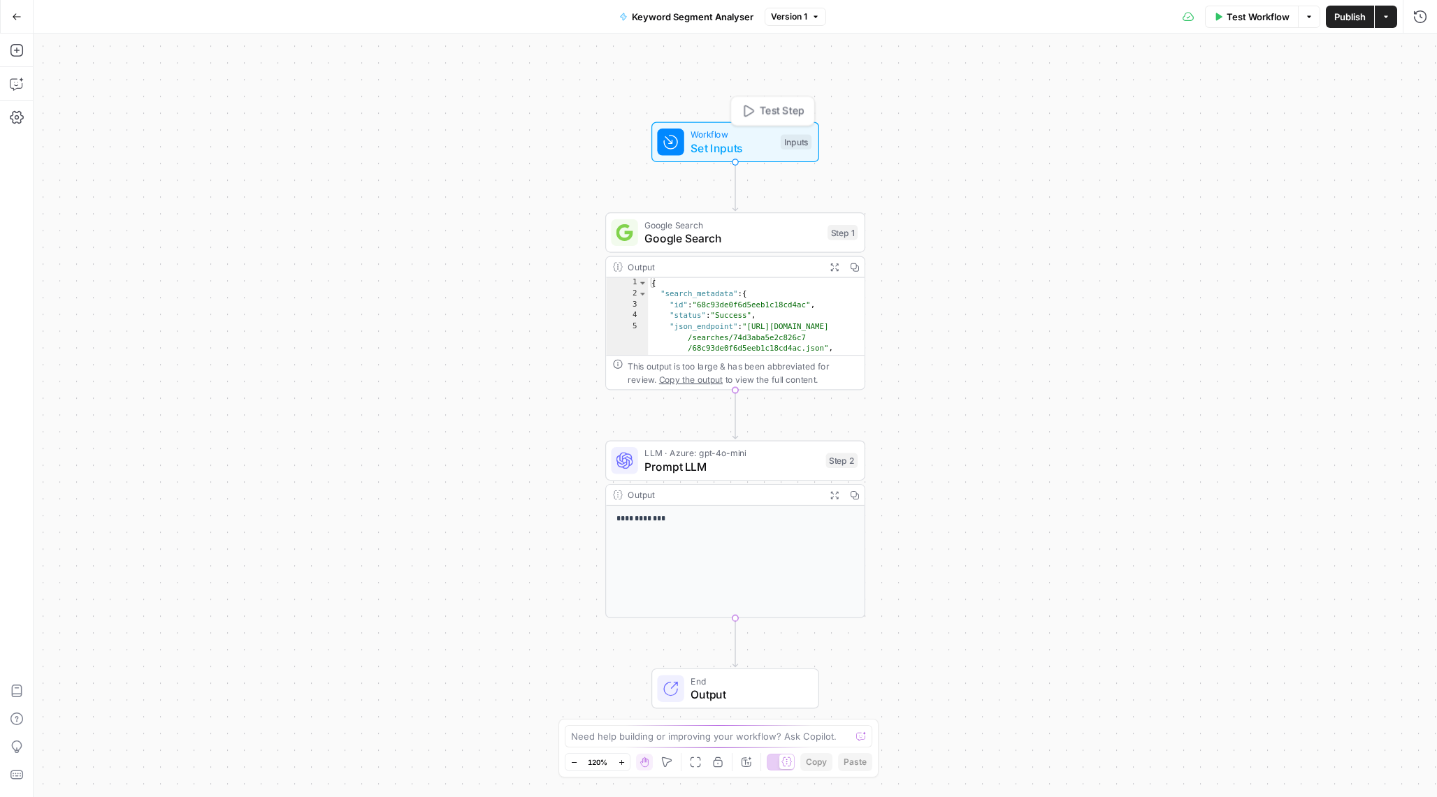
click at [739, 123] on div "Test Step" at bounding box center [772, 111] width 85 height 30
click at [695, 150] on span "Set Inputs" at bounding box center [731, 148] width 83 height 17
click at [1419, 145] on icon "button" at bounding box center [1418, 143] width 8 height 8
click at [1342, 6] on button "Publish" at bounding box center [1350, 17] width 48 height 22
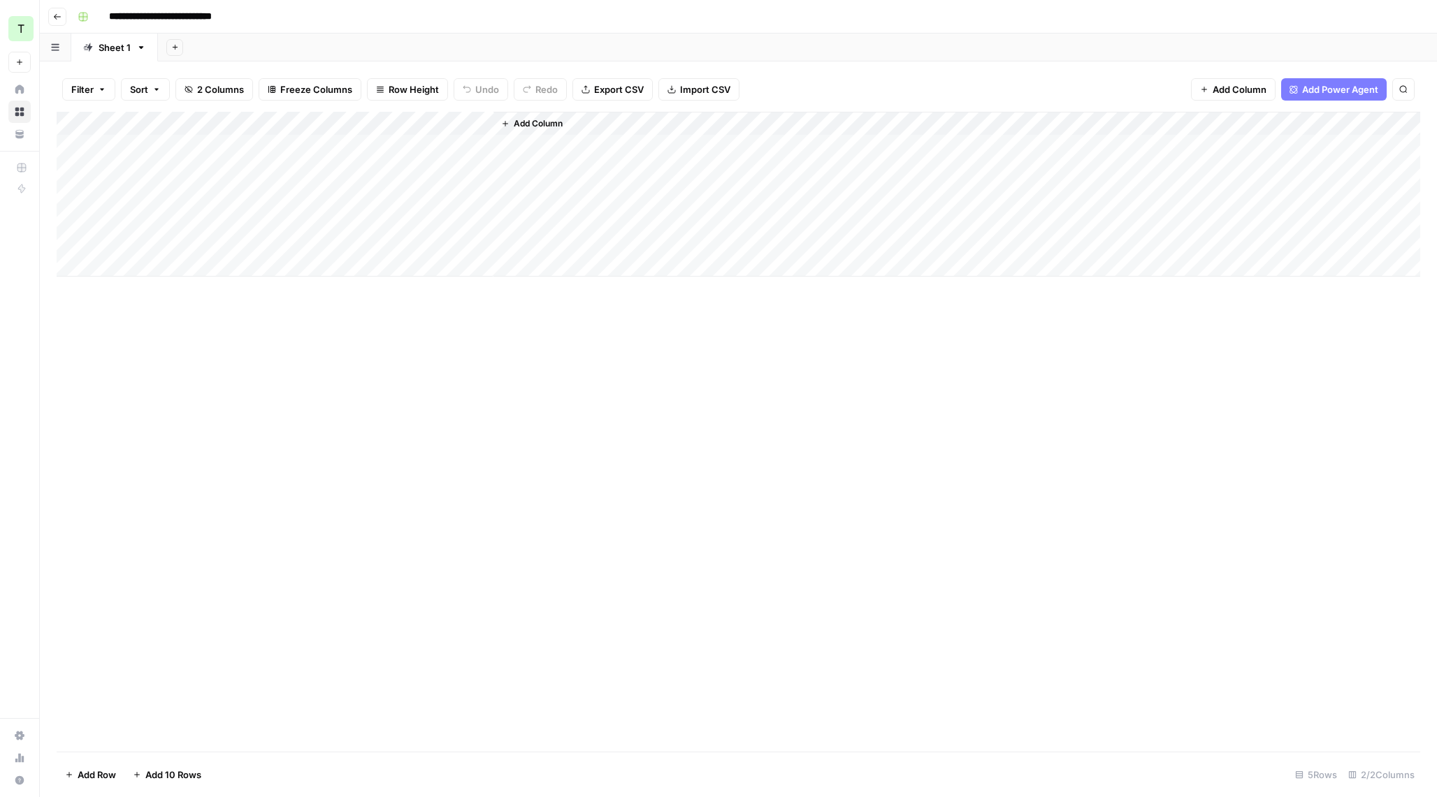
click at [465, 124] on div "Add Column" at bounding box center [738, 194] width 1363 height 165
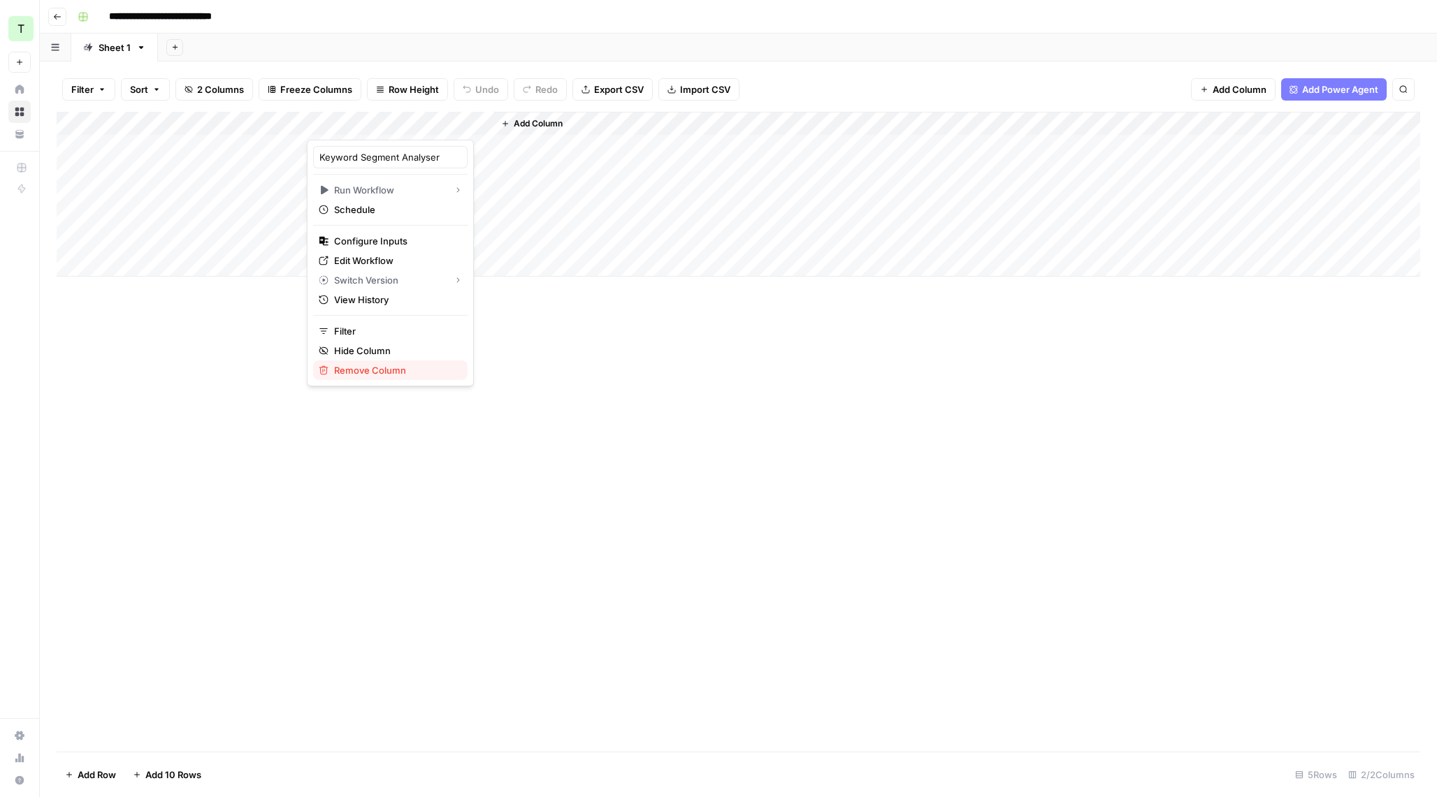
click at [391, 366] on span "Remove Column" at bounding box center [395, 370] width 122 height 14
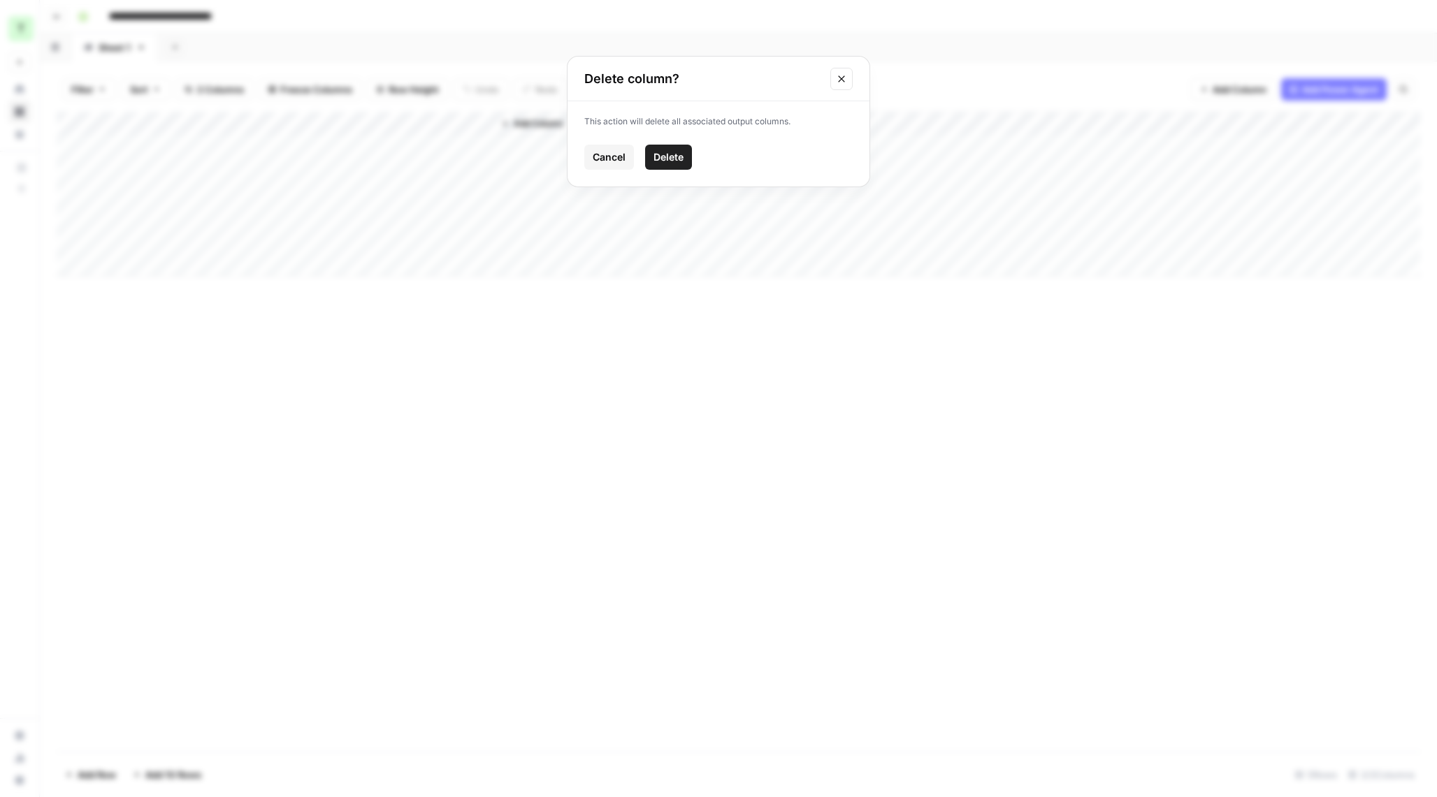
click at [676, 159] on span "Delete" at bounding box center [668, 157] width 30 height 14
click at [334, 127] on span "Add Column" at bounding box center [352, 123] width 49 height 13
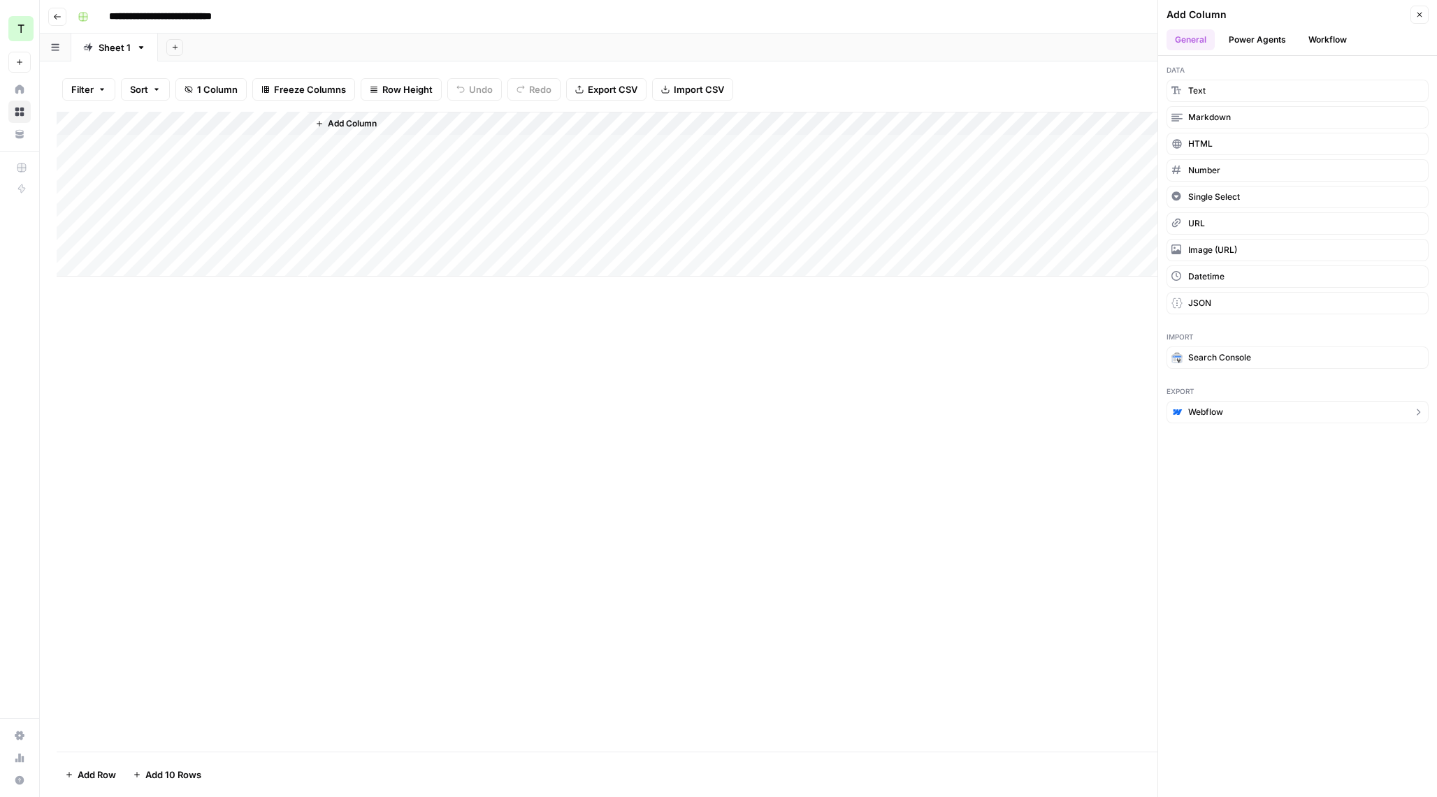
click at [1216, 414] on span "Webflow" at bounding box center [1205, 412] width 35 height 13
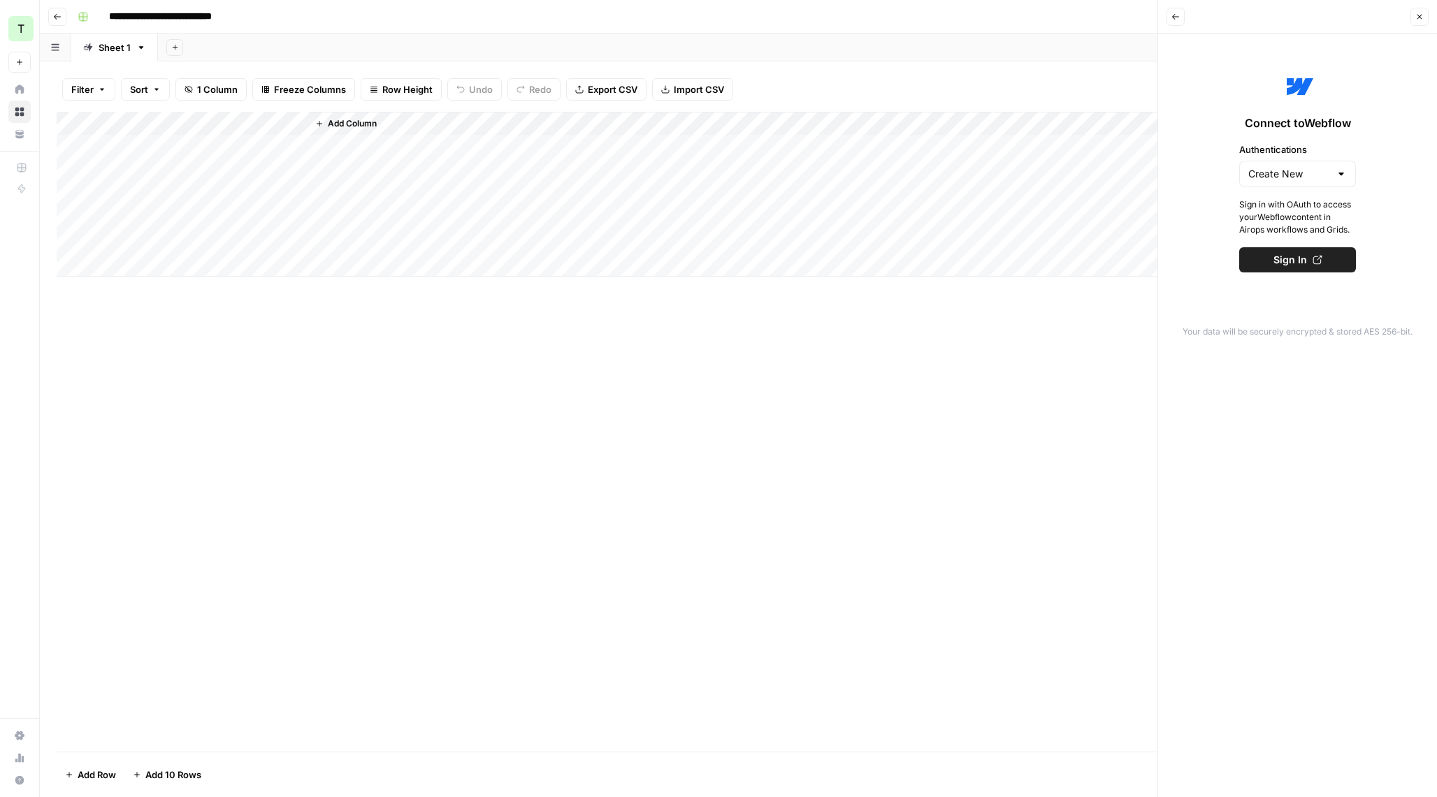
click at [1168, 21] on button "Back" at bounding box center [1175, 17] width 18 height 18
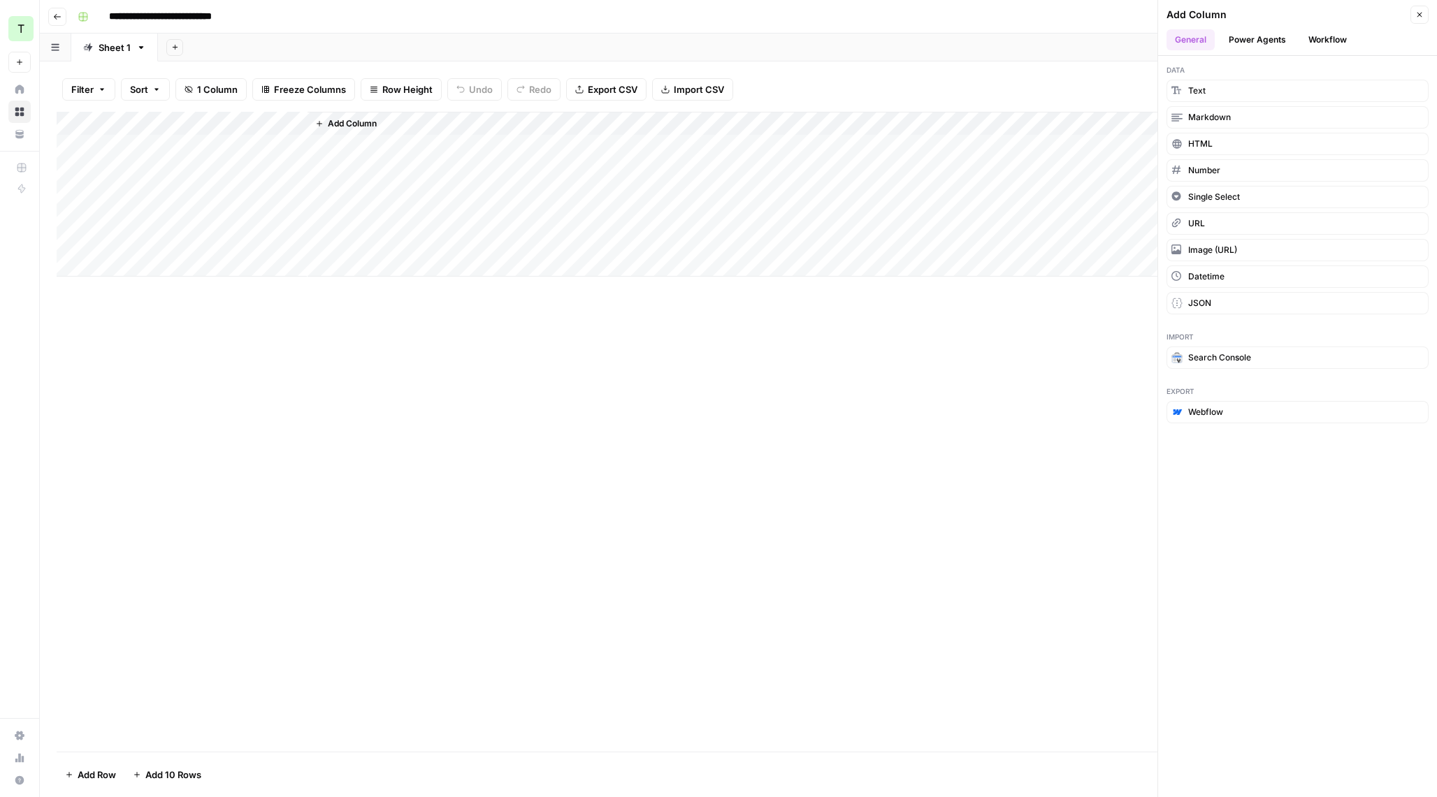
click at [1332, 36] on button "Workflow" at bounding box center [1327, 39] width 55 height 21
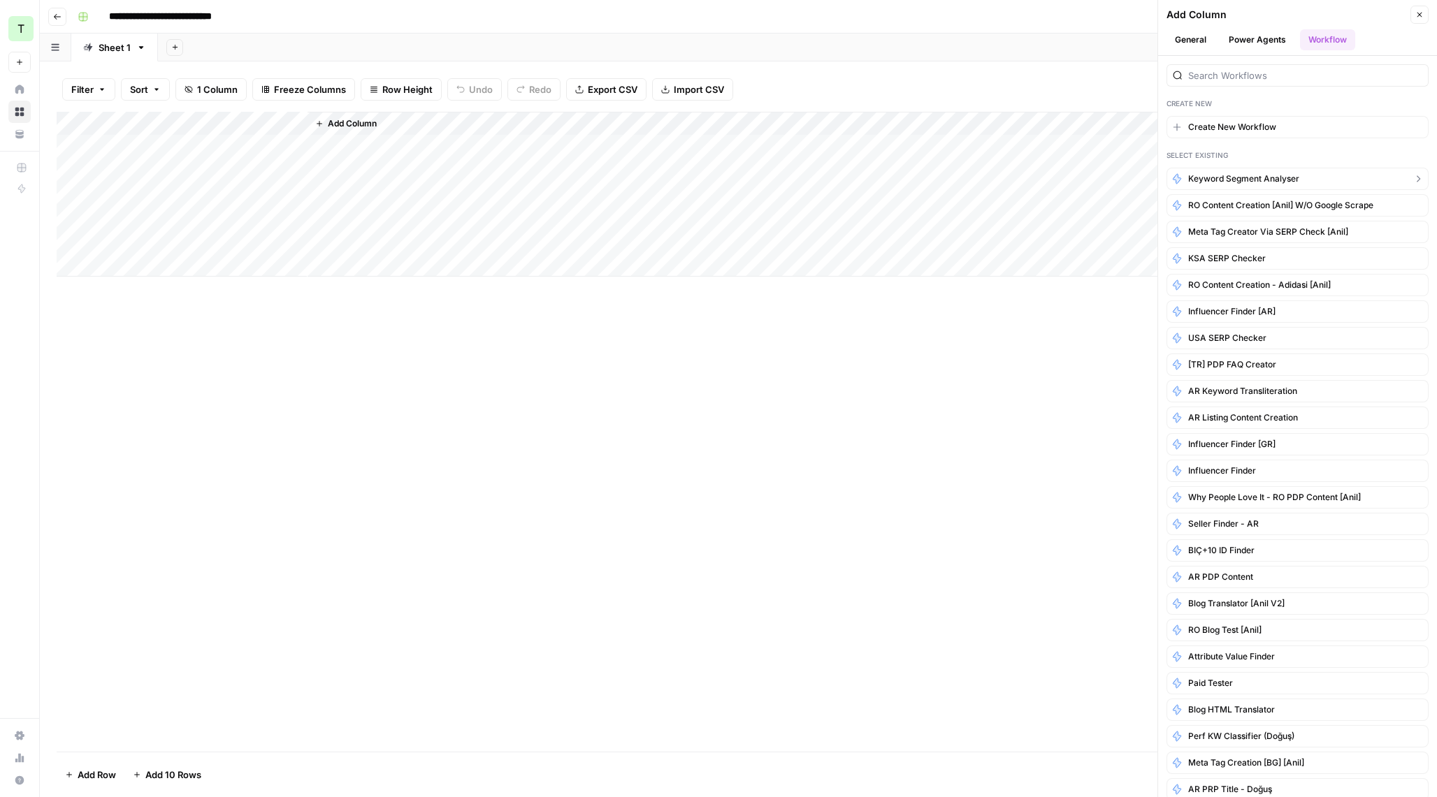
click at [1240, 180] on span "Keyword Segment Analyser" at bounding box center [1243, 179] width 111 height 13
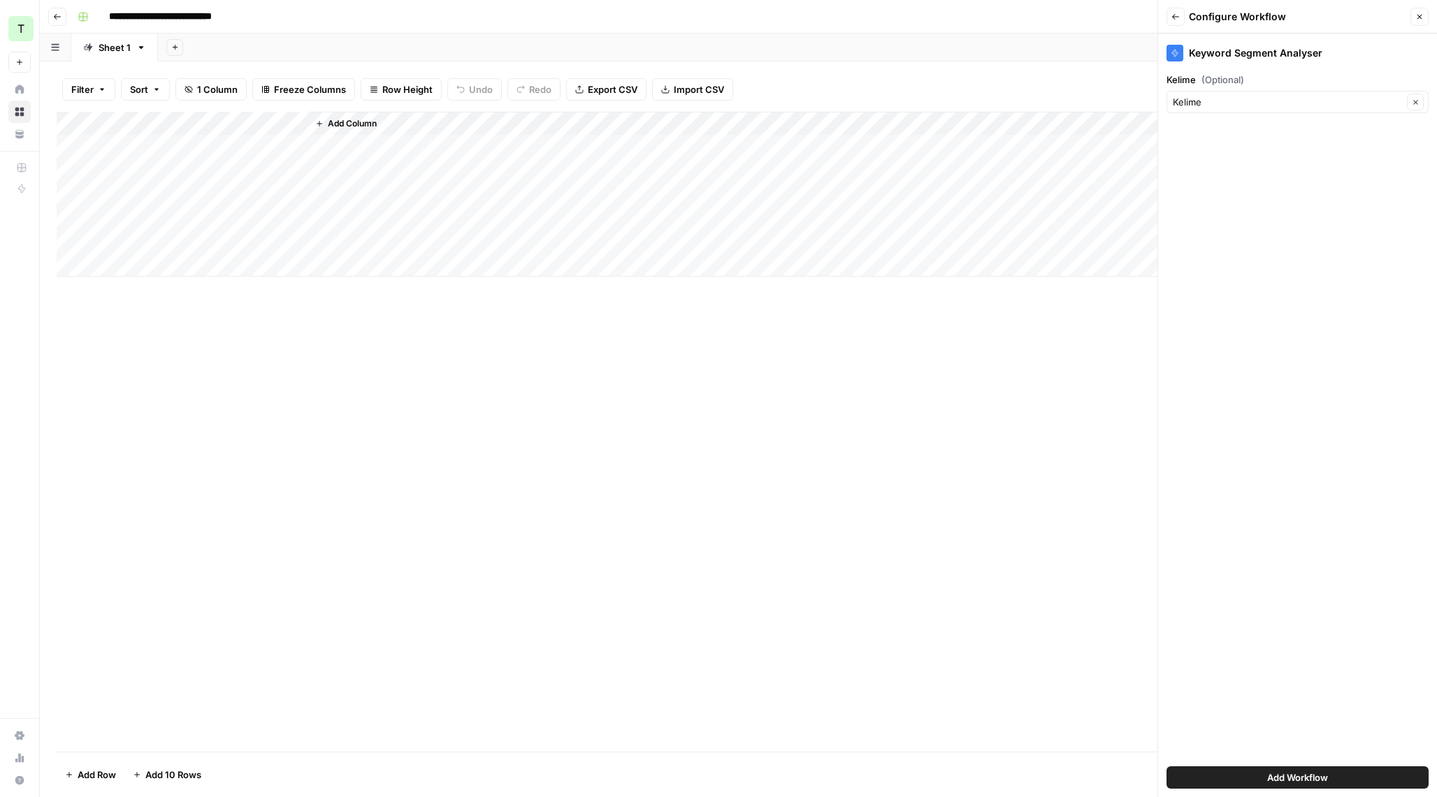
click at [1269, 774] on span "Add Workflow" at bounding box center [1297, 778] width 61 height 14
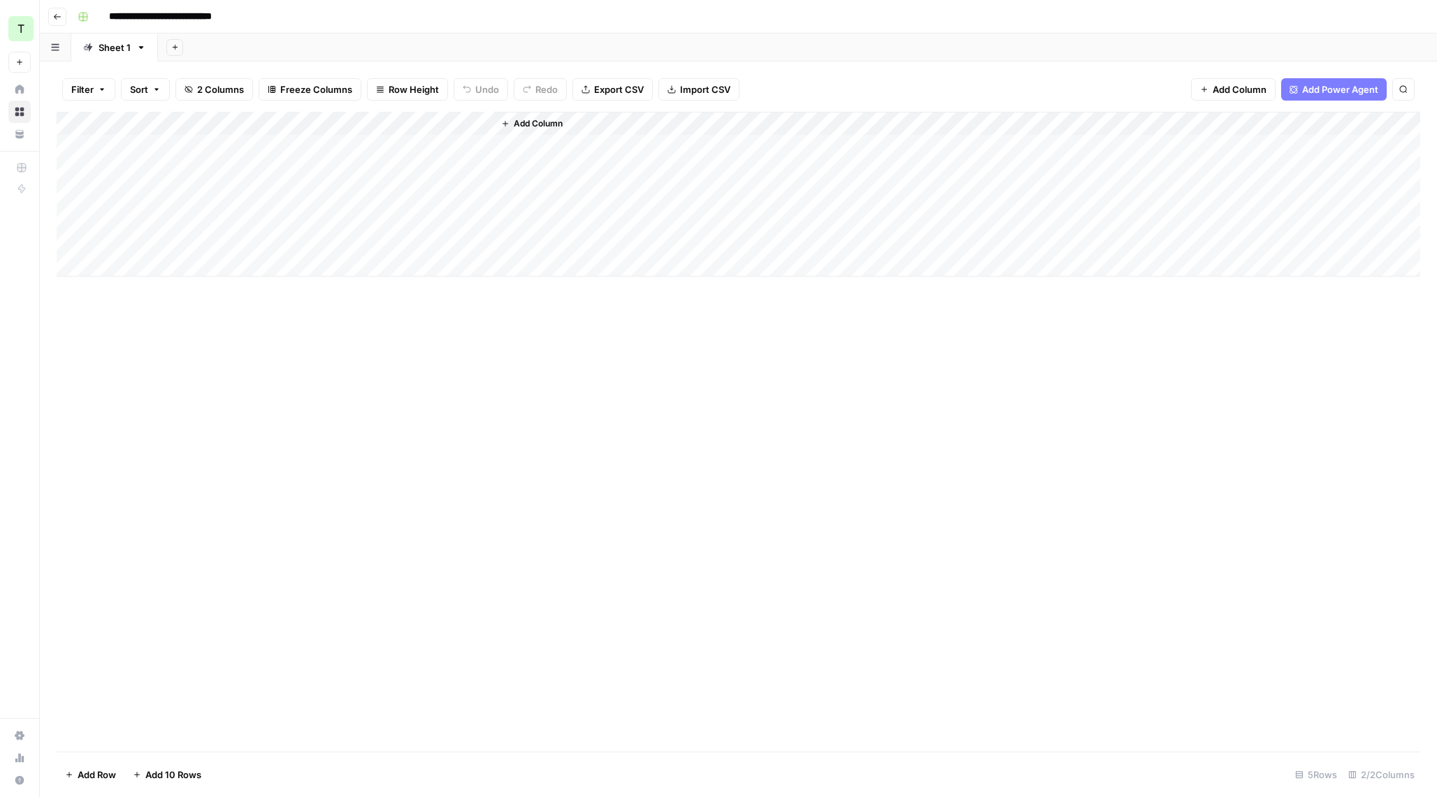
click at [562, 167] on div "Add Column" at bounding box center [956, 194] width 927 height 165
click at [209, 148] on div "Add Column" at bounding box center [738, 194] width 1363 height 165
click at [713, 85] on span "Import CSV" at bounding box center [705, 89] width 50 height 14
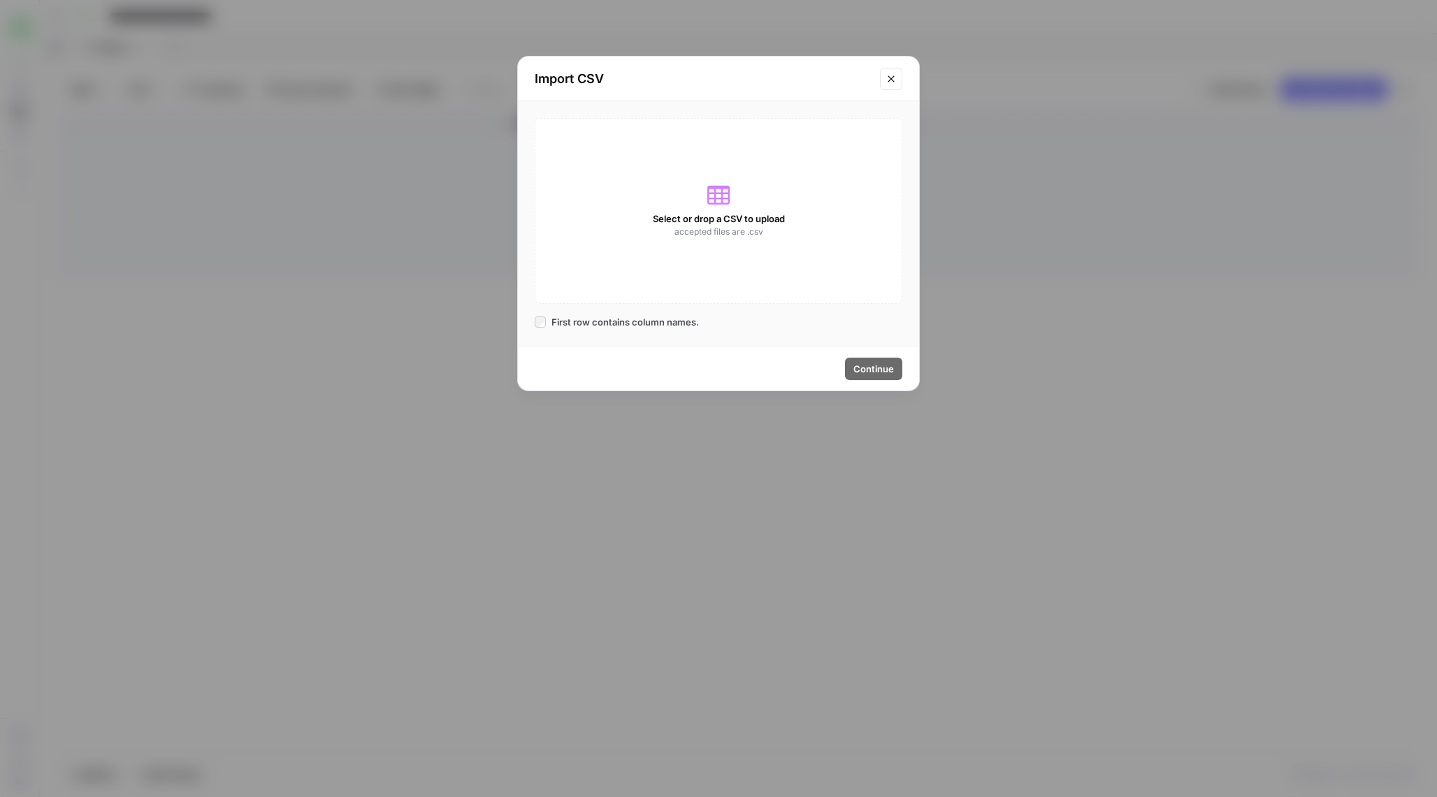
click at [686, 229] on span "accepted files are .csv" at bounding box center [718, 232] width 89 height 13
click at [742, 169] on div "Select or drop a CSV to upload accepted files are .csv" at bounding box center [719, 211] width 368 height 186
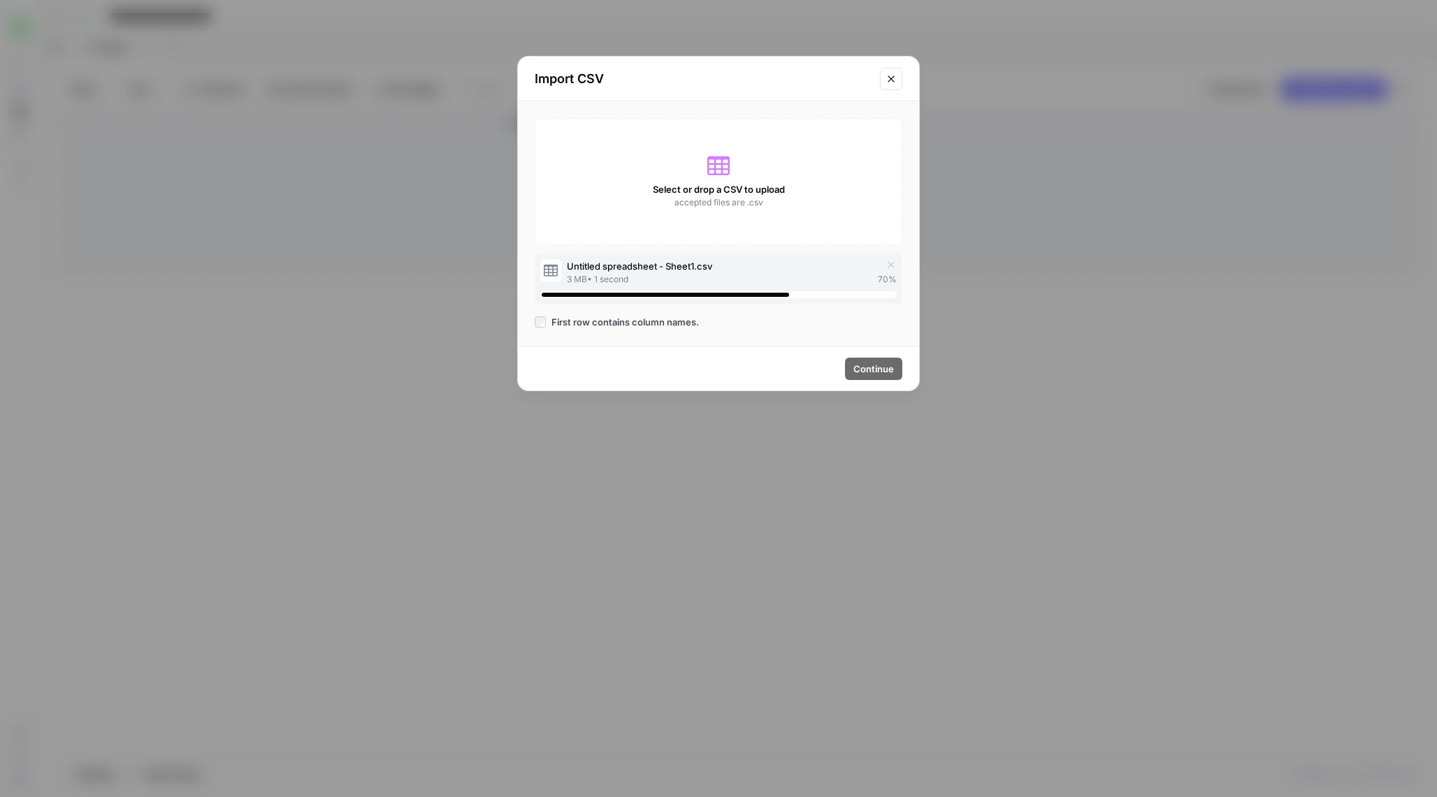
click at [619, 325] on span "First row contains column names." at bounding box center [624, 322] width 147 height 14
click at [860, 367] on span "Continue" at bounding box center [873, 369] width 41 height 14
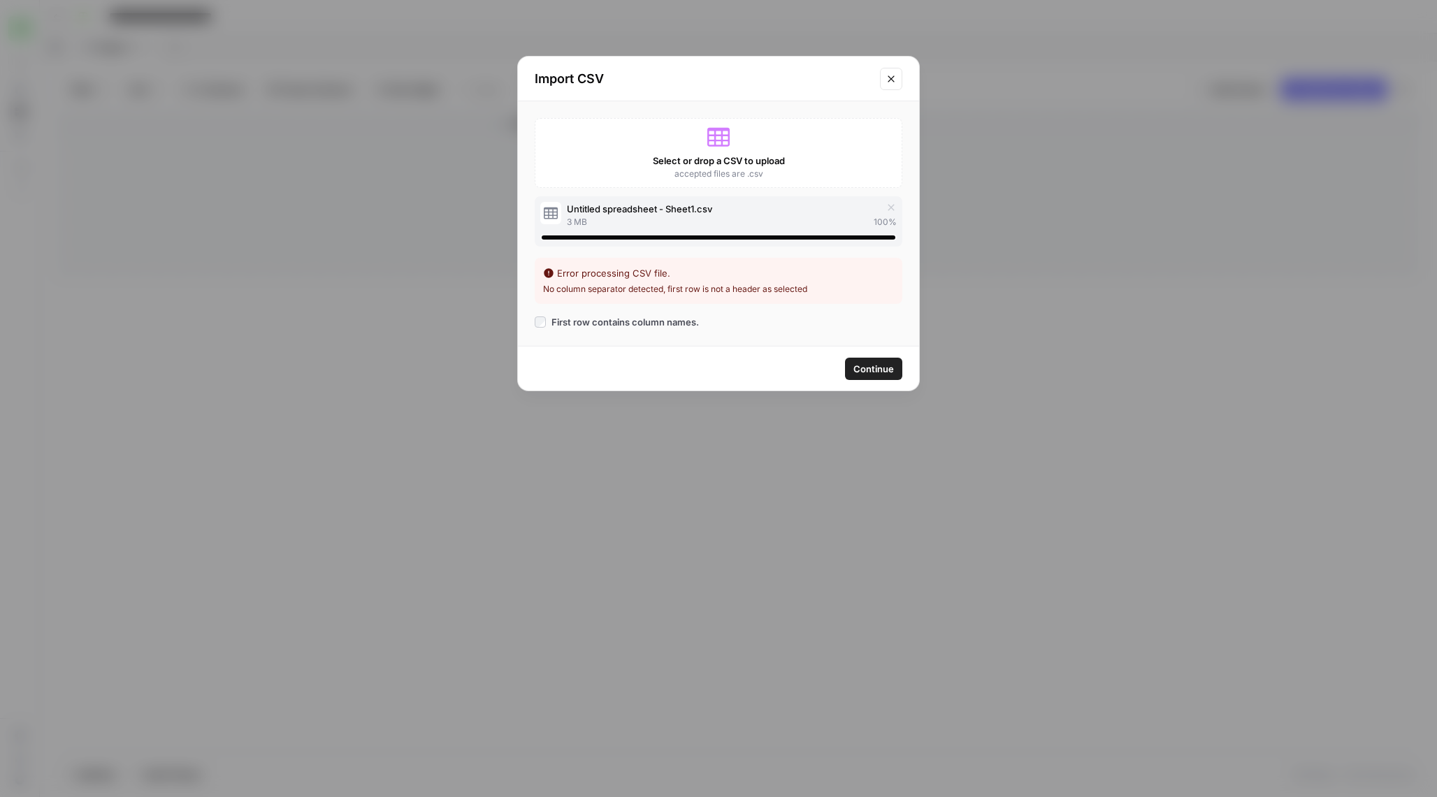
click at [630, 328] on span "First row contains column names." at bounding box center [624, 322] width 147 height 14
click at [856, 375] on span "Continue" at bounding box center [873, 369] width 41 height 14
click at [865, 365] on span "Continue" at bounding box center [873, 369] width 41 height 14
click at [892, 82] on icon "Close modal" at bounding box center [890, 78] width 11 height 11
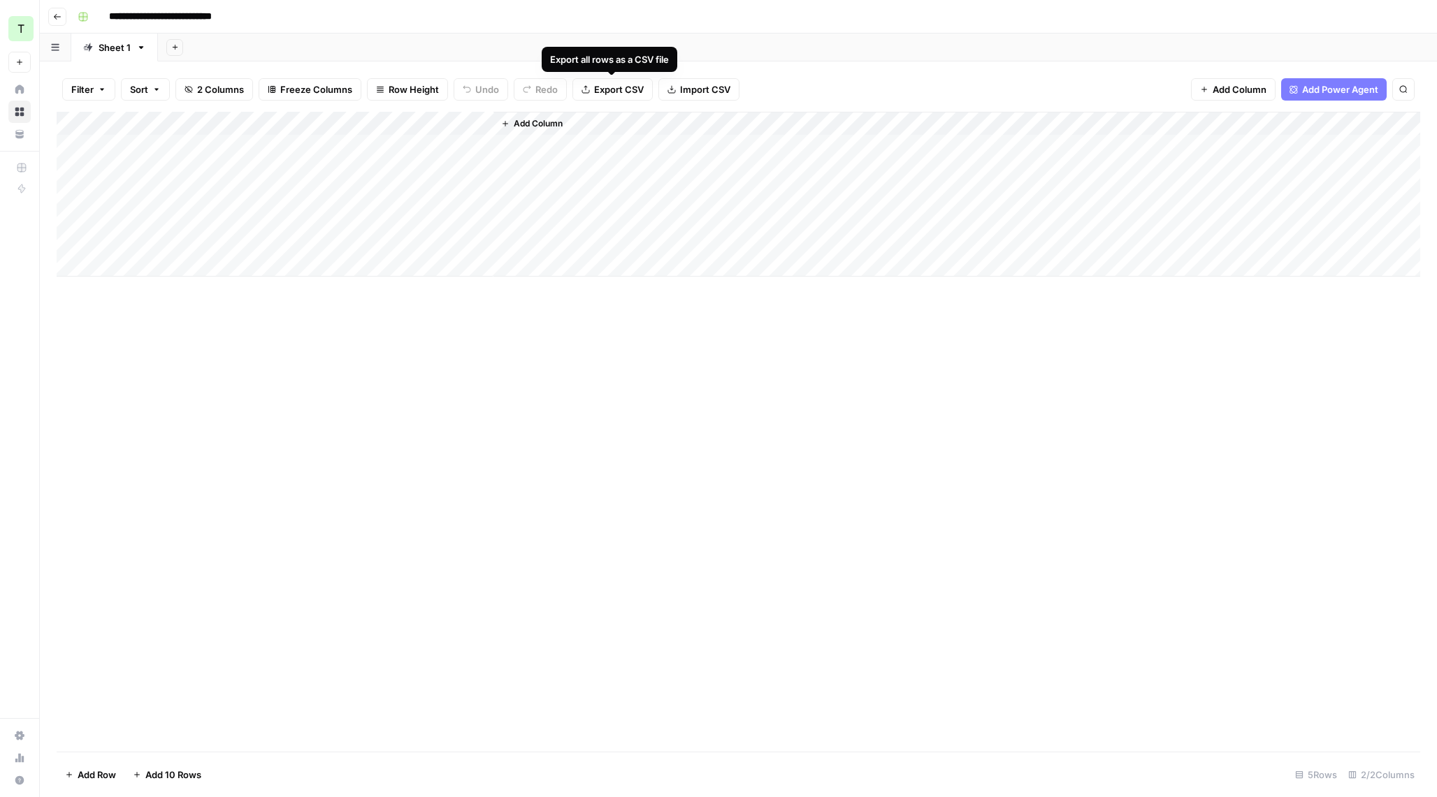
click at [609, 88] on span "Export CSV" at bounding box center [619, 89] width 50 height 14
click at [696, 94] on span "Import CSV" at bounding box center [705, 89] width 50 height 14
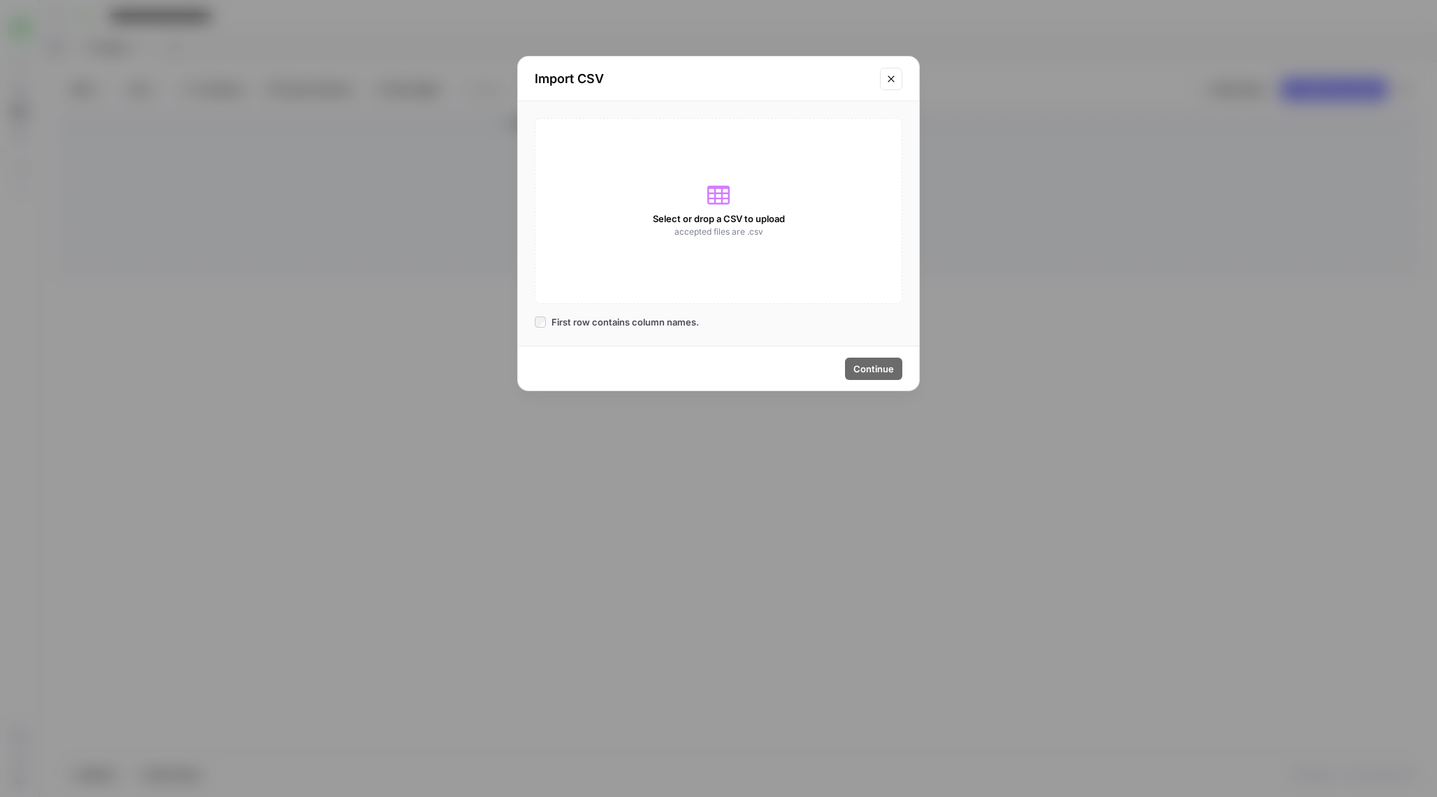
click at [689, 222] on span "Select or drop a CSV to upload" at bounding box center [719, 219] width 132 height 14
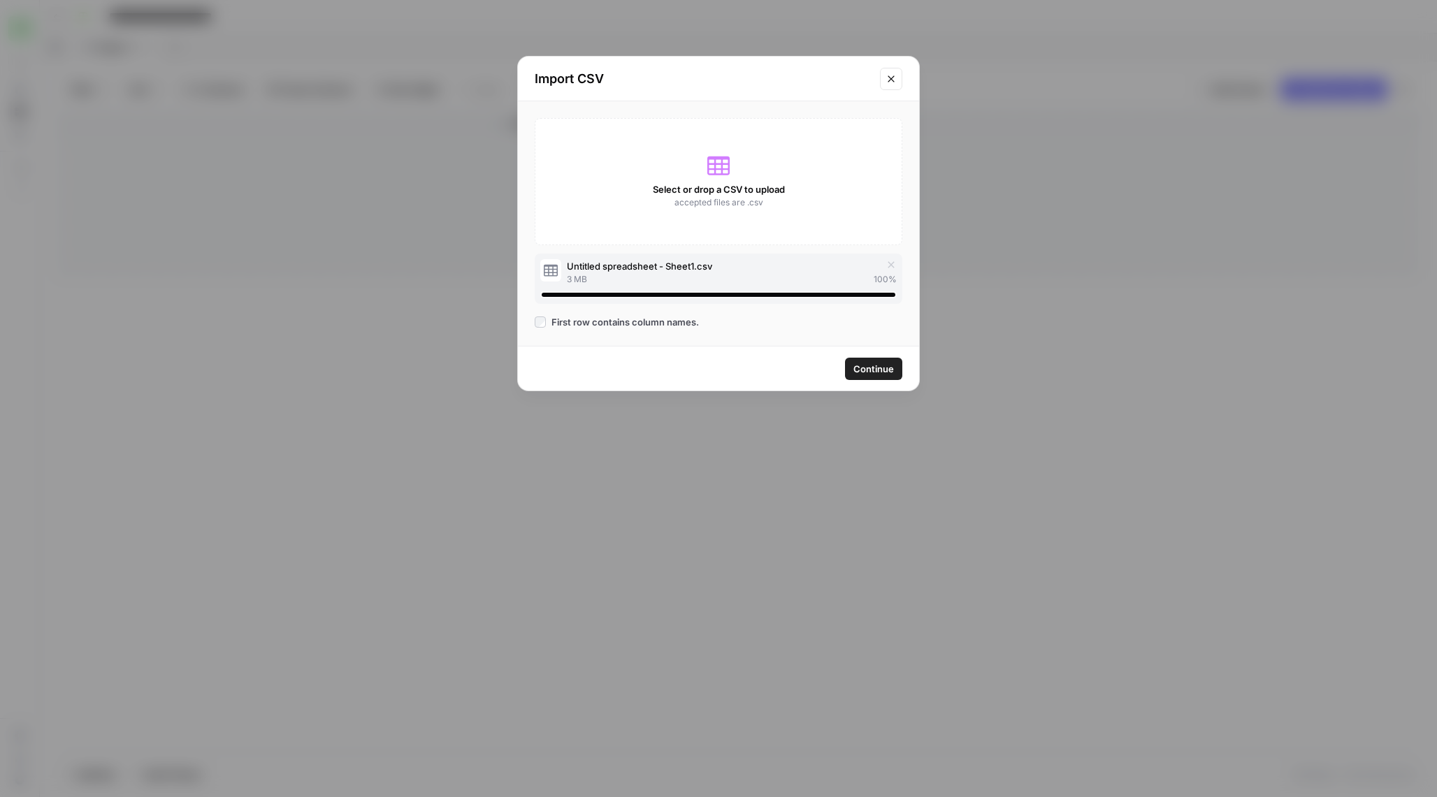
click at [874, 368] on span "Continue" at bounding box center [873, 369] width 41 height 14
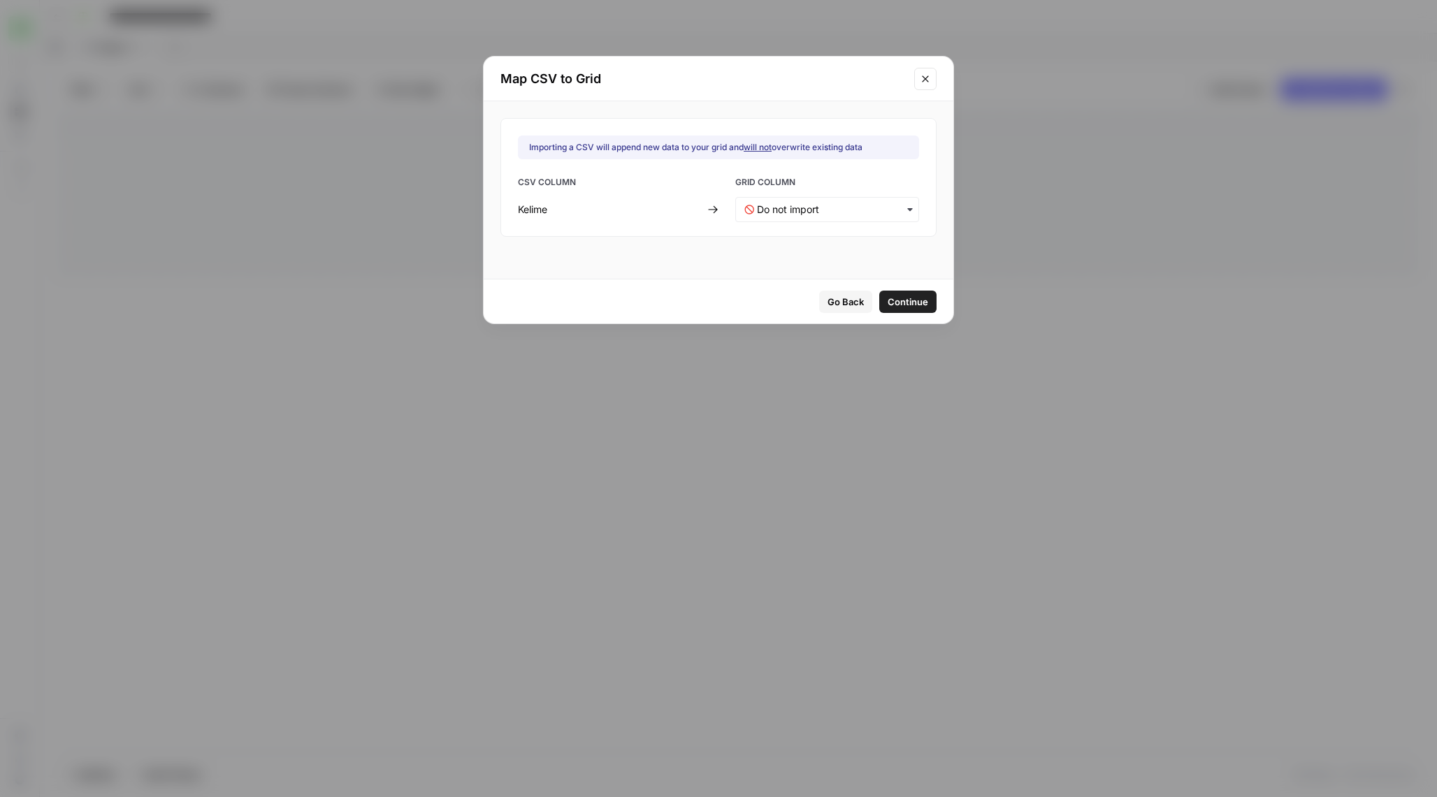
click at [892, 302] on span "Continue" at bounding box center [907, 302] width 41 height 14
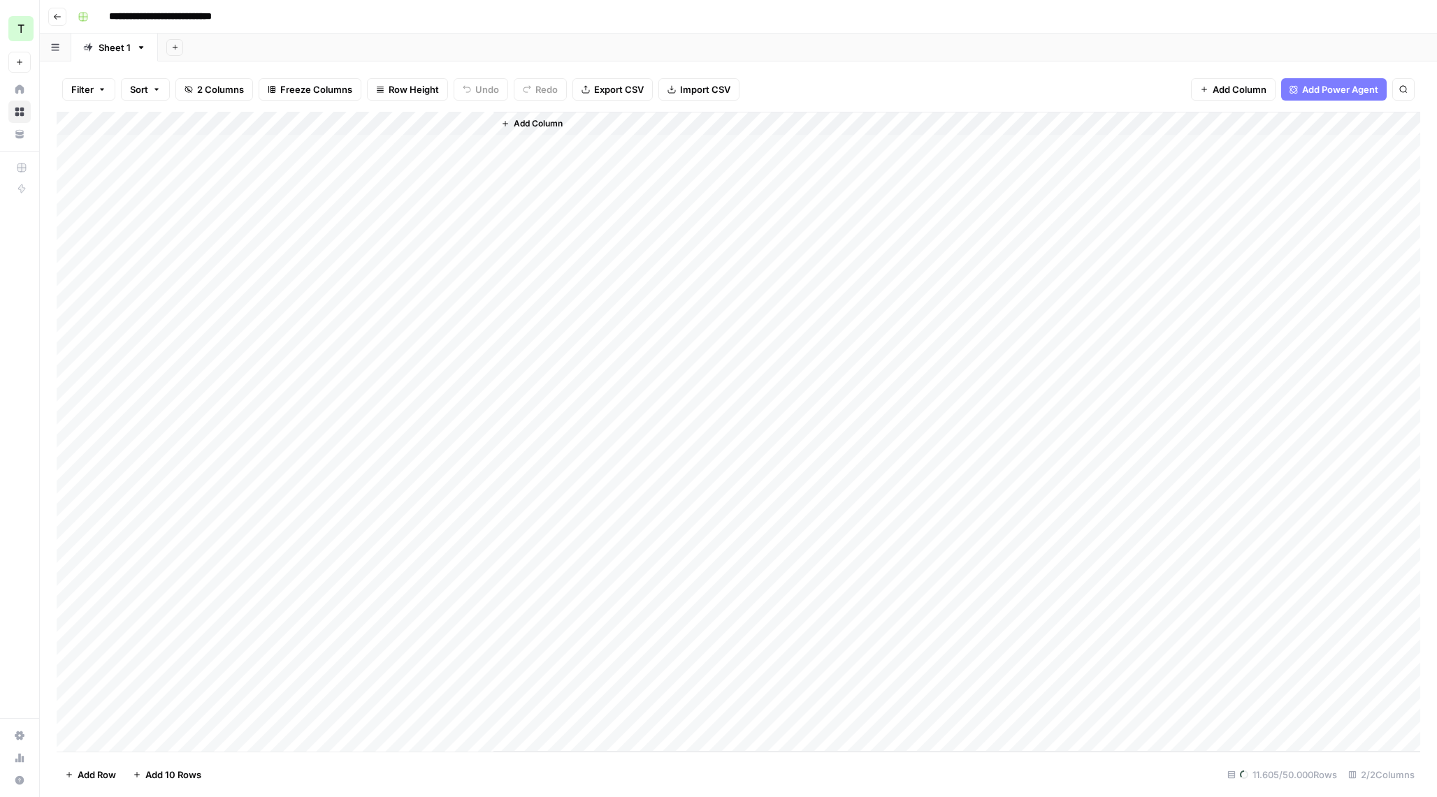
click at [197, 216] on div "Add Column" at bounding box center [738, 432] width 1363 height 640
click at [347, 219] on div "Add Column" at bounding box center [738, 432] width 1363 height 640
click at [479, 214] on div "Add Column" at bounding box center [738, 432] width 1363 height 640
click at [193, 164] on div "Add Column" at bounding box center [738, 432] width 1363 height 640
click at [119, 46] on div "Sheet 1" at bounding box center [115, 48] width 32 height 14
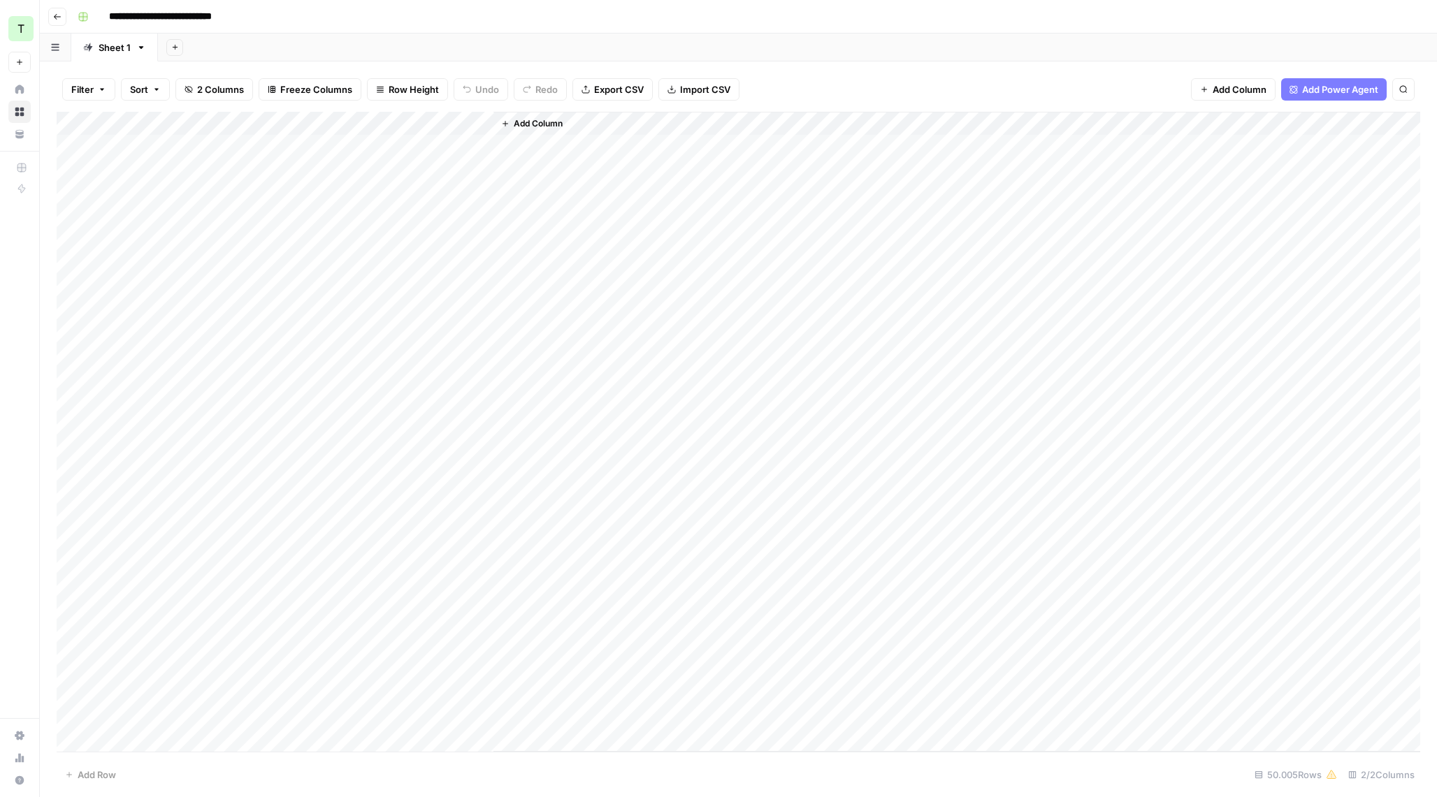
click at [119, 46] on div "Sheet 1" at bounding box center [115, 48] width 32 height 14
type input "*"
type input "******"
click at [161, 46] on button "Add Sheet" at bounding box center [168, 47] width 17 height 17
click at [228, 119] on span "From Workflow" at bounding box center [237, 115] width 103 height 14
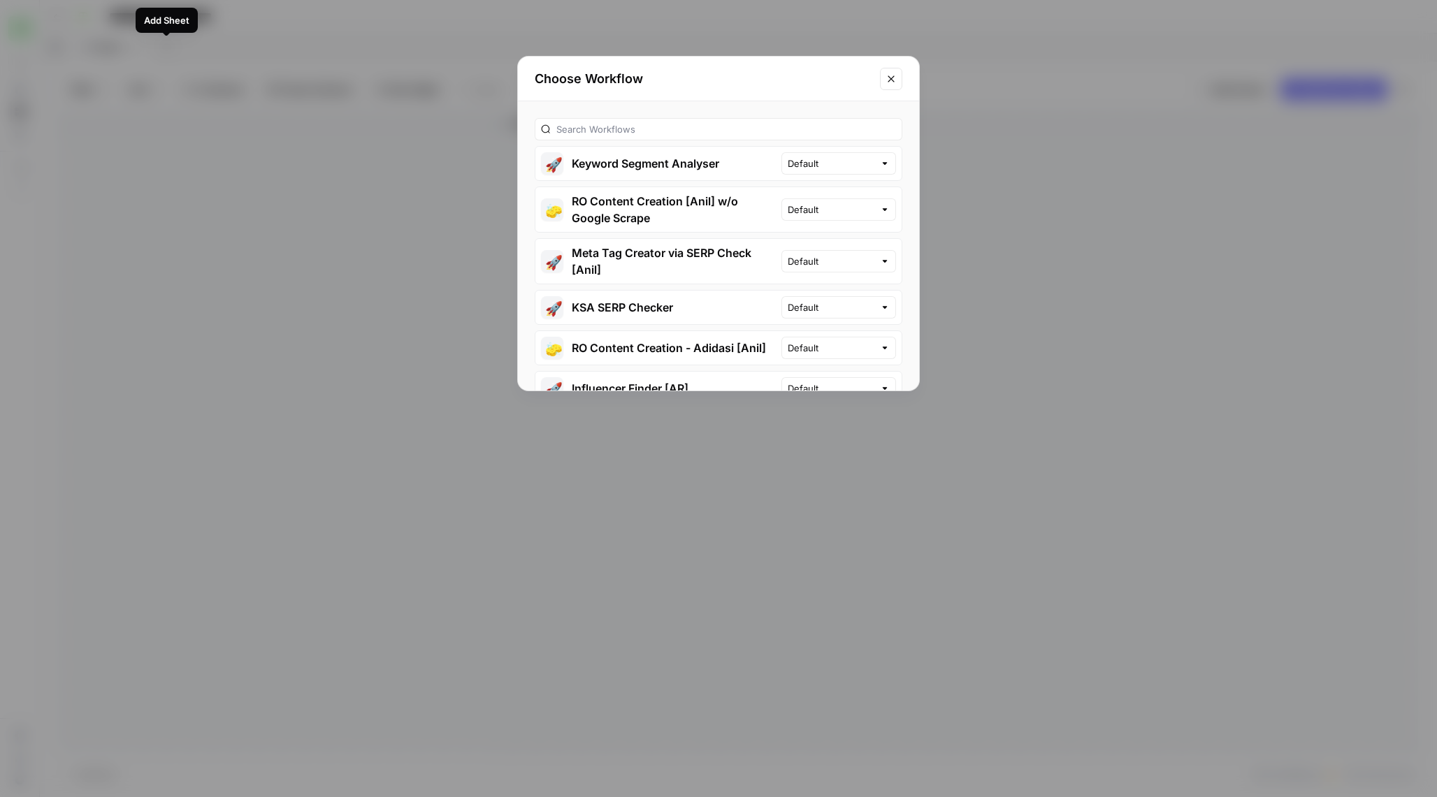
click at [671, 177] on button "🚀 Keyword Segment Analyser" at bounding box center [658, 164] width 246 height 34
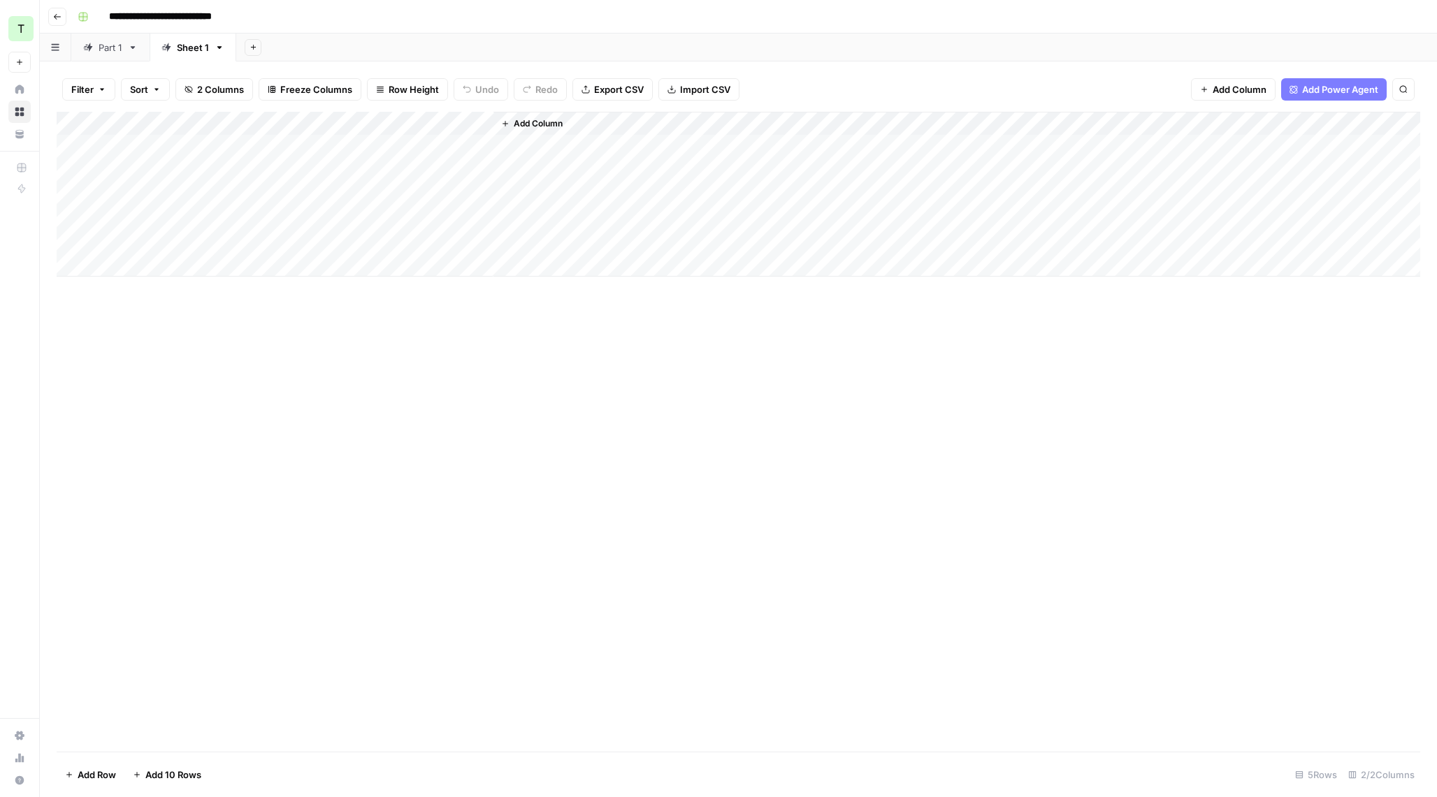
click at [99, 43] on div "Part 1" at bounding box center [111, 48] width 24 height 14
click at [114, 42] on div "Part 1" at bounding box center [111, 48] width 24 height 14
click at [136, 49] on icon "button" at bounding box center [133, 48] width 10 height 10
click at [165, 119] on span "Delete Sheet" at bounding box center [189, 125] width 67 height 14
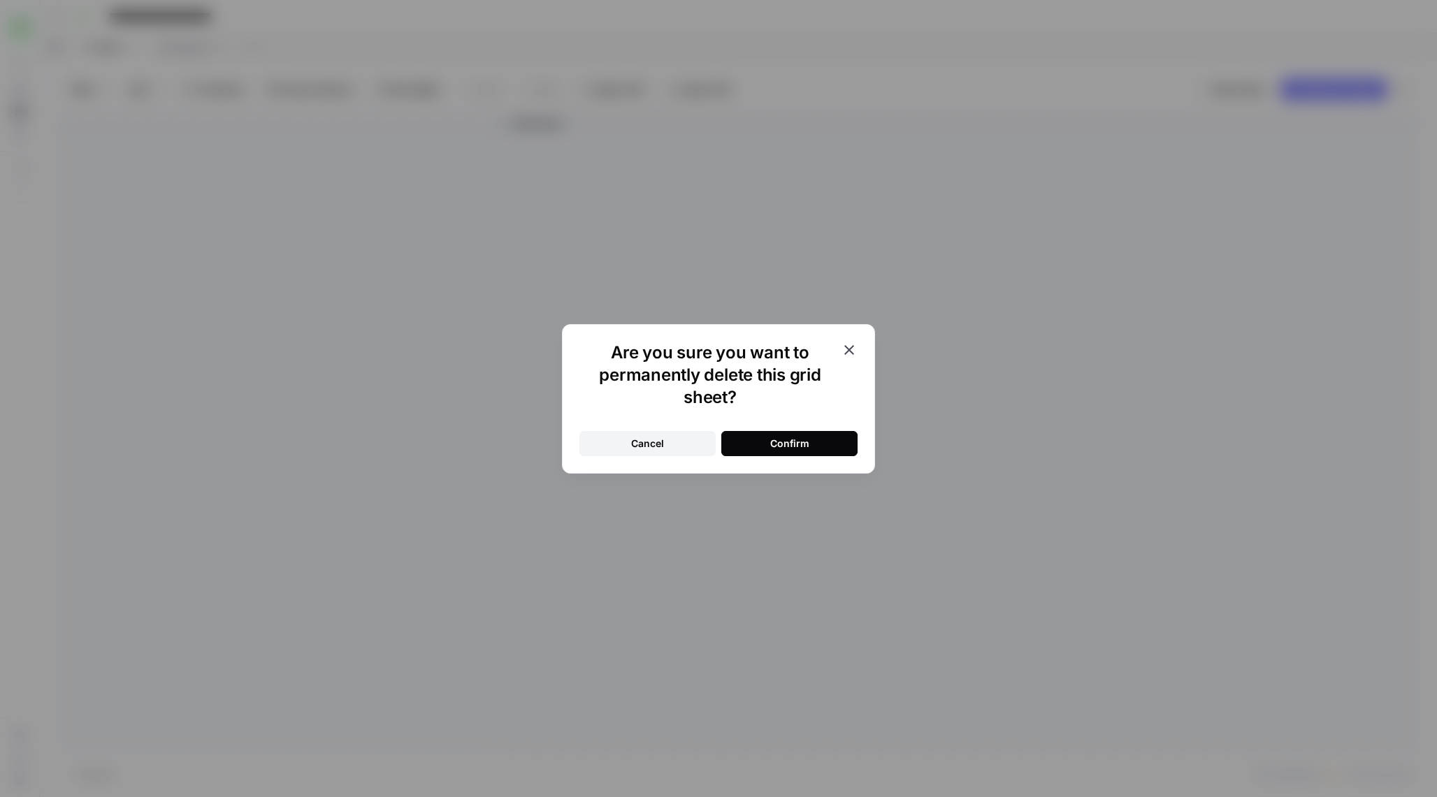
click at [771, 451] on button "Confirm" at bounding box center [789, 443] width 136 height 25
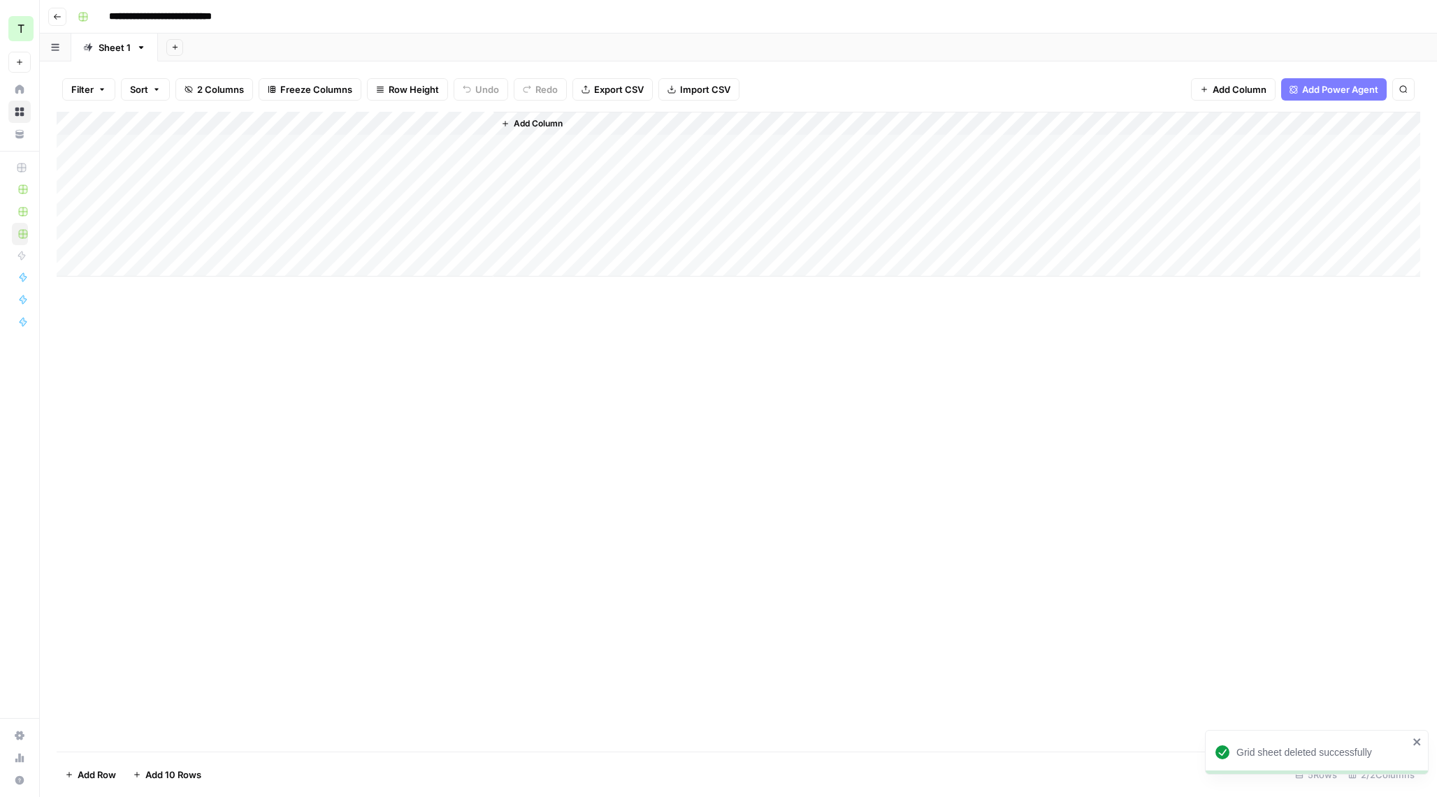
click at [127, 145] on div "Add Column" at bounding box center [738, 194] width 1363 height 165
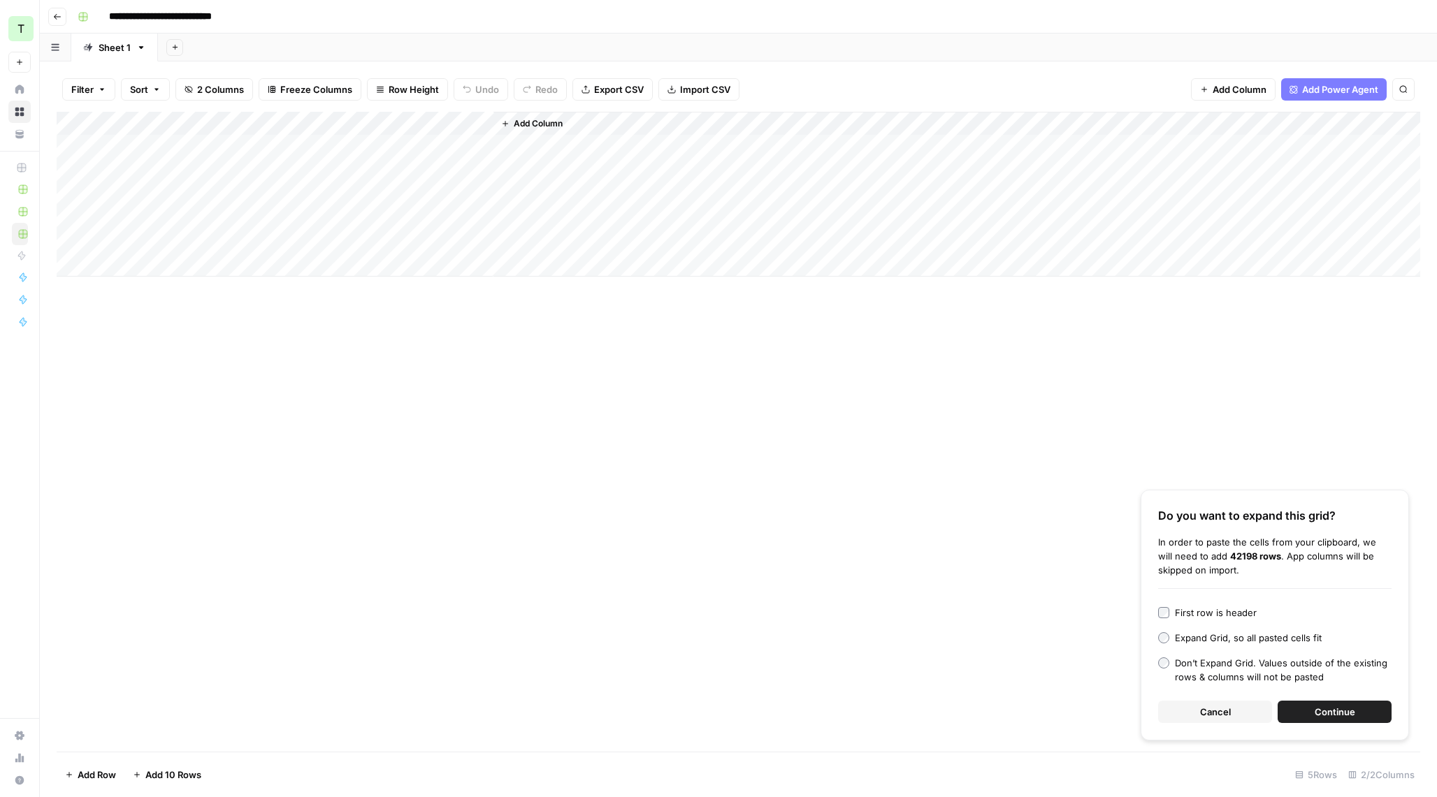
click at [1334, 719] on button "Continue" at bounding box center [1334, 712] width 114 height 22
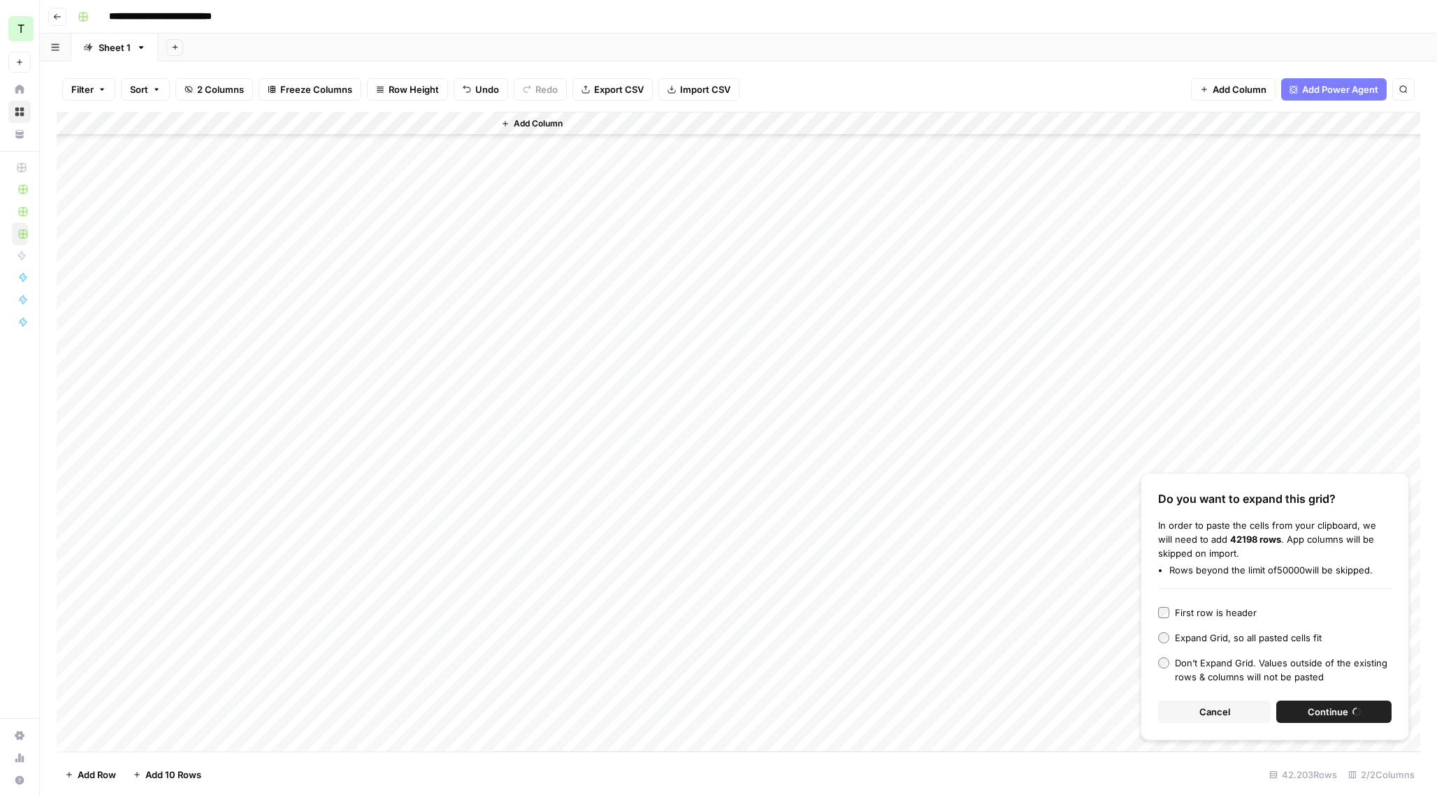
scroll to position [2161, 0]
click at [230, 378] on div "Add Column" at bounding box center [738, 432] width 1363 height 640
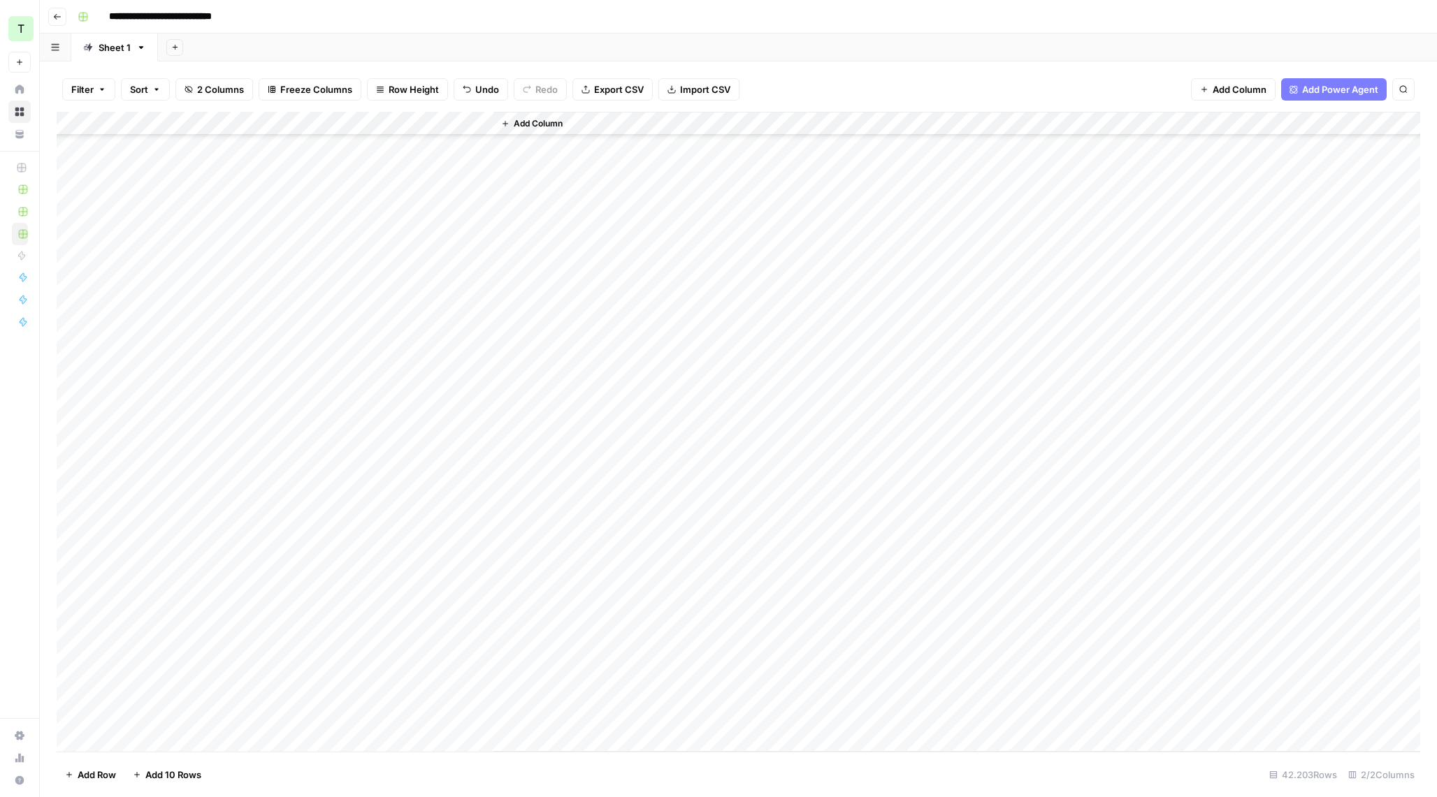
scroll to position [997070, 0]
click at [206, 360] on div "Add Column" at bounding box center [738, 432] width 1363 height 640
click at [399, 149] on div "Add Column" at bounding box center [738, 432] width 1363 height 640
click at [481, 145] on div "Add Column" at bounding box center [738, 432] width 1363 height 640
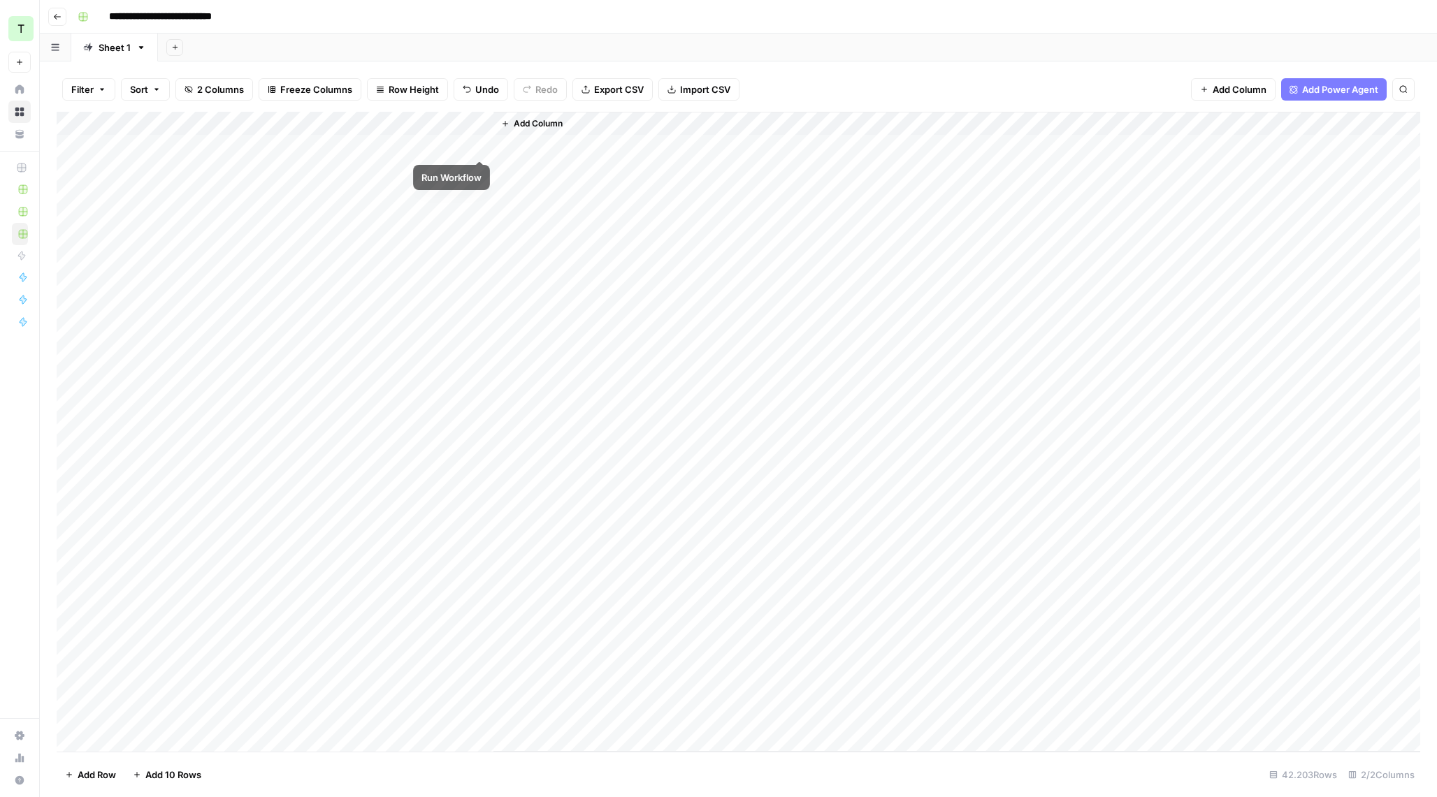
click at [480, 145] on div "Add Column" at bounding box center [738, 432] width 1363 height 640
click at [479, 145] on div "Add Column" at bounding box center [738, 432] width 1363 height 640
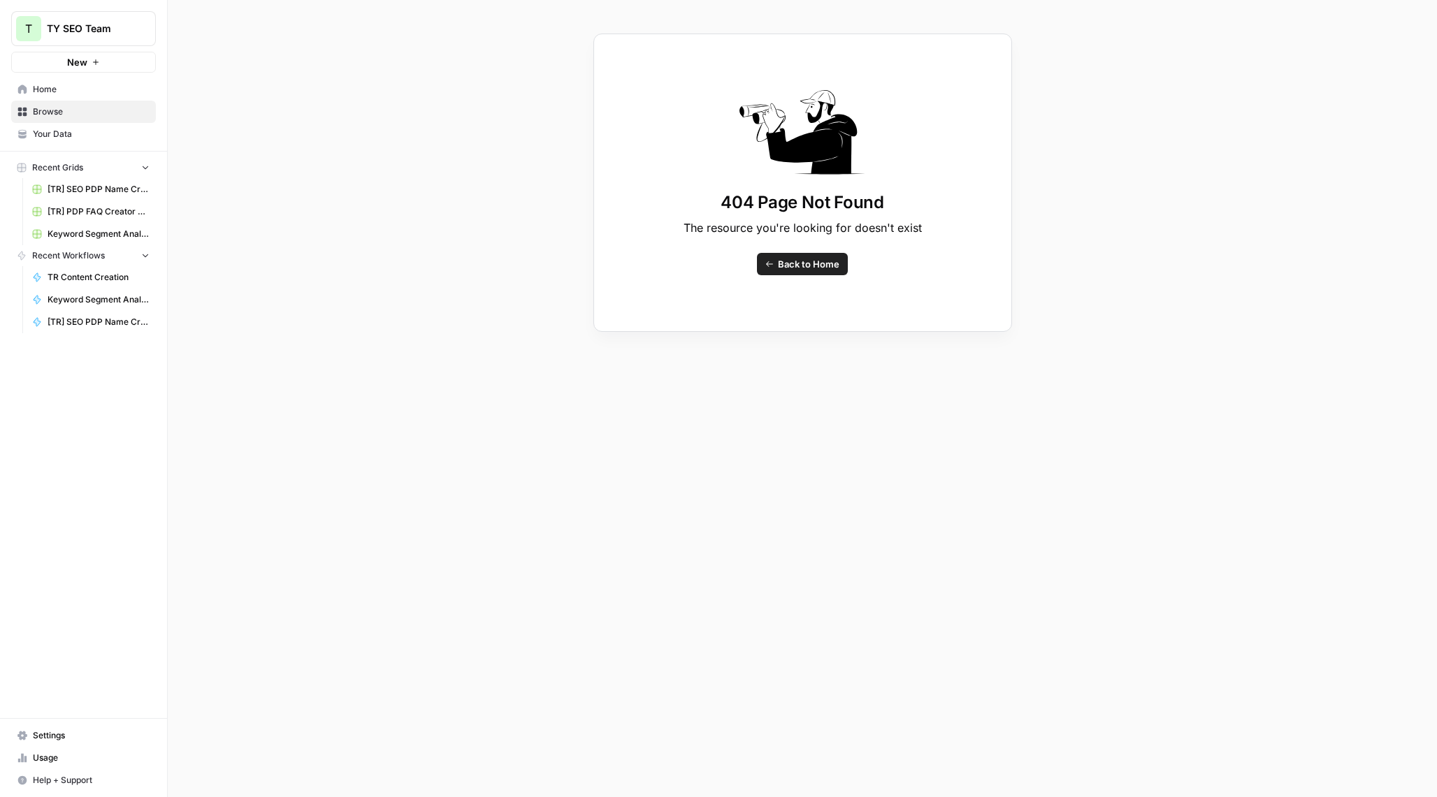
click at [82, 37] on button "T TY SEO Team" at bounding box center [83, 28] width 145 height 35
click at [122, 102] on span "TY SEO Team" at bounding box center [129, 105] width 172 height 14
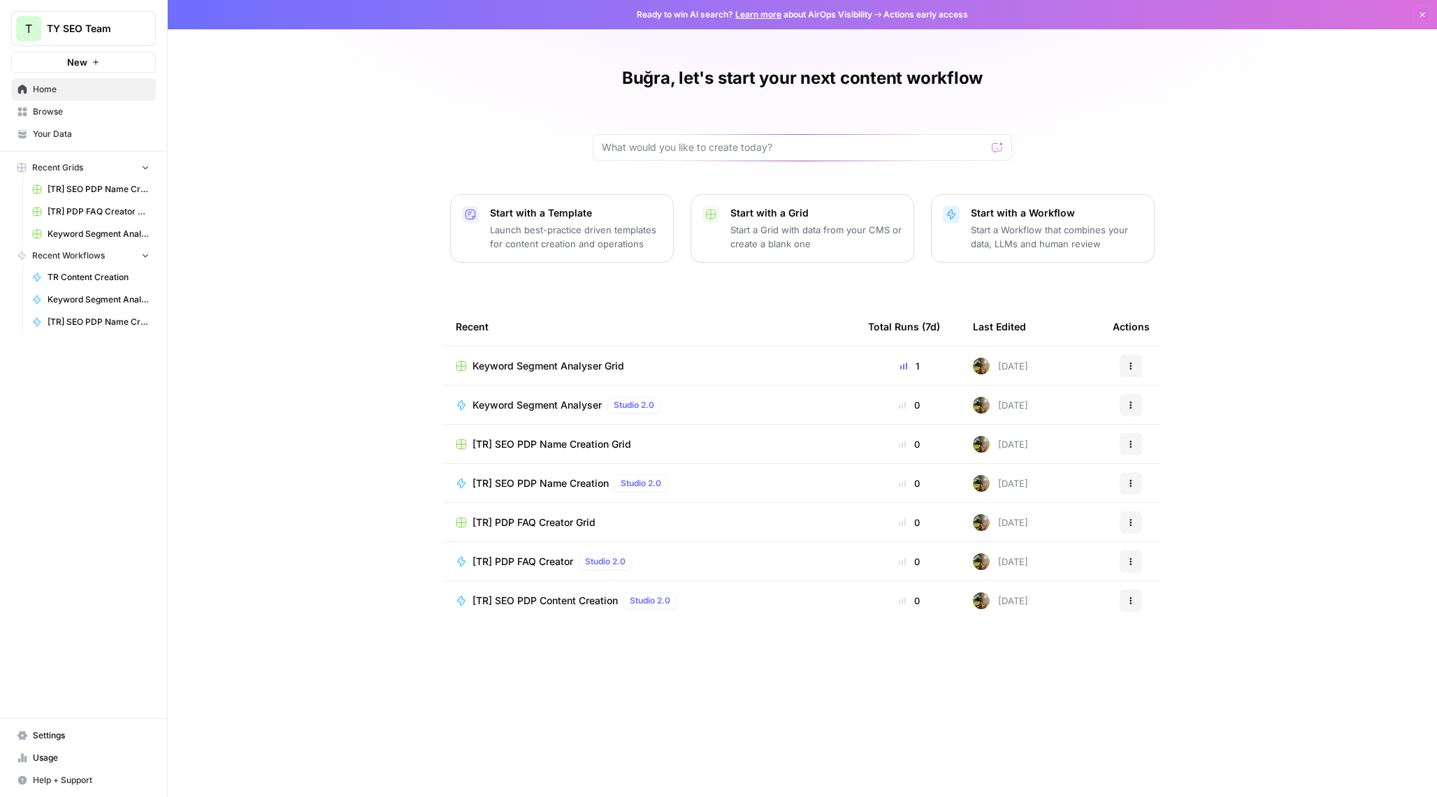
click at [585, 358] on td "Keyword Segment Analyser Grid" at bounding box center [650, 366] width 412 height 38
click at [518, 363] on span "Keyword Segment Analyser Grid" at bounding box center [548, 366] width 152 height 14
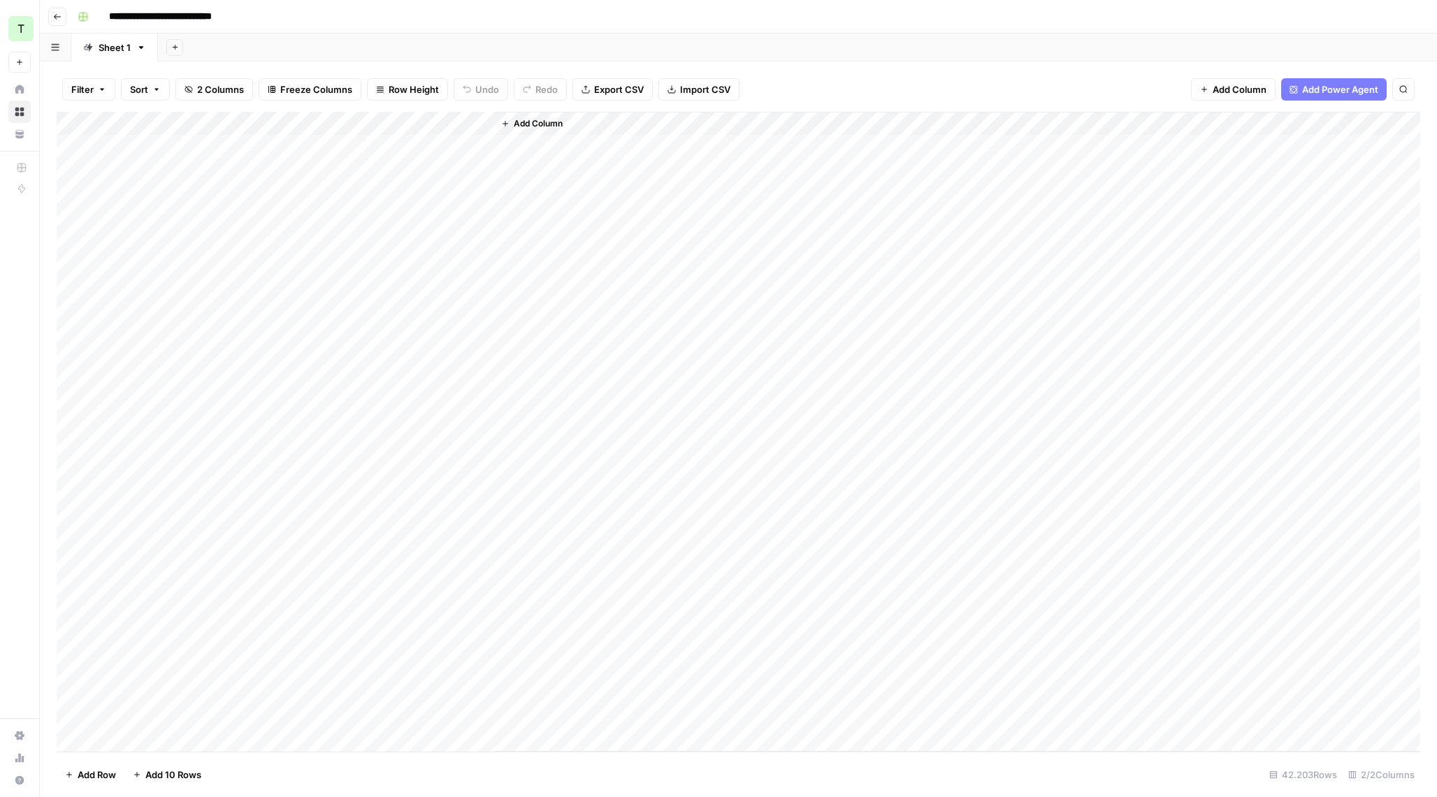
click at [181, 222] on div "Add Column" at bounding box center [738, 432] width 1363 height 640
click at [481, 147] on div "Add Column" at bounding box center [738, 432] width 1363 height 640
click at [205, 144] on div "Add Column" at bounding box center [738, 432] width 1363 height 640
click at [147, 395] on div "Add Column" at bounding box center [738, 432] width 1363 height 640
click at [119, 50] on div "Sheet 1" at bounding box center [115, 48] width 32 height 14
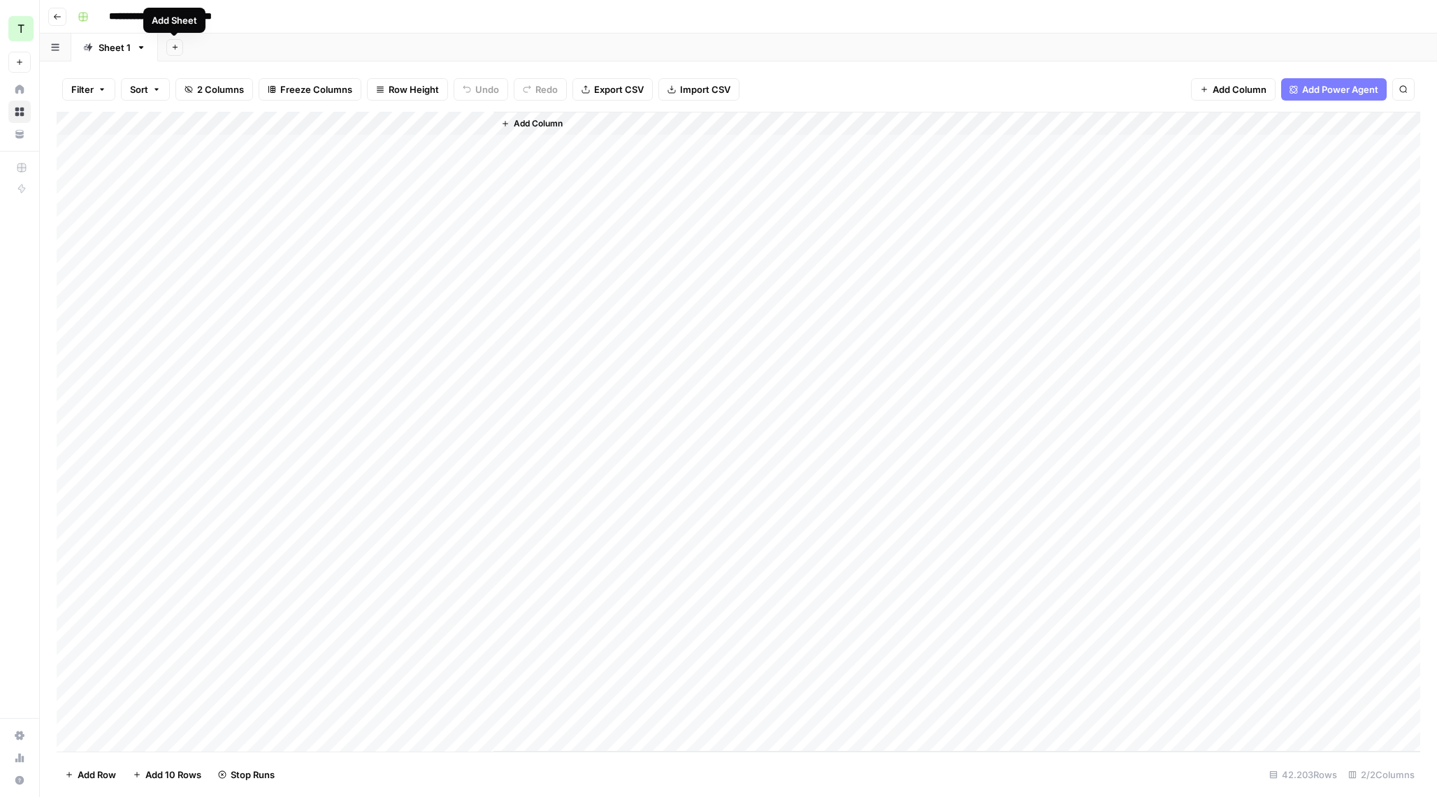
click at [119, 50] on div "Sheet 1" at bounding box center [115, 48] width 32 height 14
type input "********"
type input "******"
click at [182, 244] on div "Add Column" at bounding box center [738, 432] width 1363 height 640
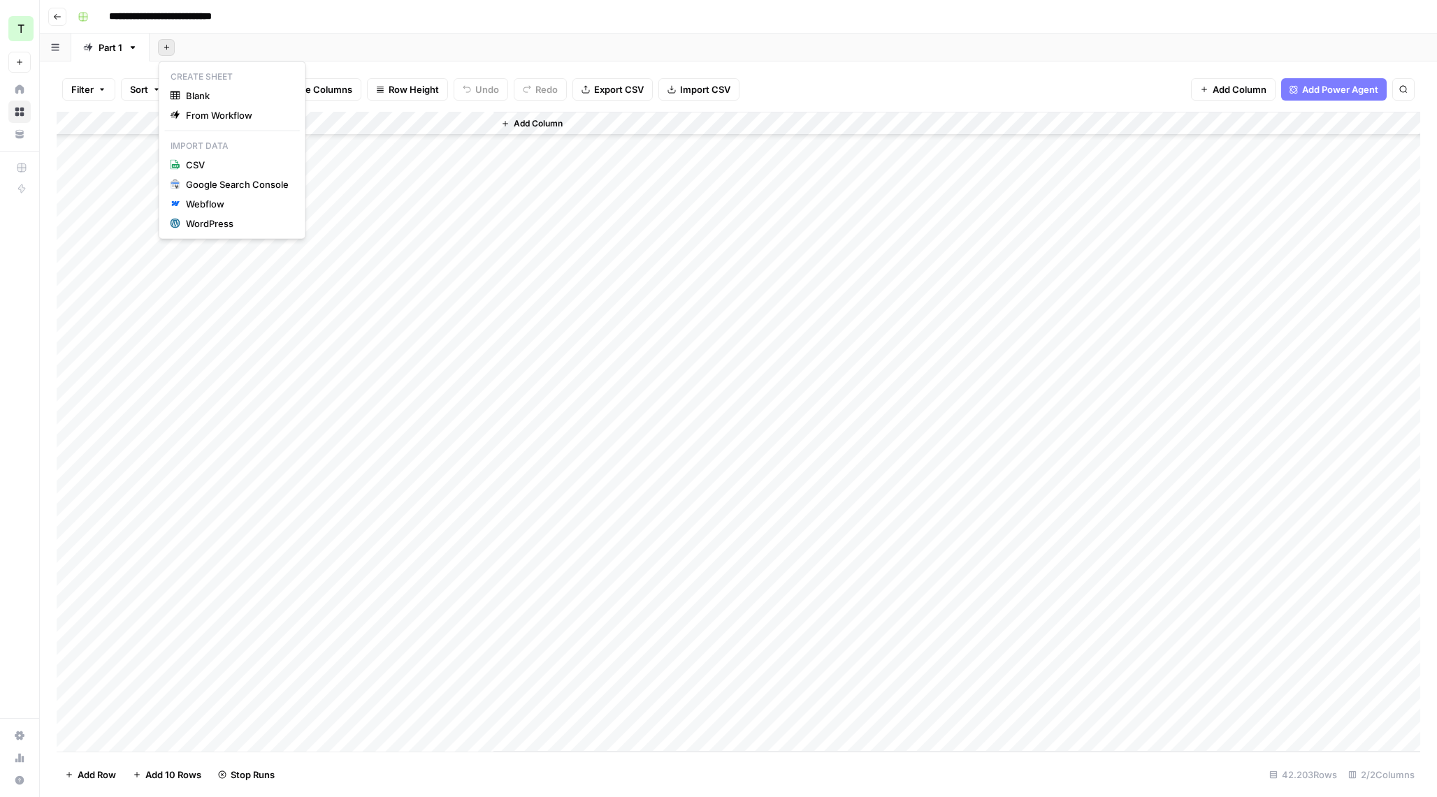
click at [166, 45] on icon "button" at bounding box center [167, 47] width 8 height 8
click at [239, 110] on span "From Workflow" at bounding box center [237, 115] width 103 height 14
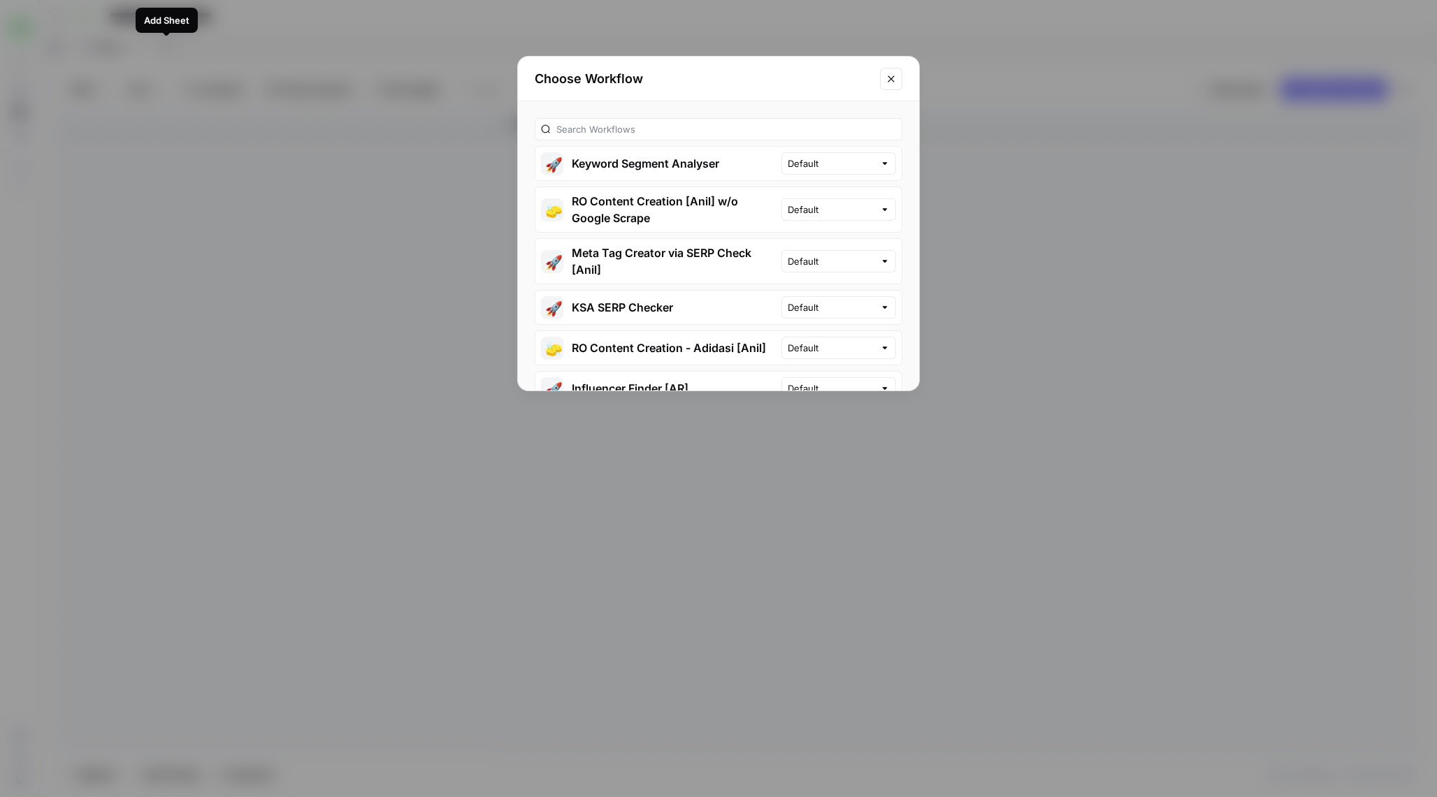
click at [714, 161] on button "🚀 Keyword Segment Analyser" at bounding box center [658, 164] width 246 height 34
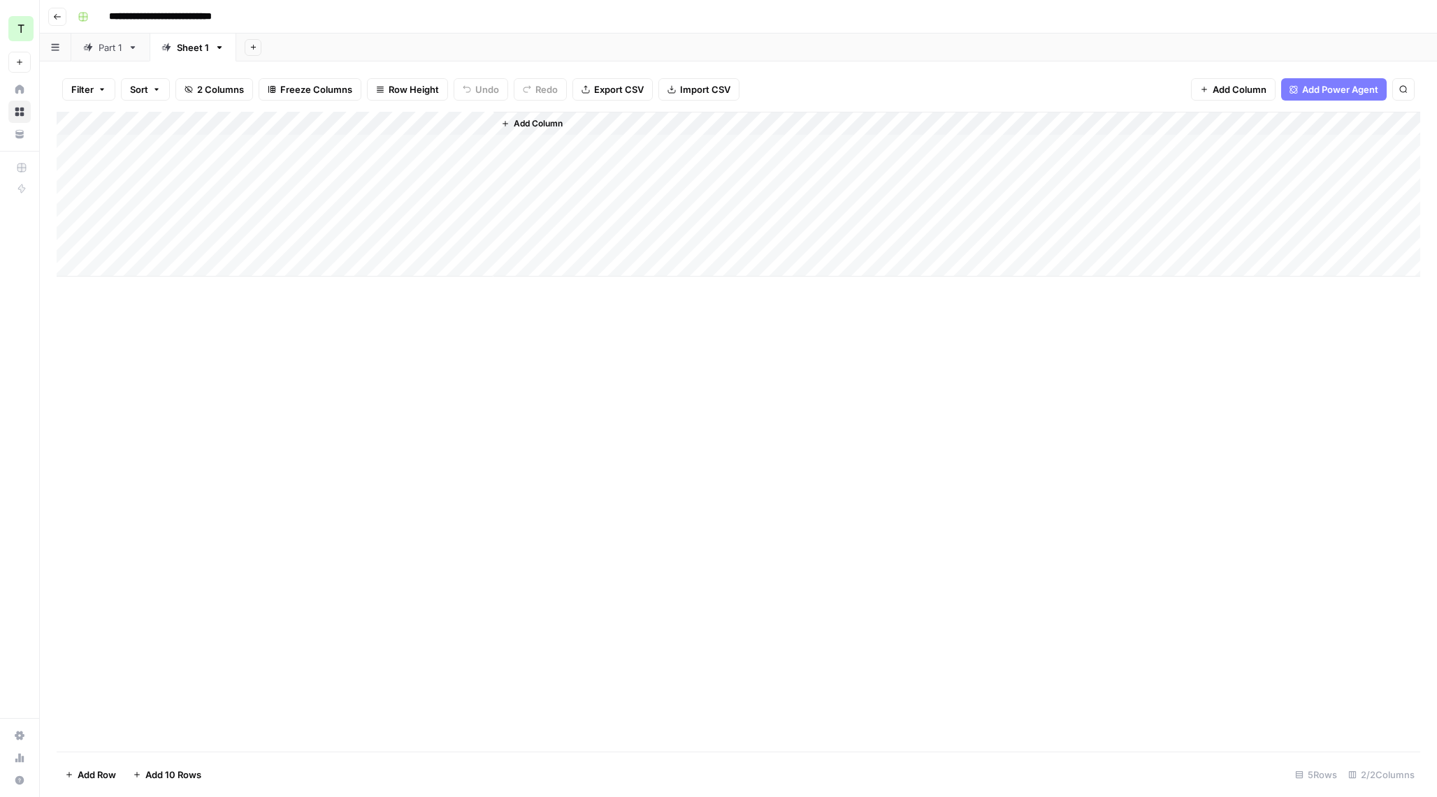
click at [186, 57] on link "Sheet 1" at bounding box center [193, 48] width 87 height 28
type input "*********"
type input "******"
click at [122, 46] on div "Part 1" at bounding box center [111, 48] width 24 height 14
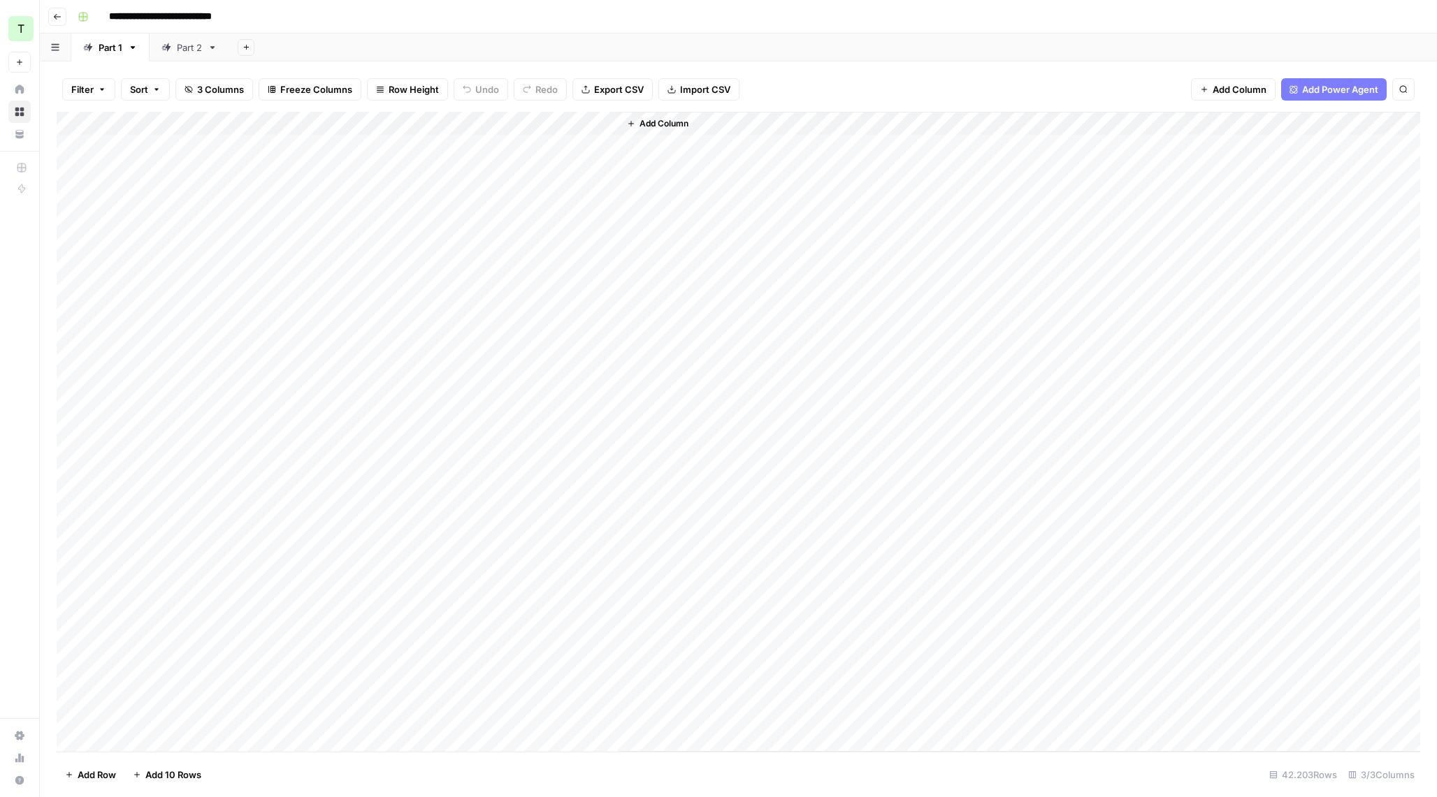
click at [521, 150] on div "Add Column" at bounding box center [738, 432] width 1363 height 640
click at [549, 156] on div "Add Column" at bounding box center [738, 432] width 1363 height 640
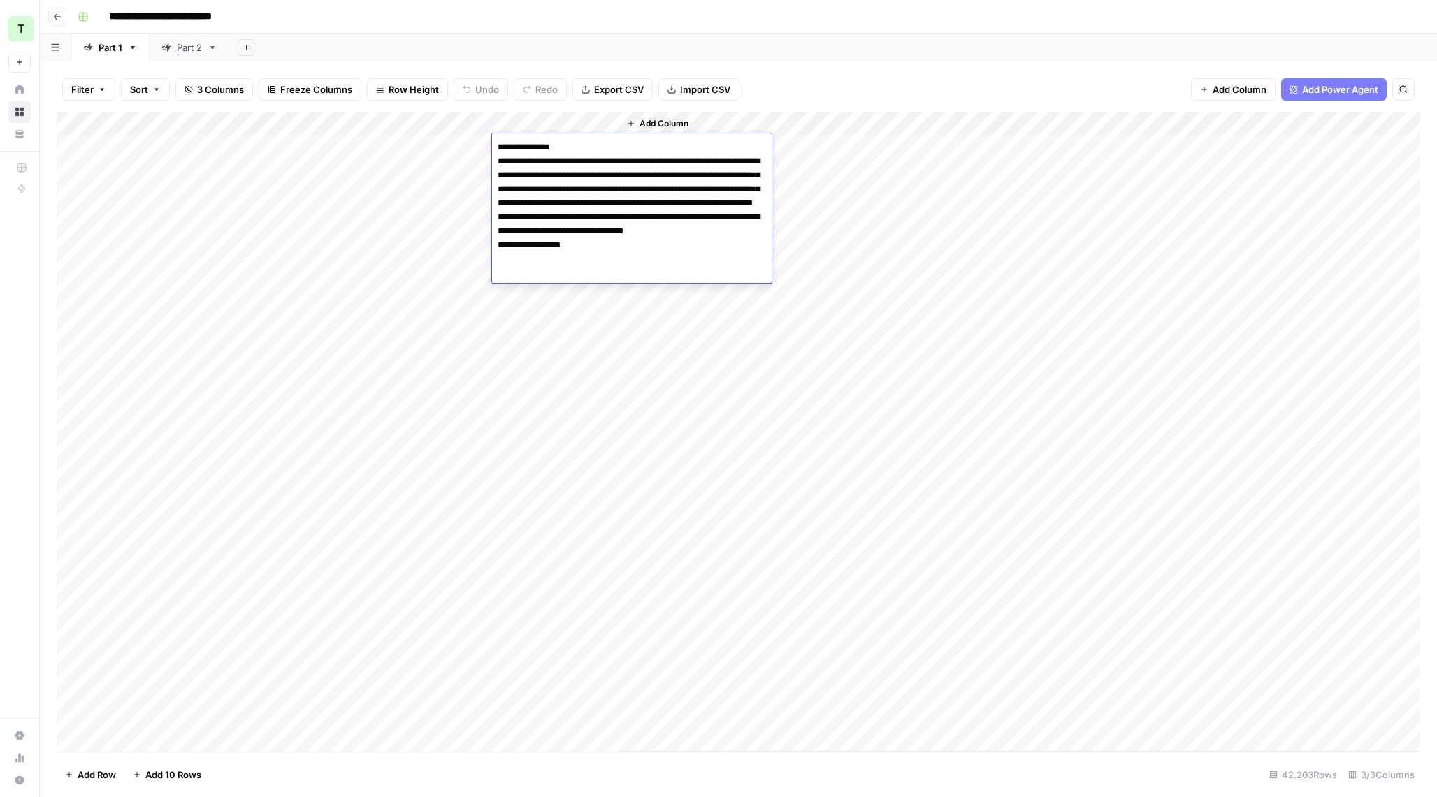
click at [549, 196] on textarea "**********" at bounding box center [632, 210] width 280 height 145
click at [576, 302] on div "Add Column" at bounding box center [738, 432] width 1363 height 640
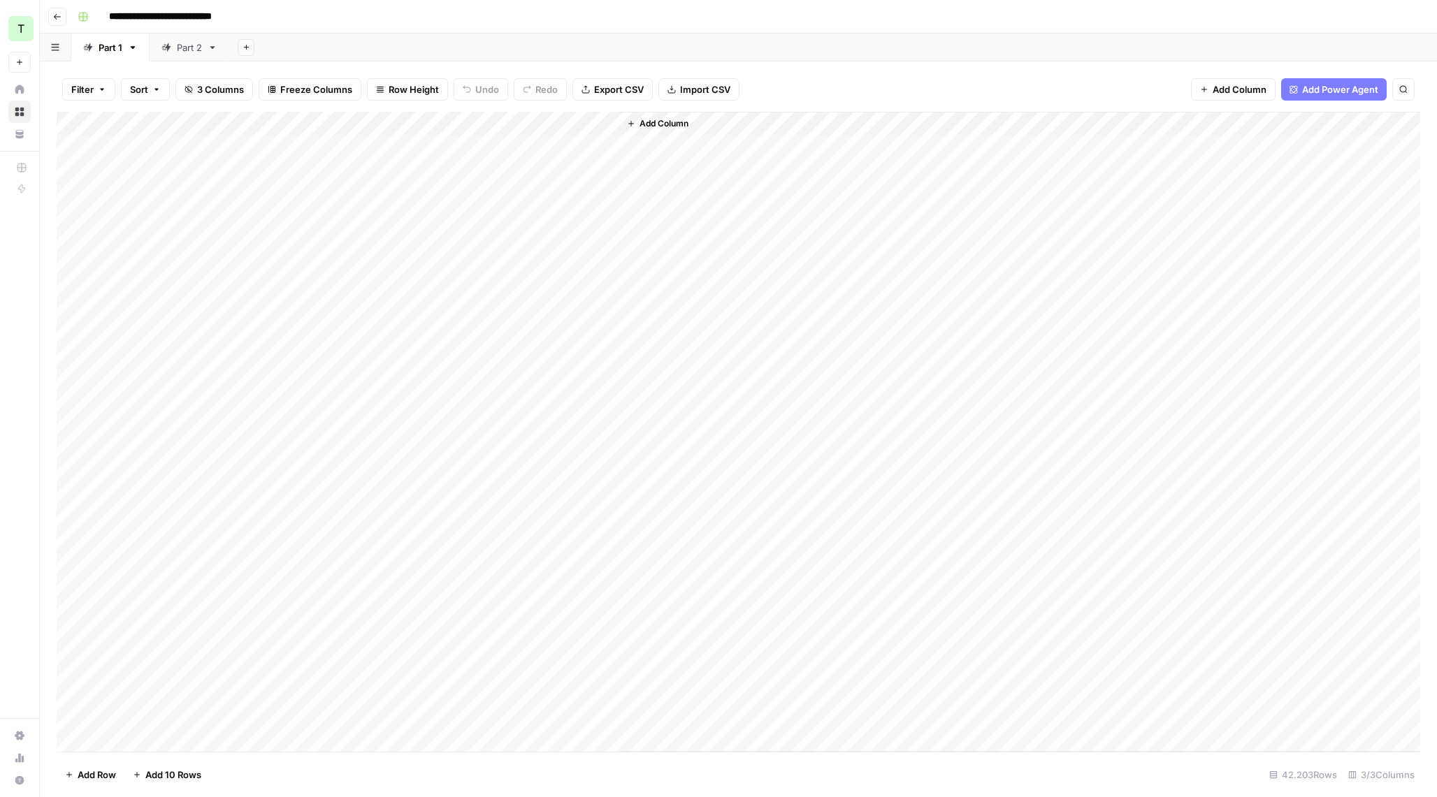
click at [546, 142] on div "Add Column" at bounding box center [738, 432] width 1363 height 640
click at [576, 185] on div "Add Column" at bounding box center [738, 432] width 1363 height 640
click at [467, 122] on div "Add Column" at bounding box center [738, 432] width 1363 height 640
click at [379, 255] on span "Edit Workflow" at bounding box center [395, 261] width 122 height 14
click at [475, 149] on div "Add Column" at bounding box center [738, 432] width 1363 height 640
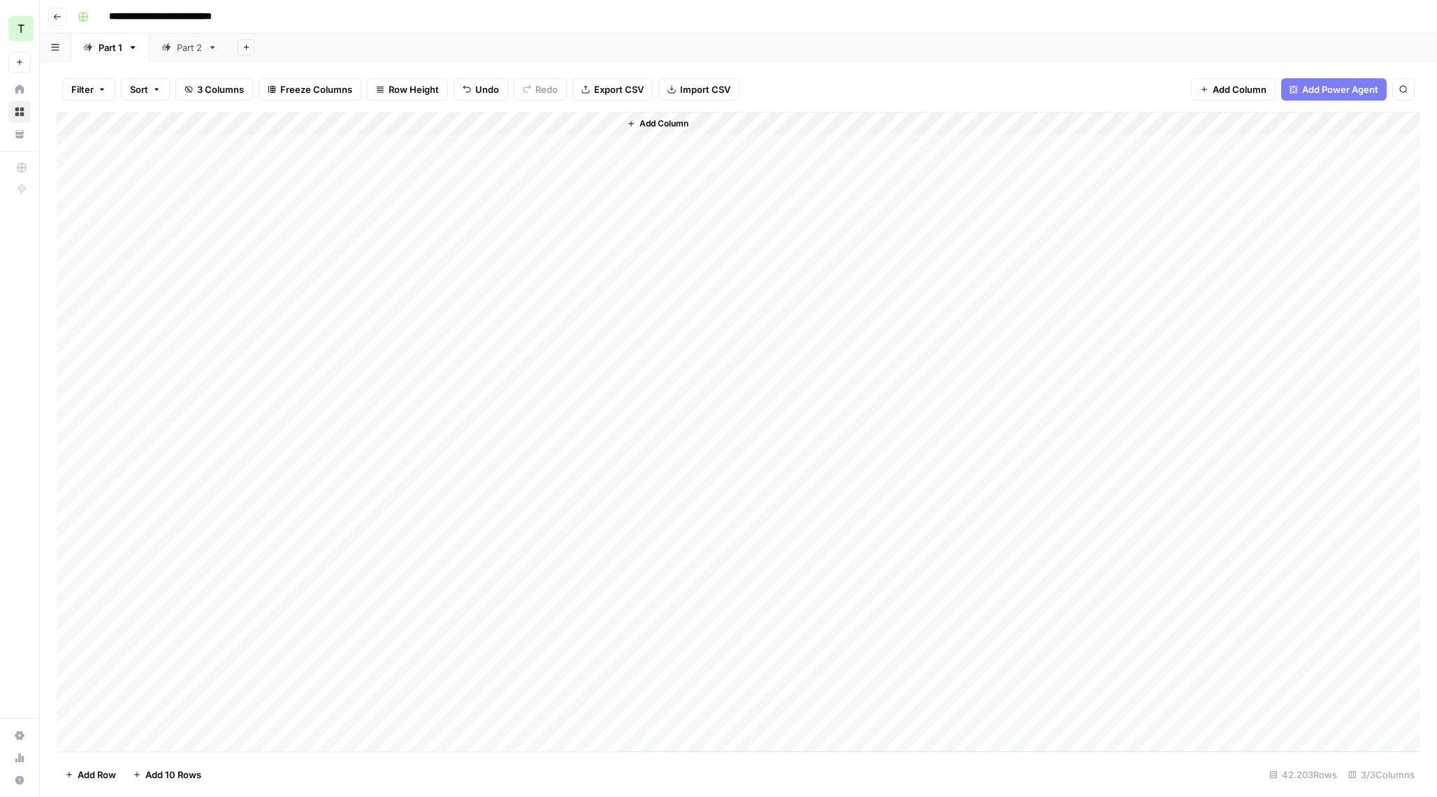
click at [534, 147] on div "Add Column" at bounding box center [738, 432] width 1363 height 640
click at [478, 146] on div "Add Column" at bounding box center [738, 432] width 1363 height 640
click at [400, 166] on div "Add Column" at bounding box center [738, 432] width 1363 height 640
click at [402, 553] on div "Add Column" at bounding box center [738, 432] width 1363 height 640
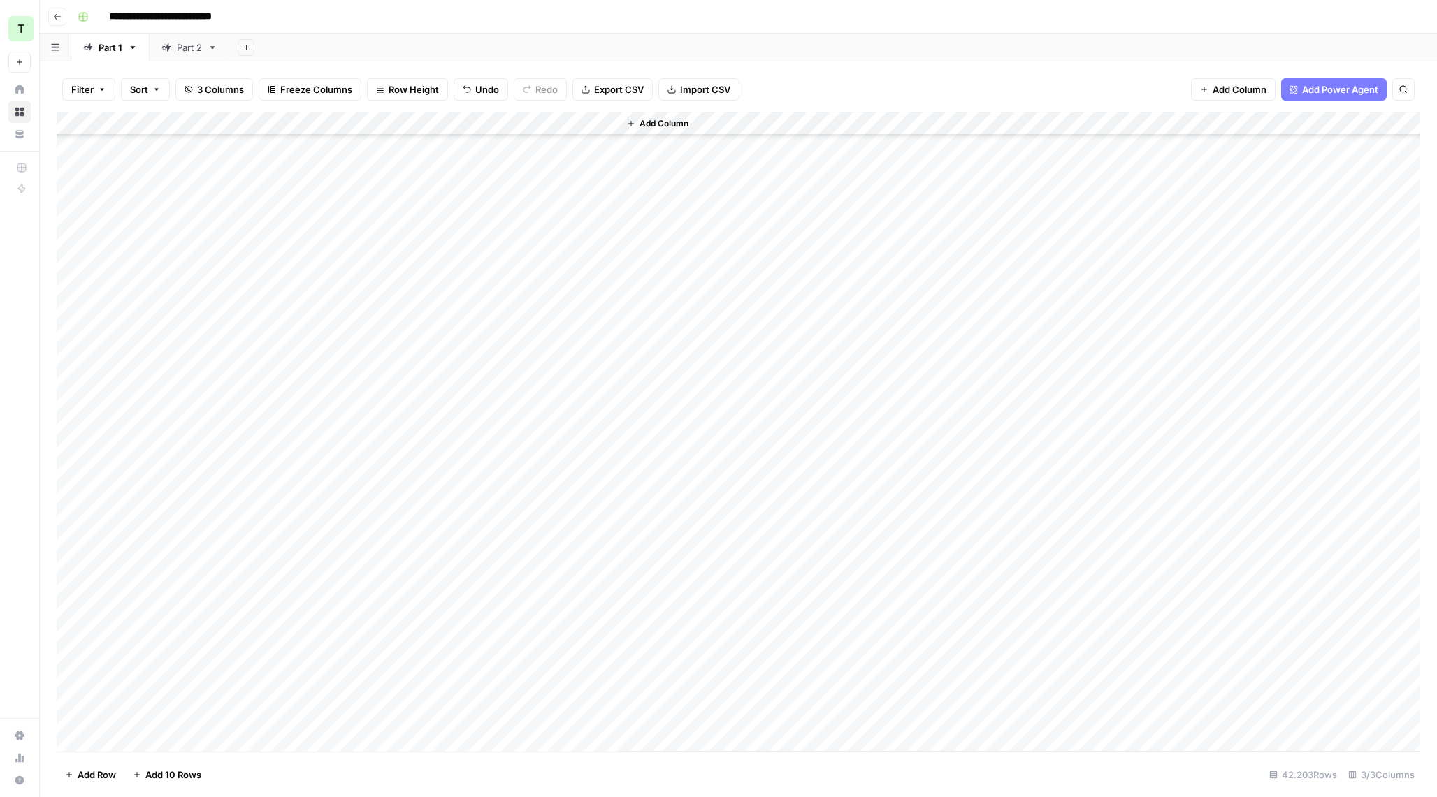
scroll to position [502, 0]
click at [202, 49] on div "Part 2" at bounding box center [189, 48] width 25 height 14
click at [182, 147] on div "Add Column" at bounding box center [738, 194] width 1363 height 165
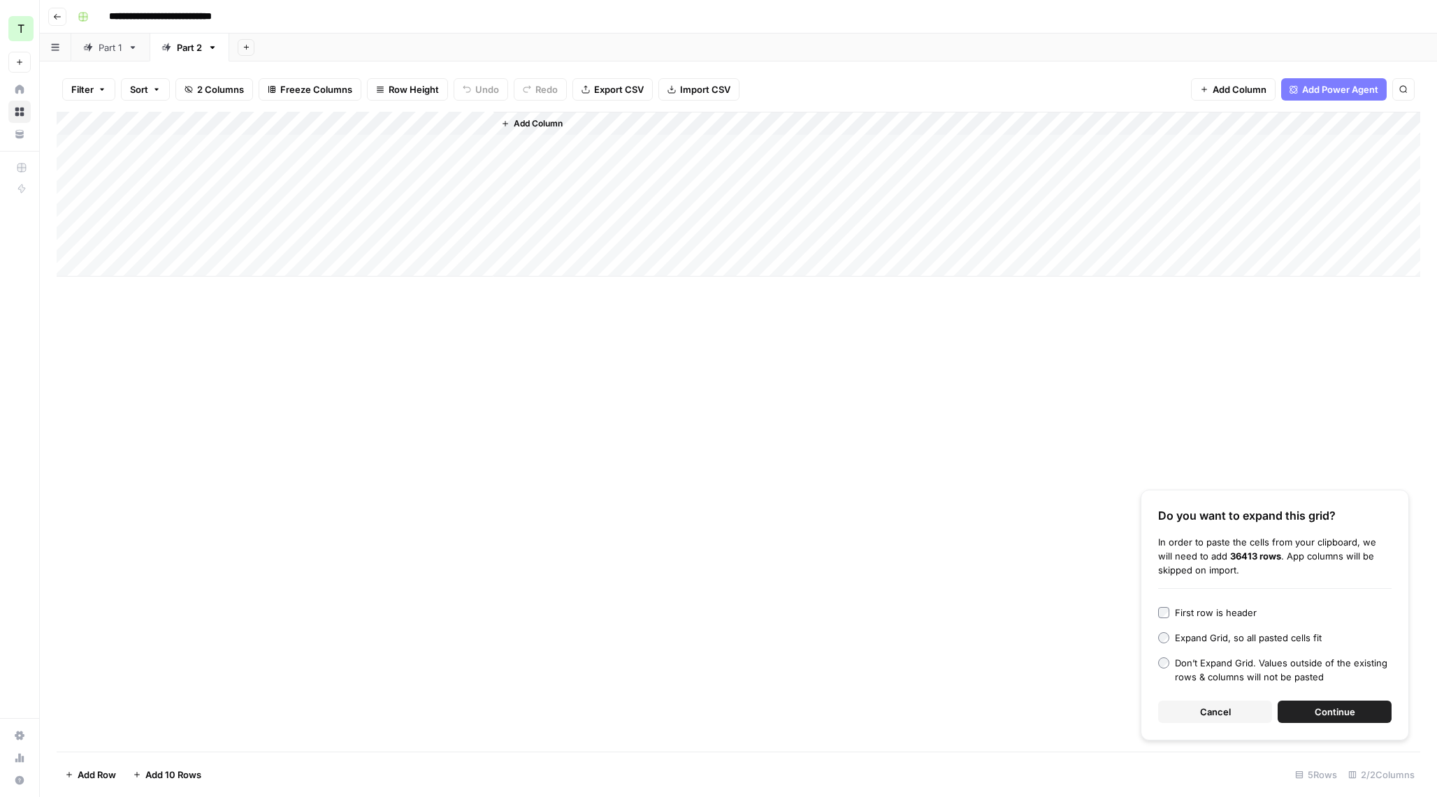
click at [1344, 711] on span "Continue" at bounding box center [1334, 712] width 41 height 14
click at [111, 50] on div "Part 1" at bounding box center [111, 48] width 24 height 14
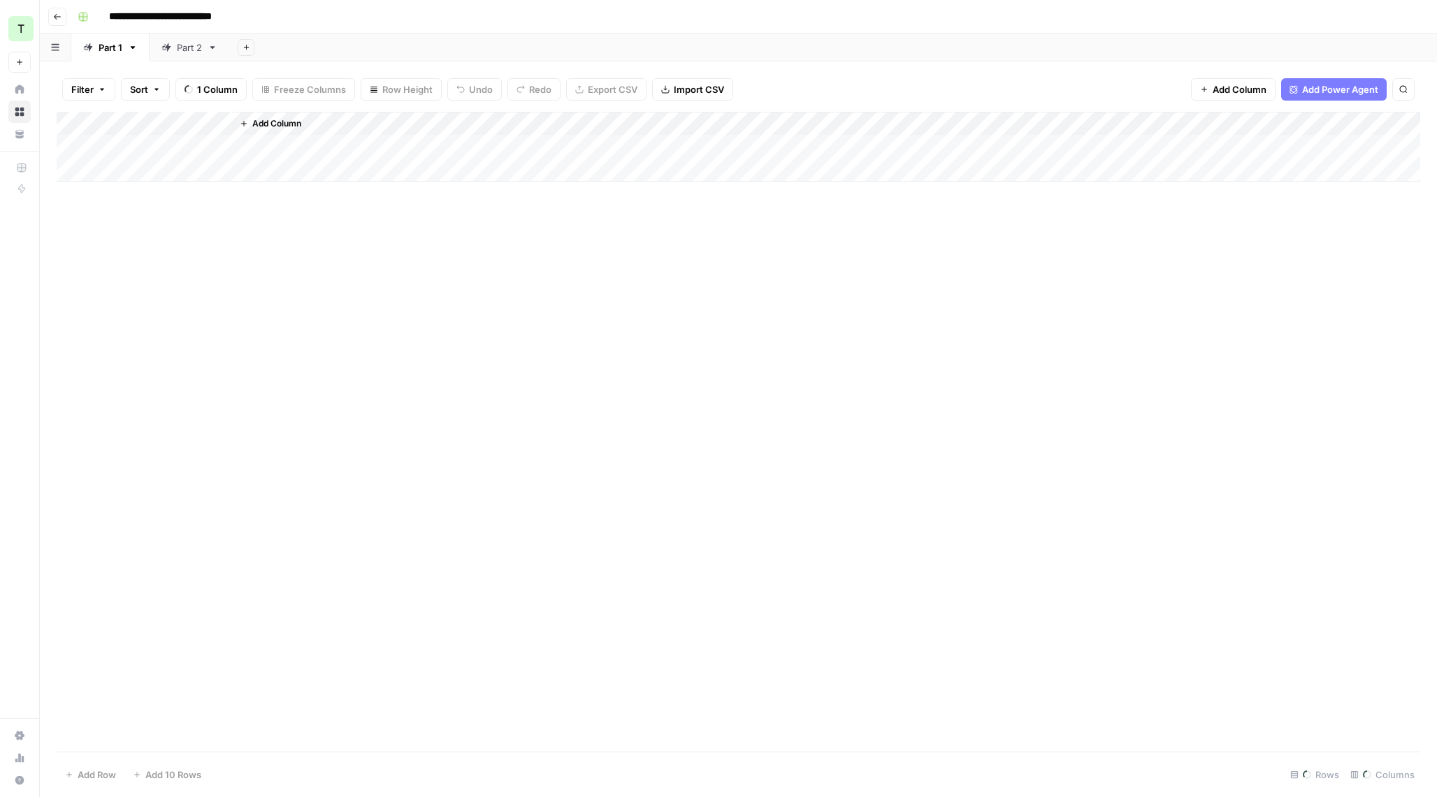
click at [187, 41] on div "Part 2" at bounding box center [189, 48] width 25 height 14
click at [231, 144] on div "Add Column" at bounding box center [738, 194] width 1363 height 165
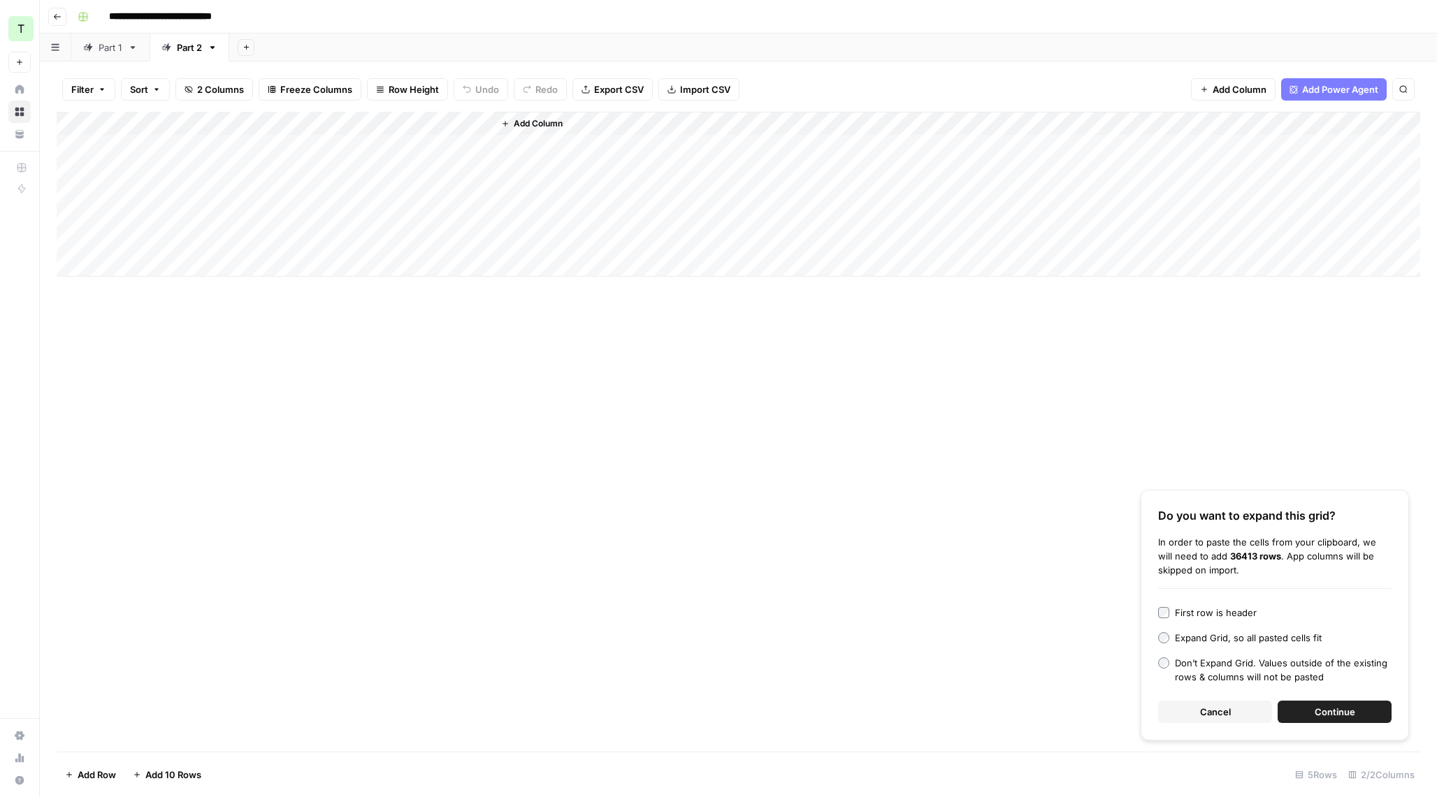
click at [1319, 695] on div "Do you want to expand this grid? In order to paste the cells from your clipboar…" at bounding box center [1274, 615] width 268 height 251
click at [1312, 713] on button "Continue" at bounding box center [1334, 712] width 114 height 22
click at [110, 50] on div "Part 1" at bounding box center [111, 48] width 24 height 14
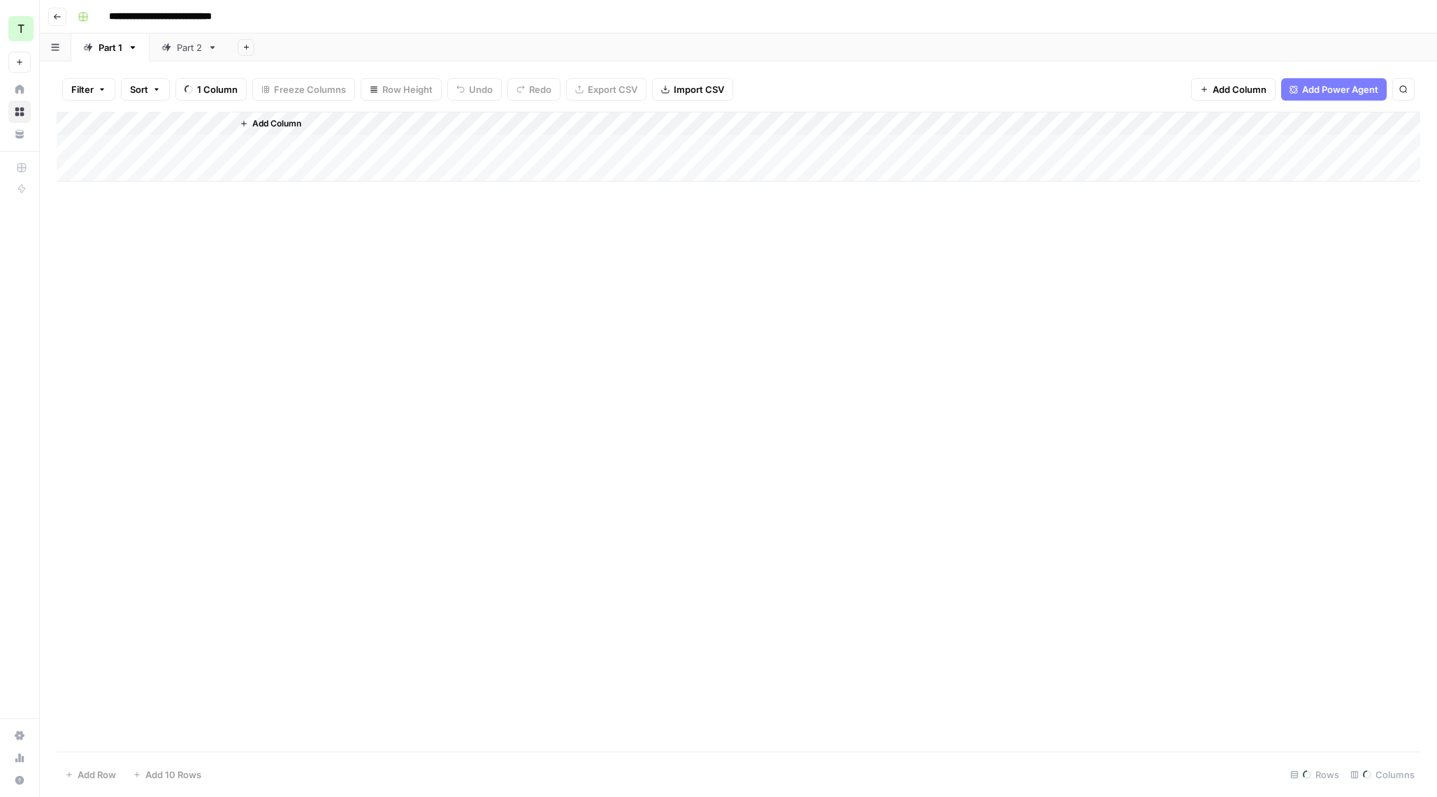
click at [190, 53] on div "Part 2" at bounding box center [189, 48] width 25 height 14
click at [122, 48] on div "Part 1" at bounding box center [111, 48] width 24 height 14
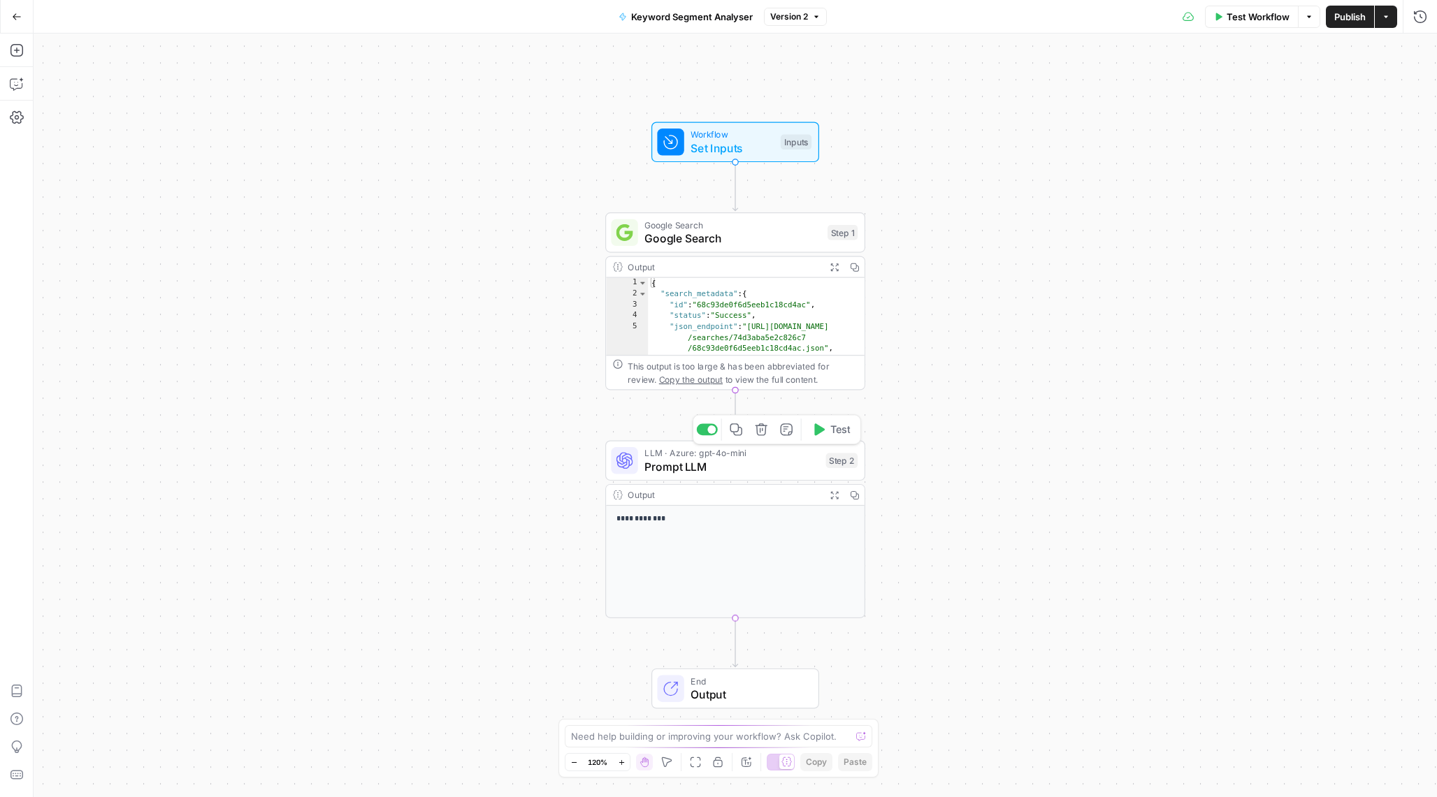
click at [716, 462] on span "Prompt LLM" at bounding box center [731, 466] width 175 height 17
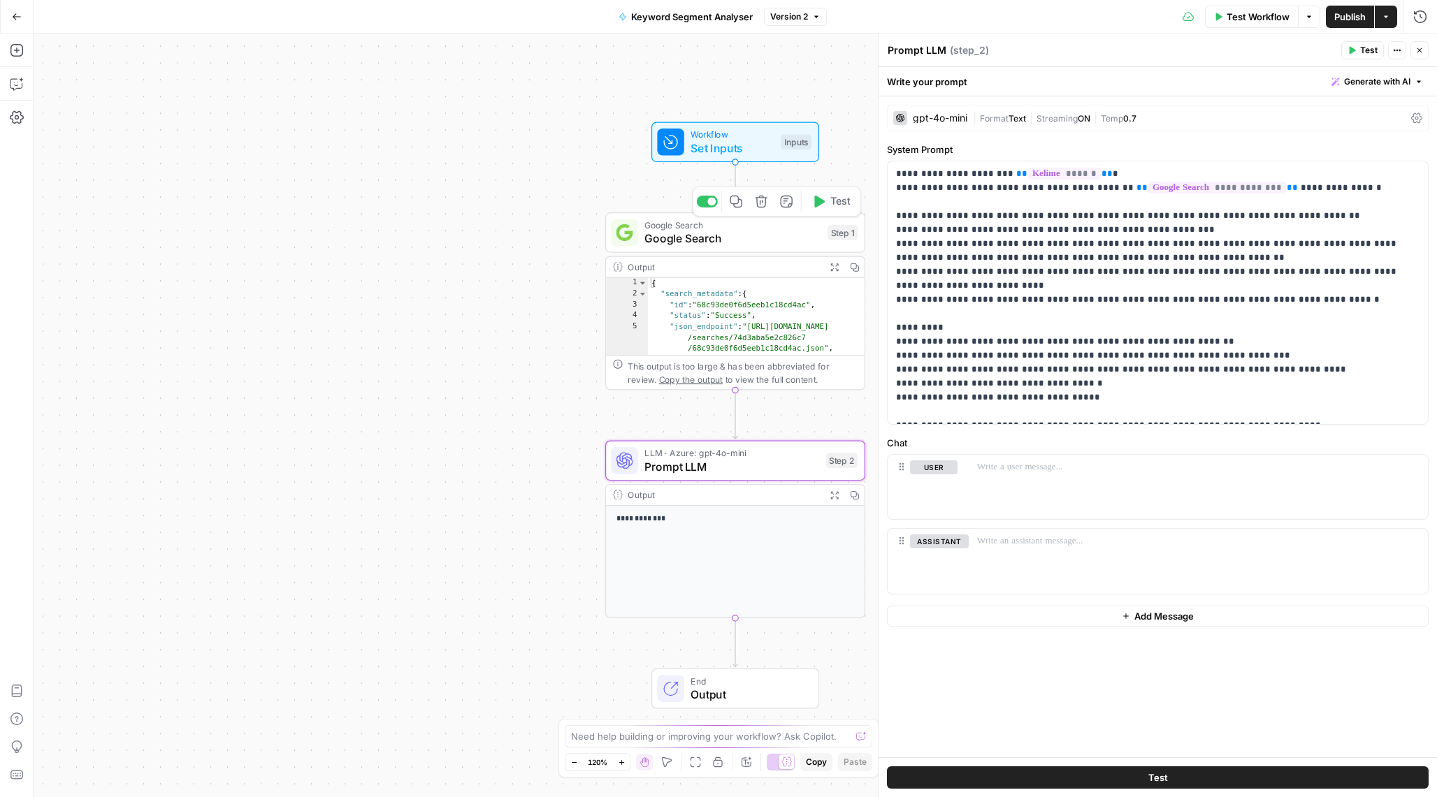
click at [753, 249] on div "Google Search Google Search Step 1 Copy step Delete step Add Note Test" at bounding box center [735, 232] width 260 height 41
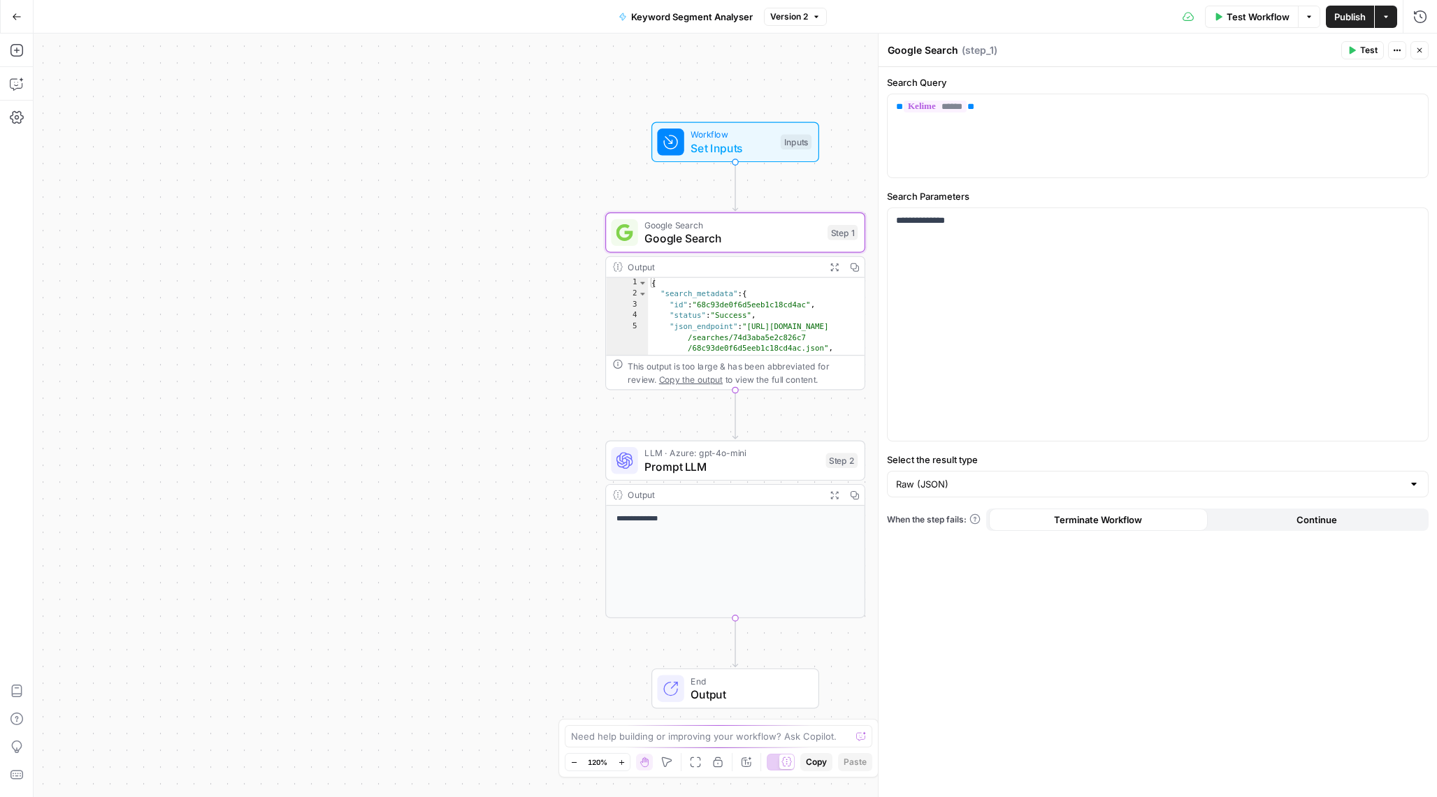
click at [702, 456] on span "LLM · Azure: gpt-4o-mini" at bounding box center [731, 453] width 175 height 13
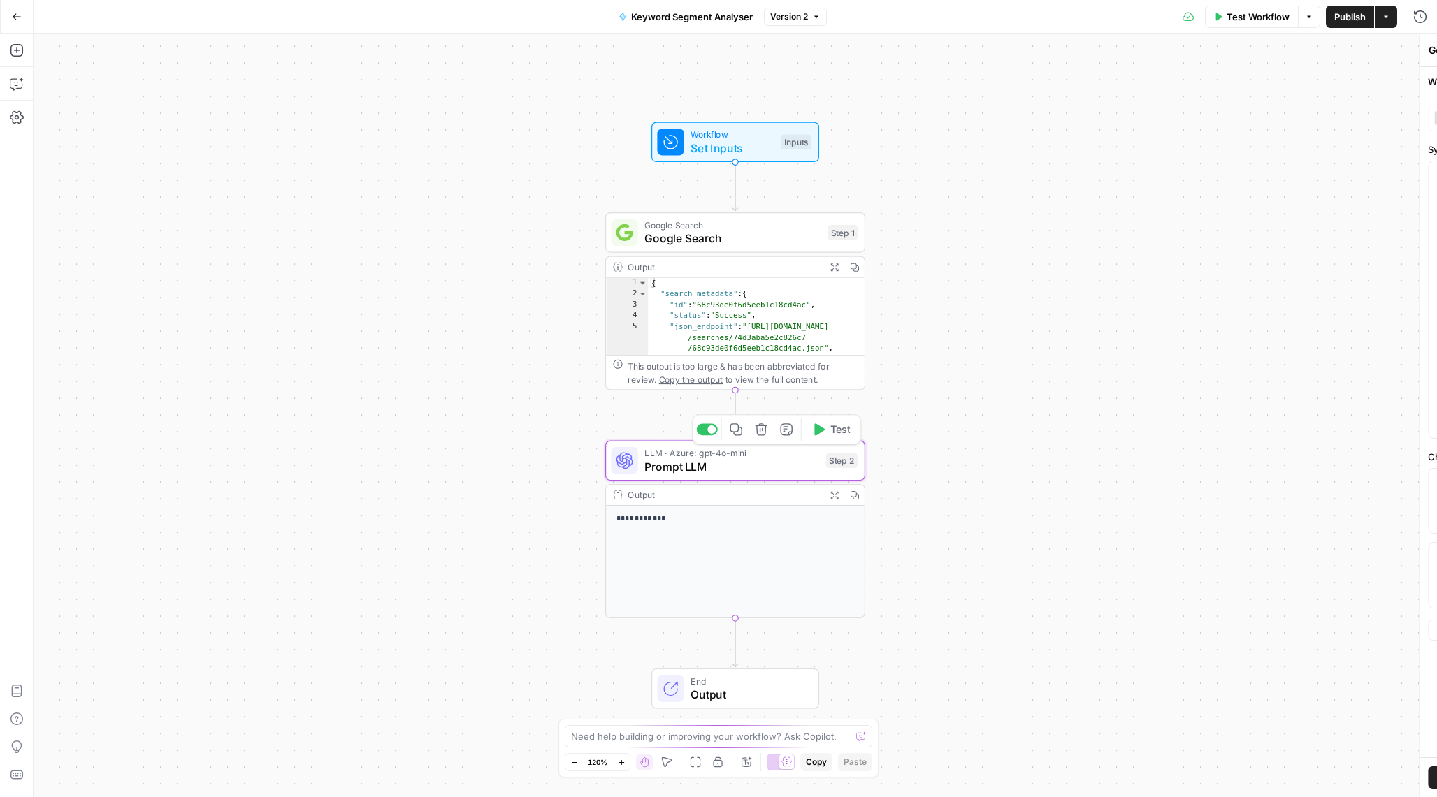
type textarea "Prompt LLM"
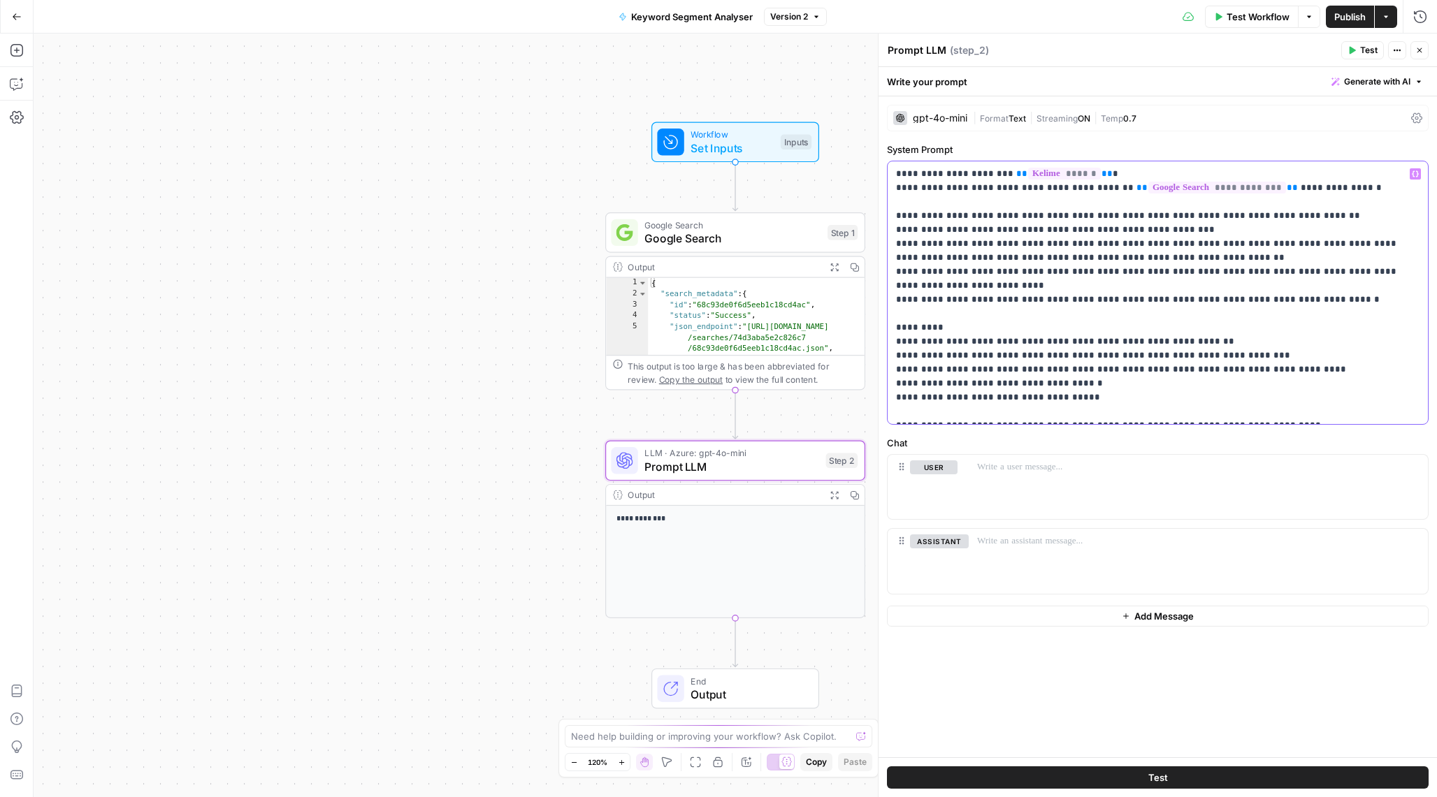
click at [1210, 398] on p "**********" at bounding box center [1157, 293] width 523 height 252
click at [1268, 405] on p "**********" at bounding box center [1157, 293] width 523 height 252
click at [1288, 406] on p "**********" at bounding box center [1157, 293] width 523 height 252
click at [1346, 18] on span "Publish" at bounding box center [1349, 17] width 31 height 14
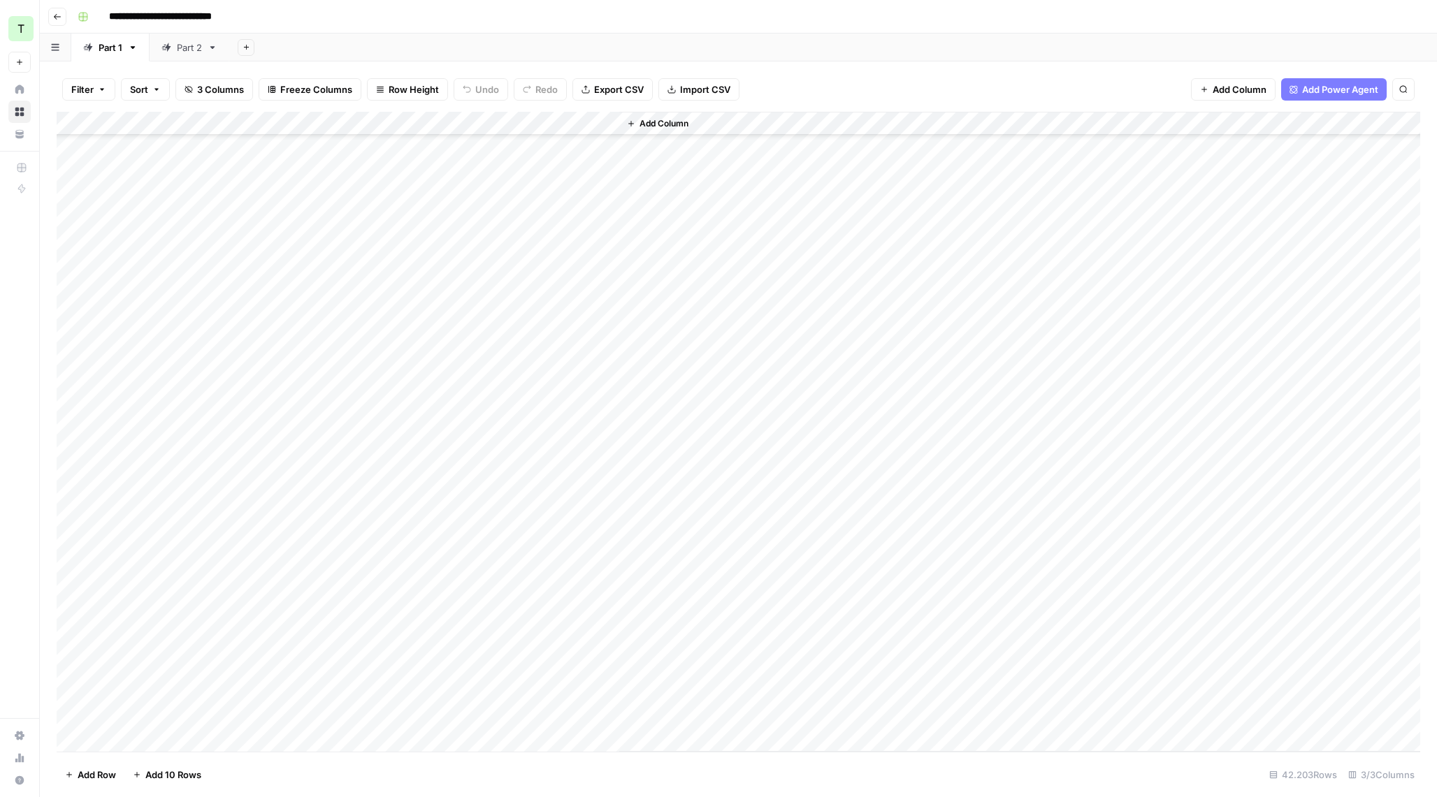
scroll to position [708, 0]
click at [170, 648] on div "Add Column" at bounding box center [738, 432] width 1363 height 640
